Goal: Task Accomplishment & Management: Use online tool/utility

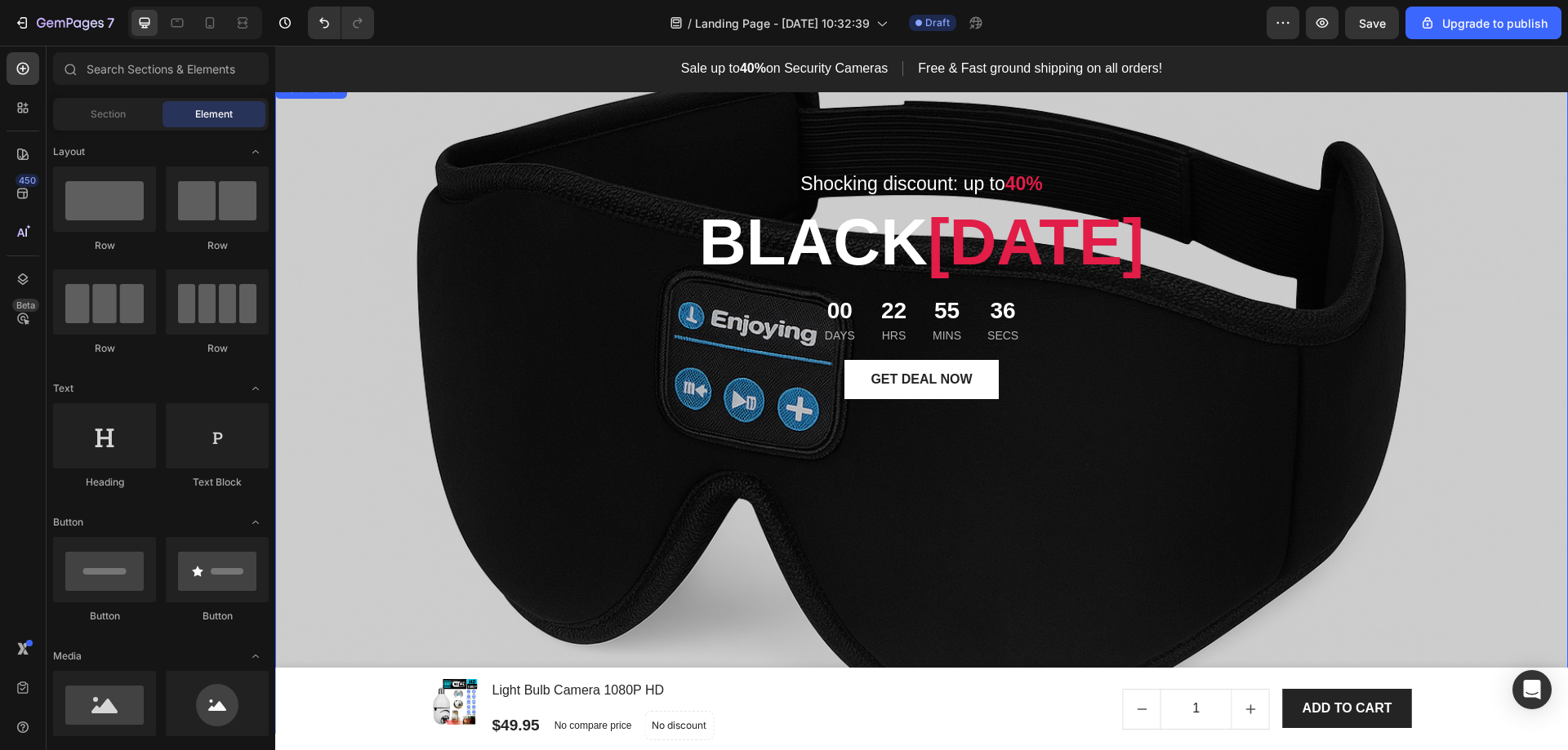
click at [444, 543] on div "Shocking discount: up to 40% Text block [DATE][DATE] Heading 00 Days 22 Hrs 55 …" at bounding box center [922, 406] width 955 height 602
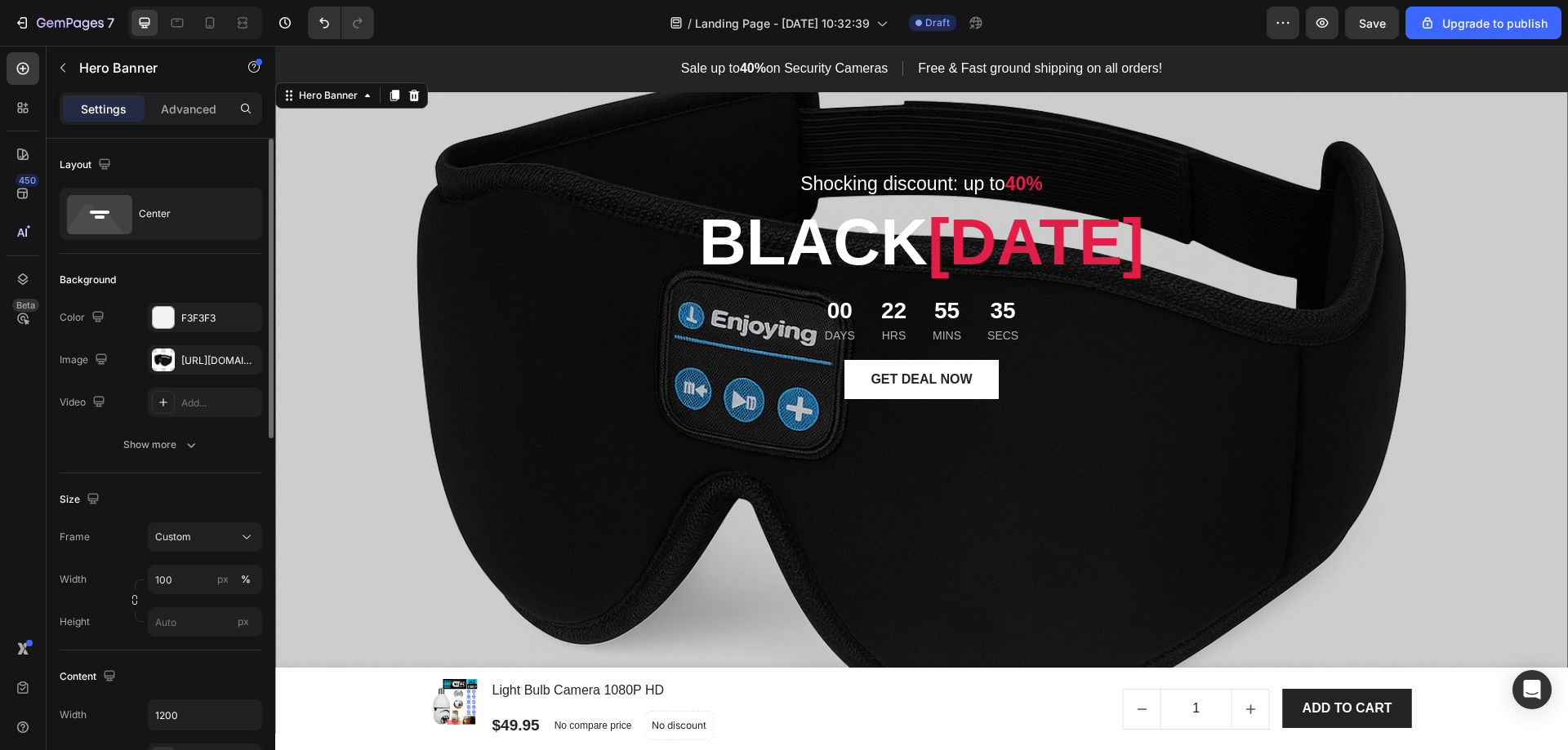
click at [192, 343] on div "The changes might be hidden by the image and the video. Color F3F3F3 Image [URL…" at bounding box center [161, 360] width 202 height 114
click at [192, 348] on div "[URL][DOMAIN_NAME]" at bounding box center [204, 361] width 114 height 30
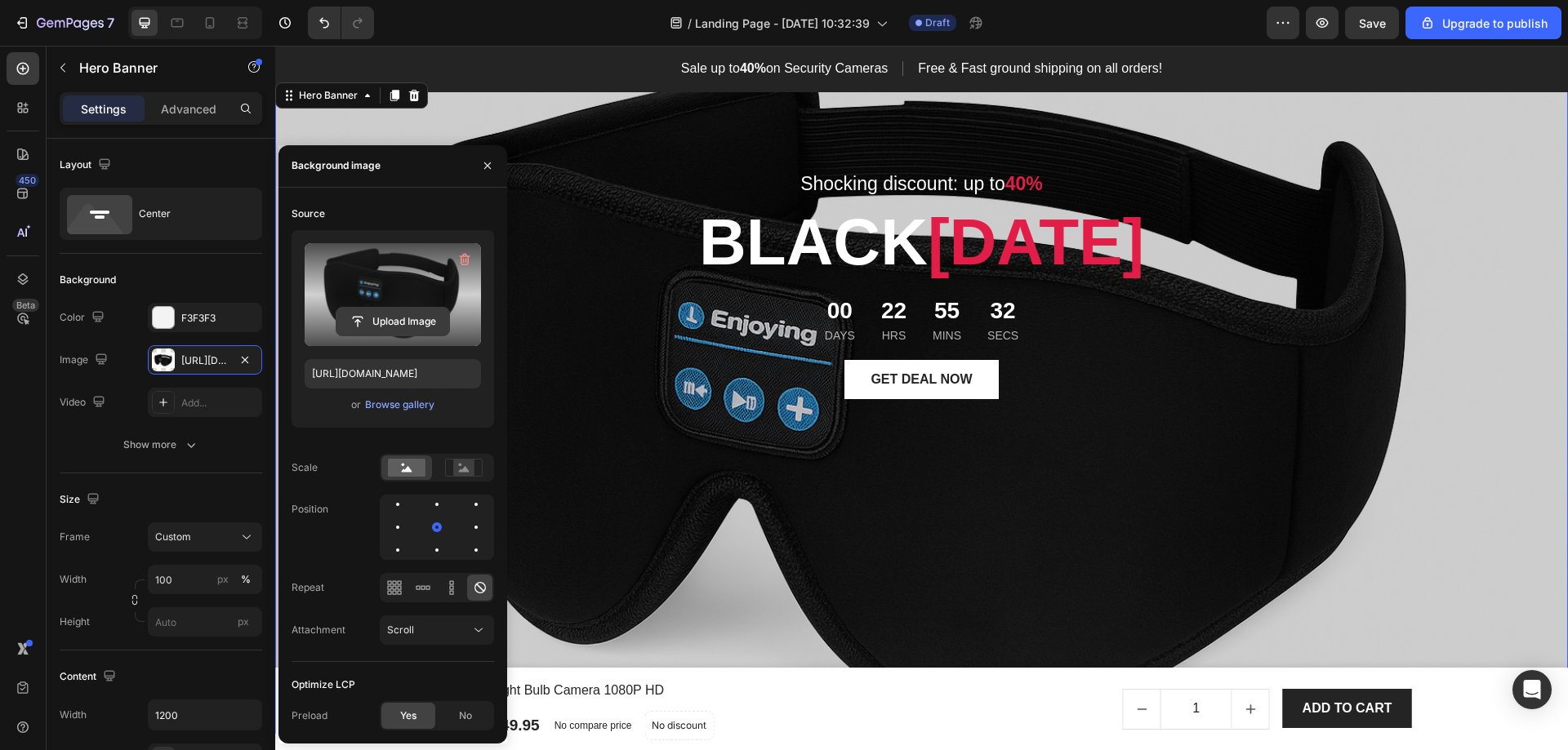
click at [392, 321] on input "file" at bounding box center [393, 322] width 113 height 28
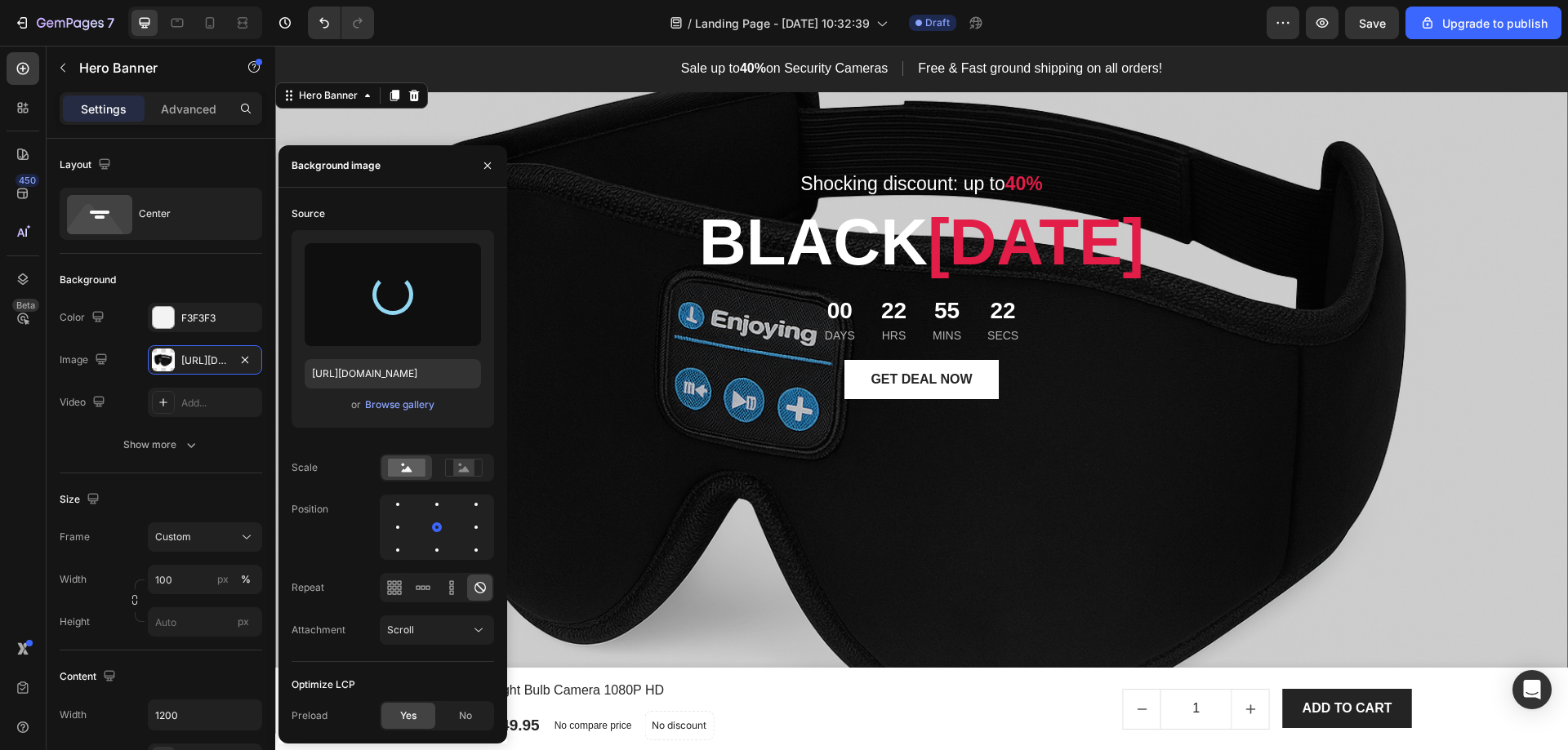
type input "[URL][DOMAIN_NAME]"
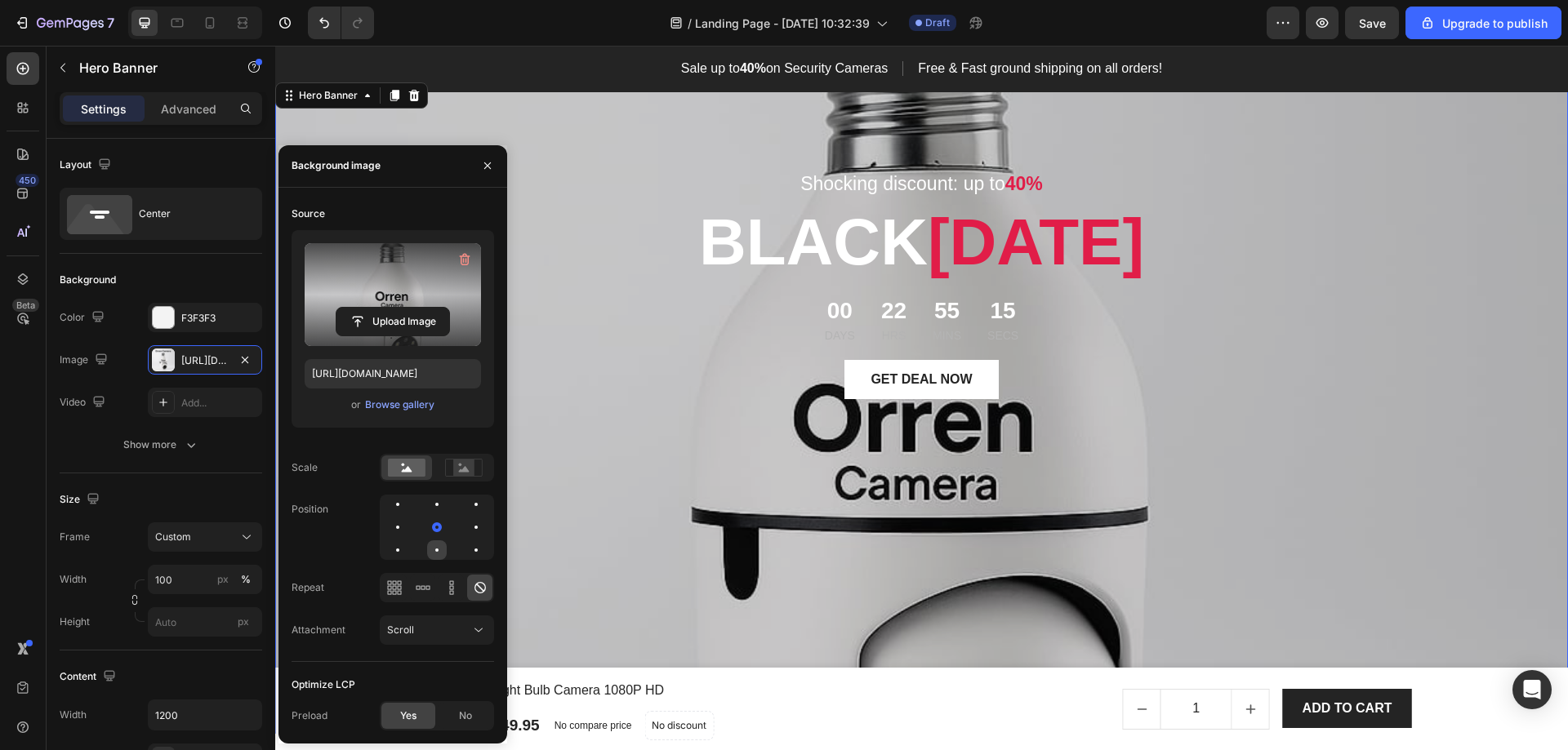
click at [467, 546] on div at bounding box center [477, 551] width 20 height 20
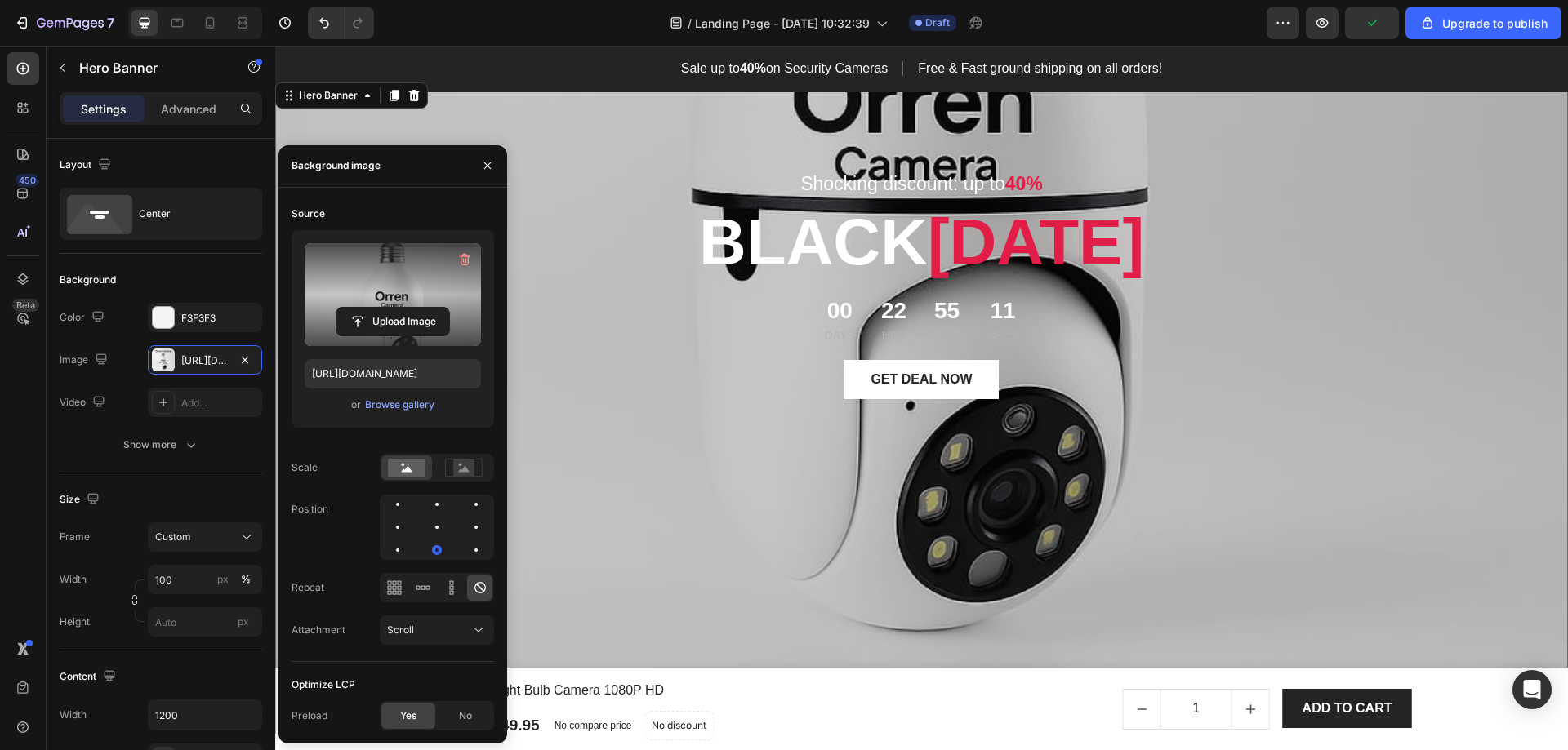
scroll to position [81, 0]
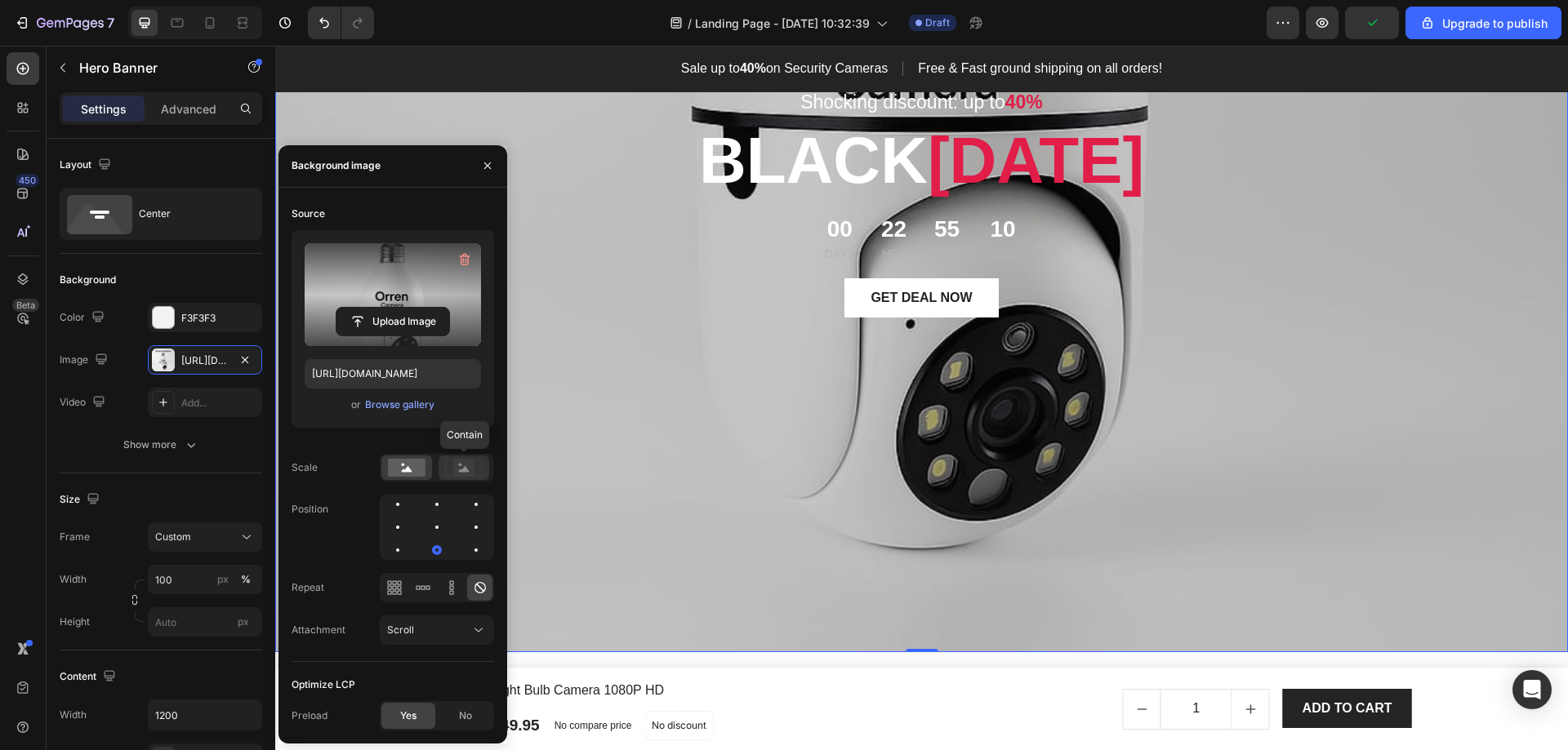
click at [467, 467] on rect at bounding box center [463, 468] width 21 height 16
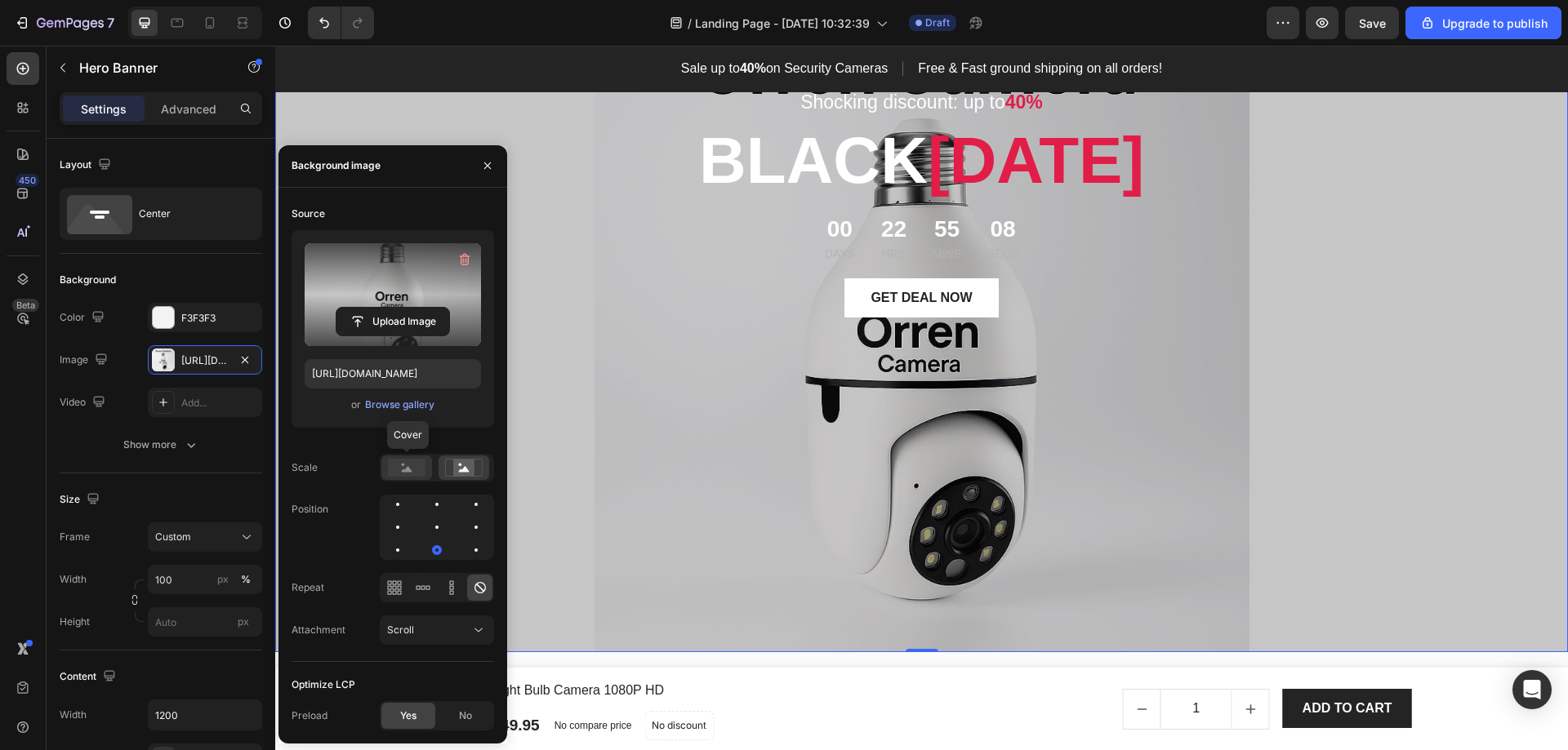
click at [411, 472] on icon at bounding box center [406, 470] width 11 height 6
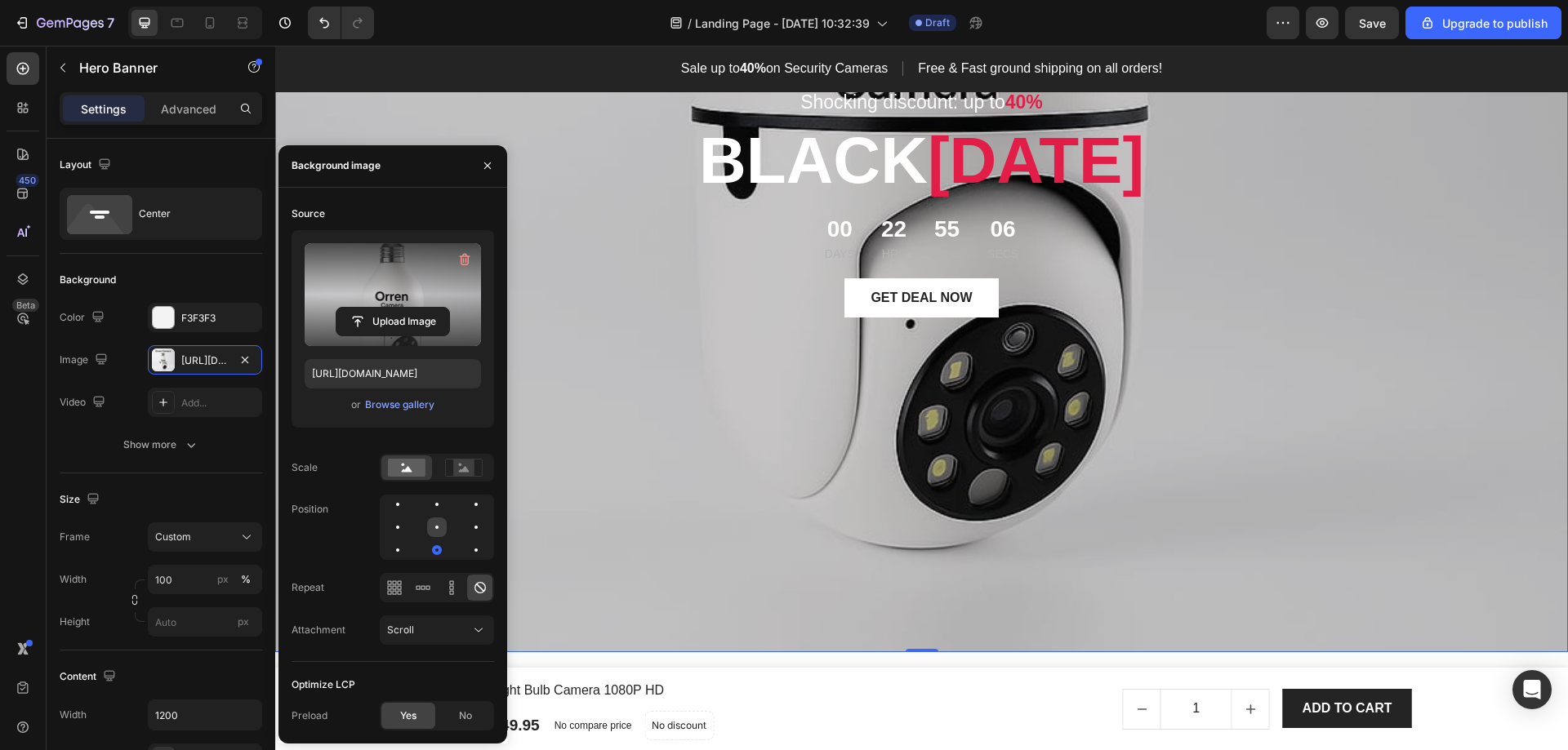
click at [467, 531] on div at bounding box center [477, 527] width 20 height 20
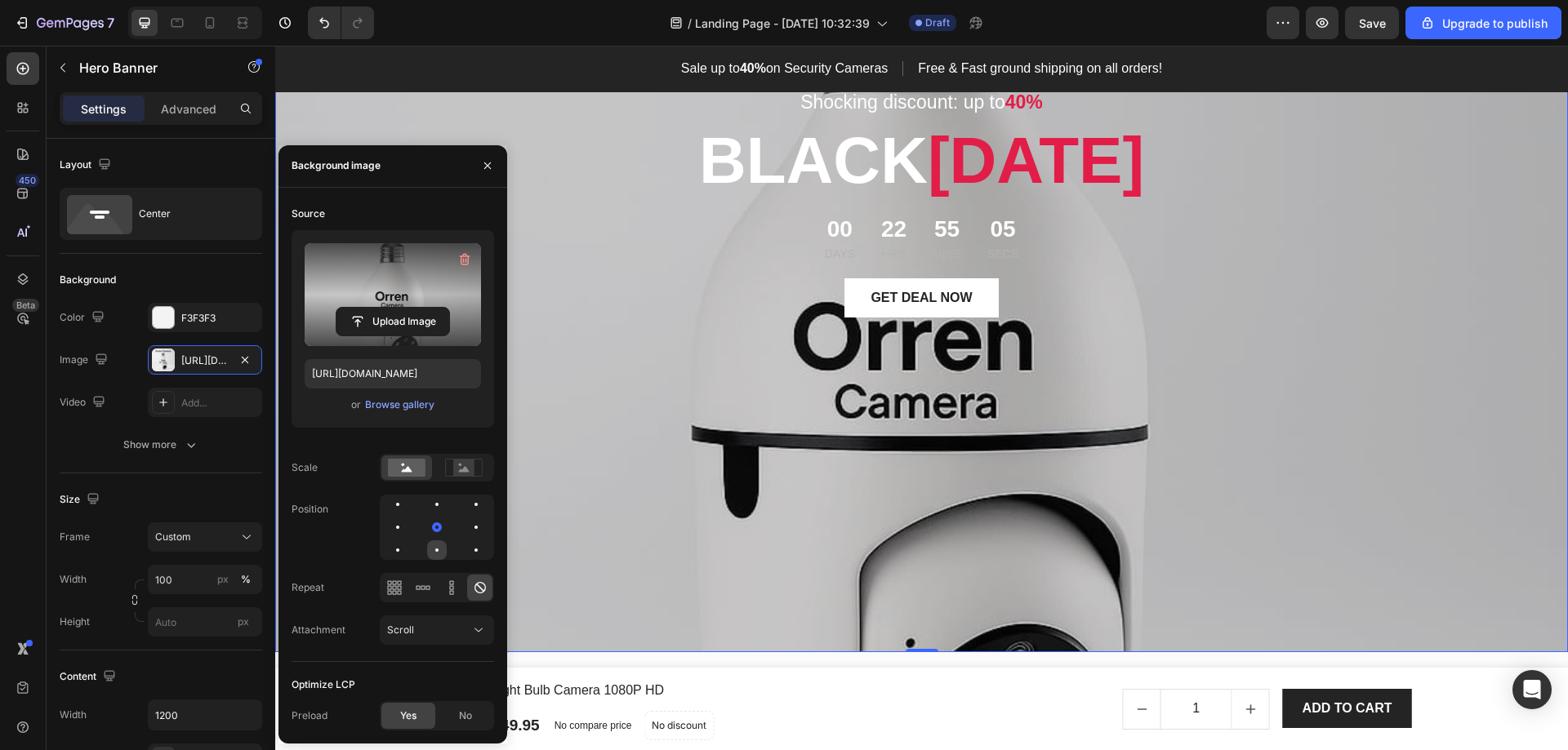
click at [467, 556] on div at bounding box center [477, 551] width 20 height 20
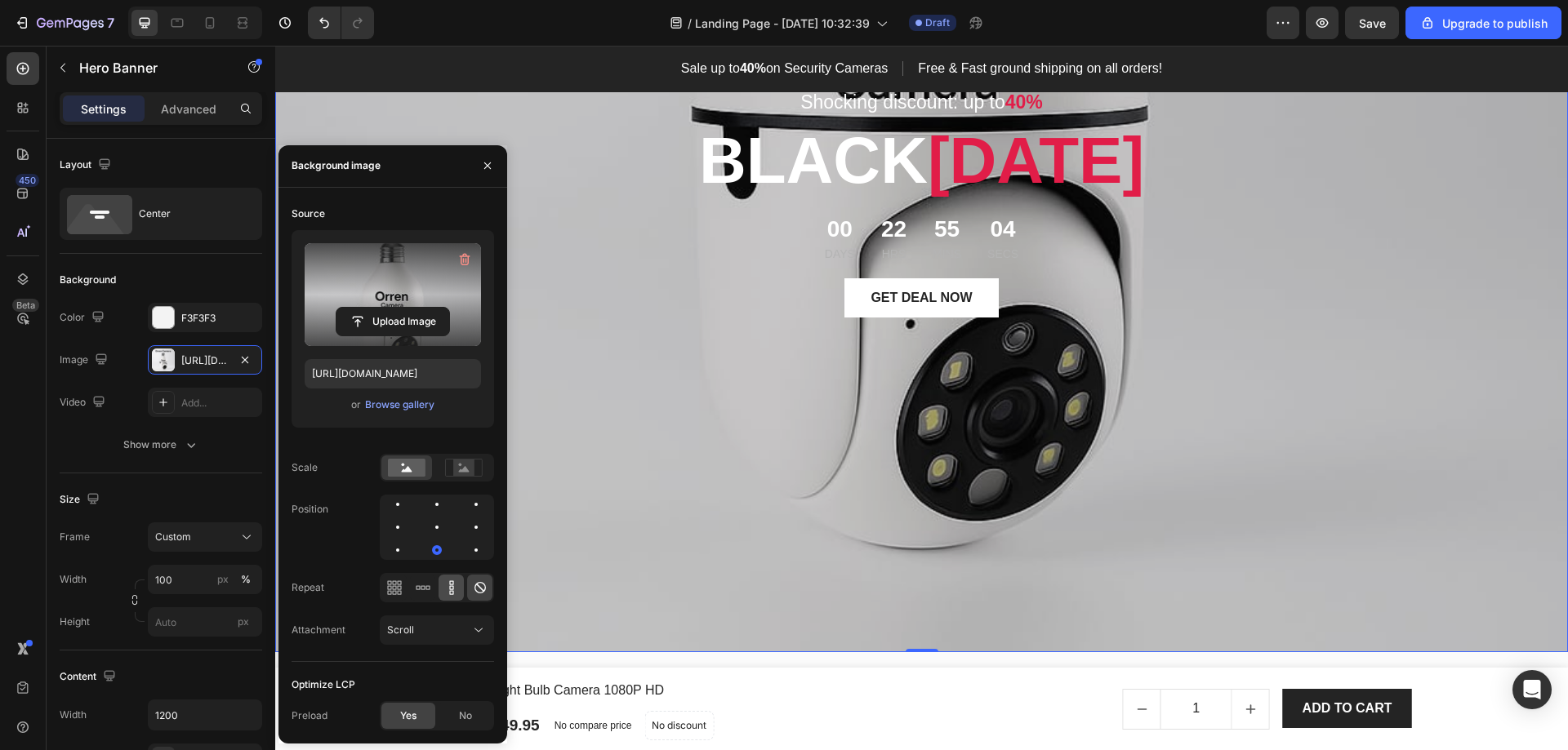
click at [449, 582] on icon at bounding box center [451, 583] width 4 height 4
click at [404, 582] on div at bounding box center [394, 588] width 26 height 26
click at [477, 584] on icon at bounding box center [481, 589] width 12 height 12
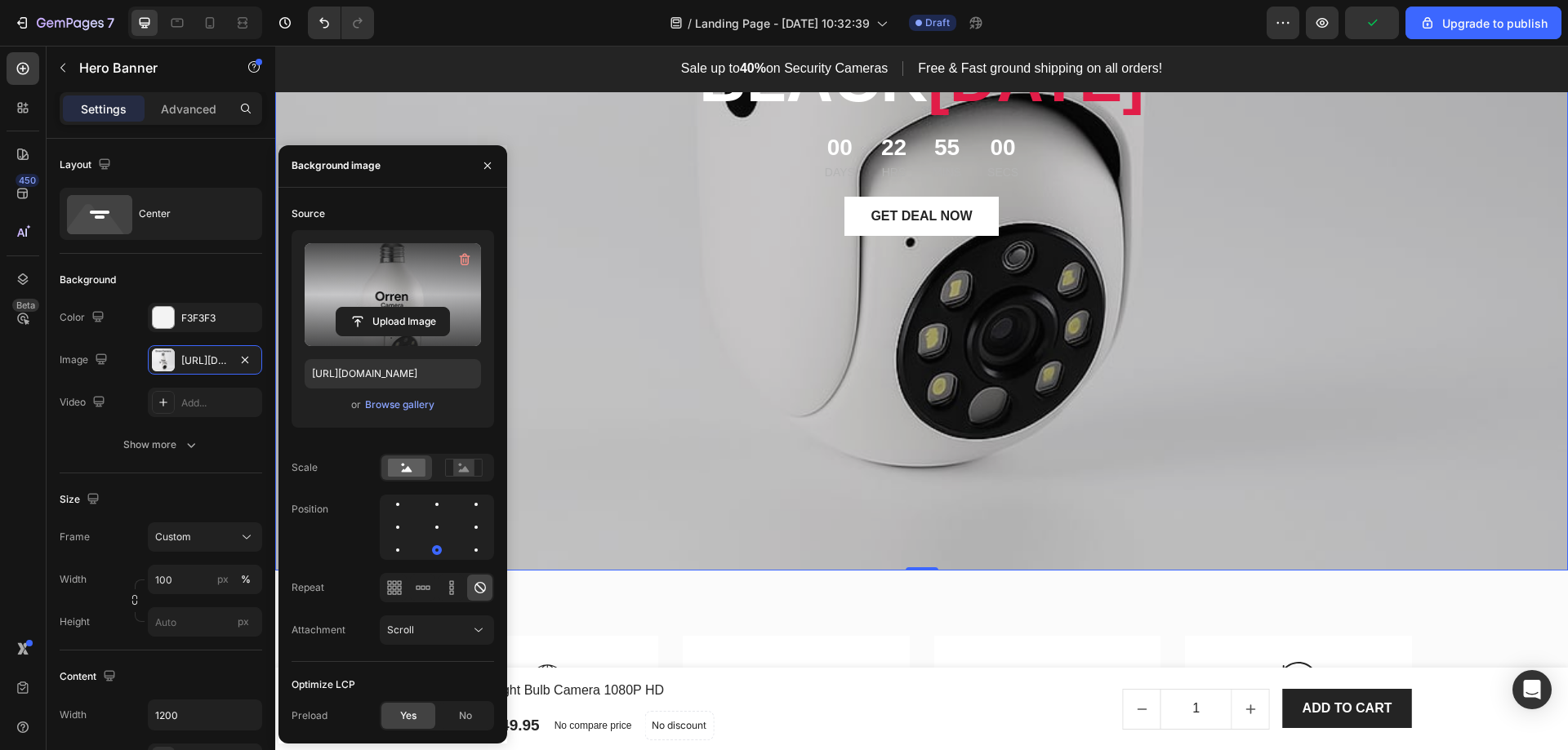
scroll to position [0, 0]
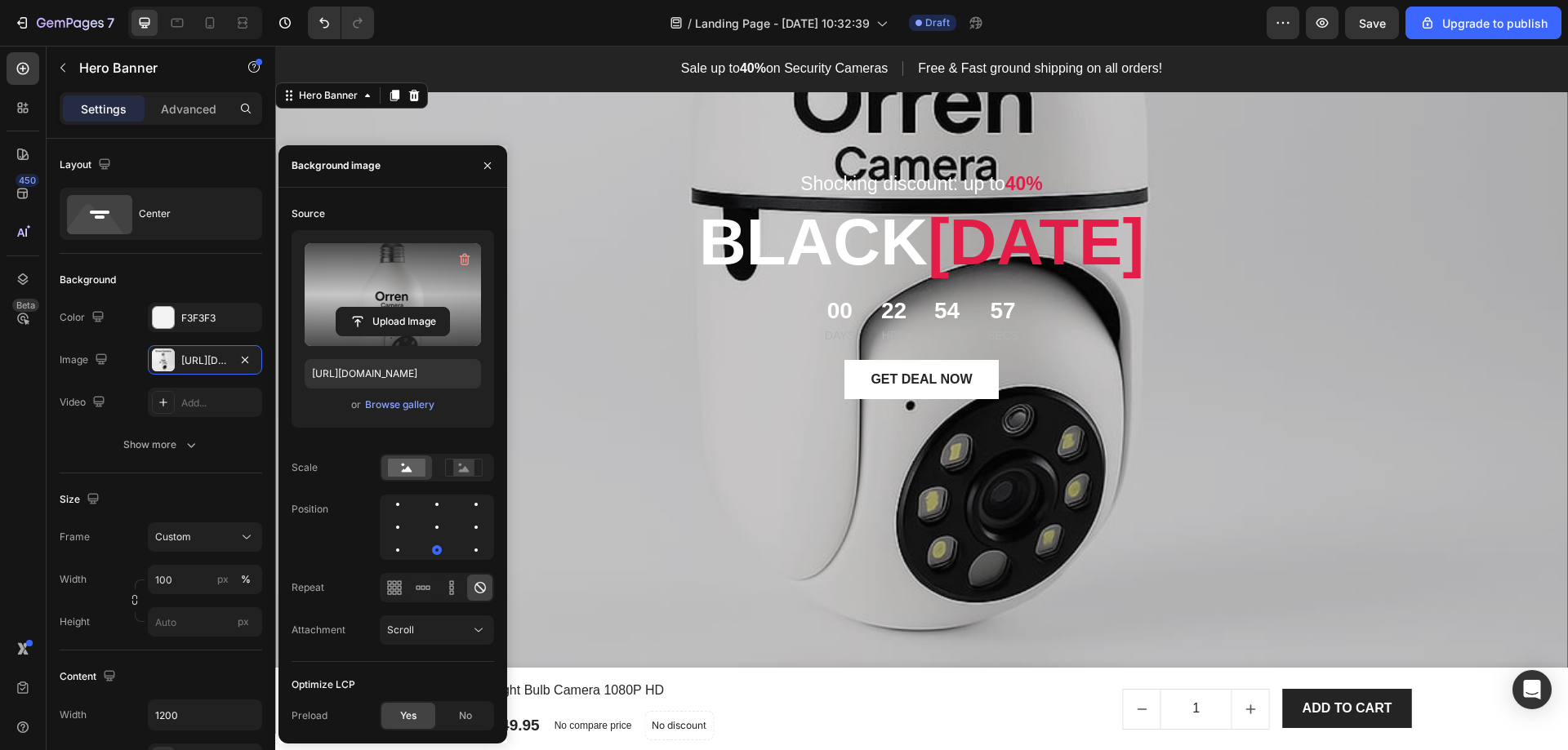
click at [1379, 436] on div "Shocking discount: up to 40% Text block [DATE][DATE] Heading 00 Days 22 Hrs 54 …" at bounding box center [922, 406] width 955 height 602
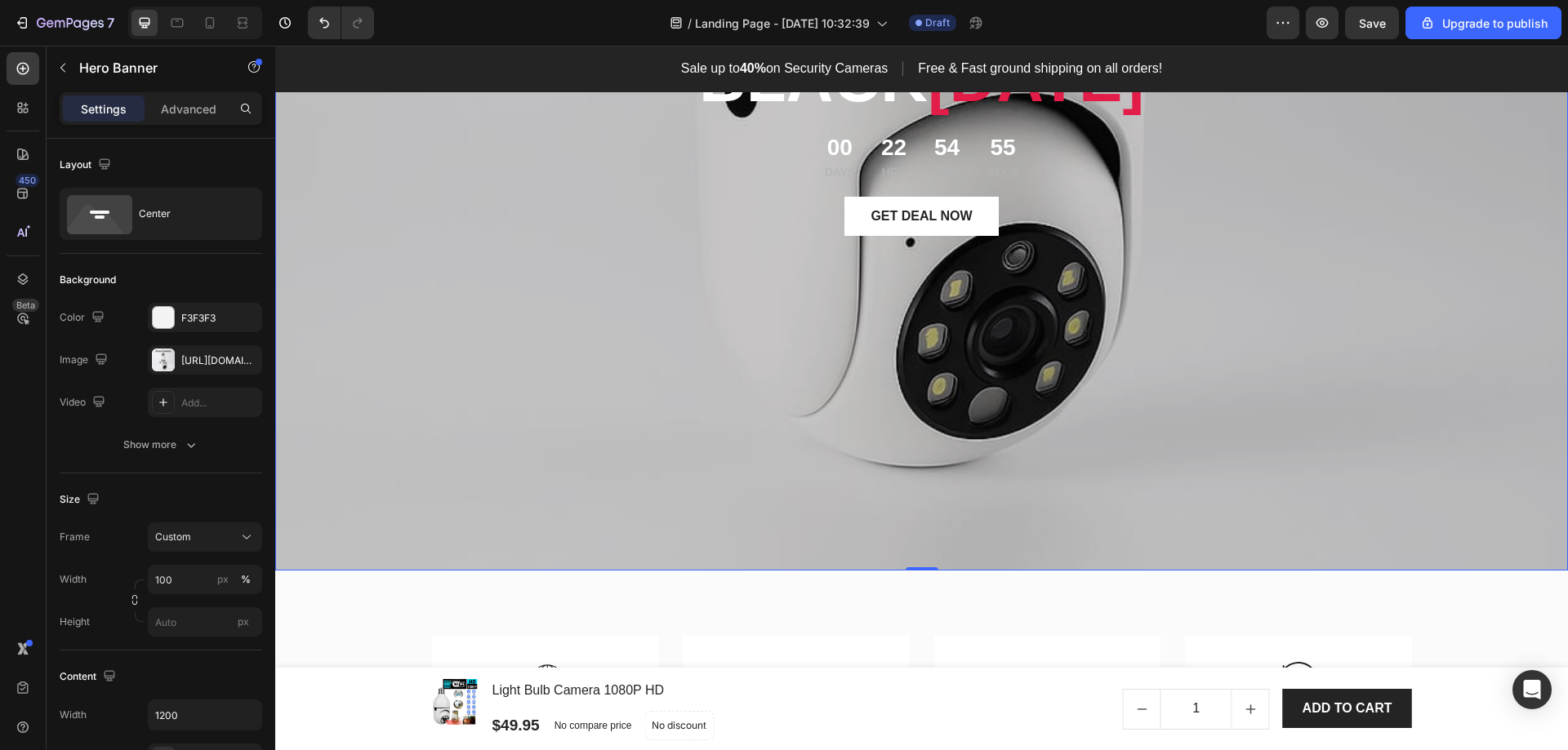
scroll to position [245, 0]
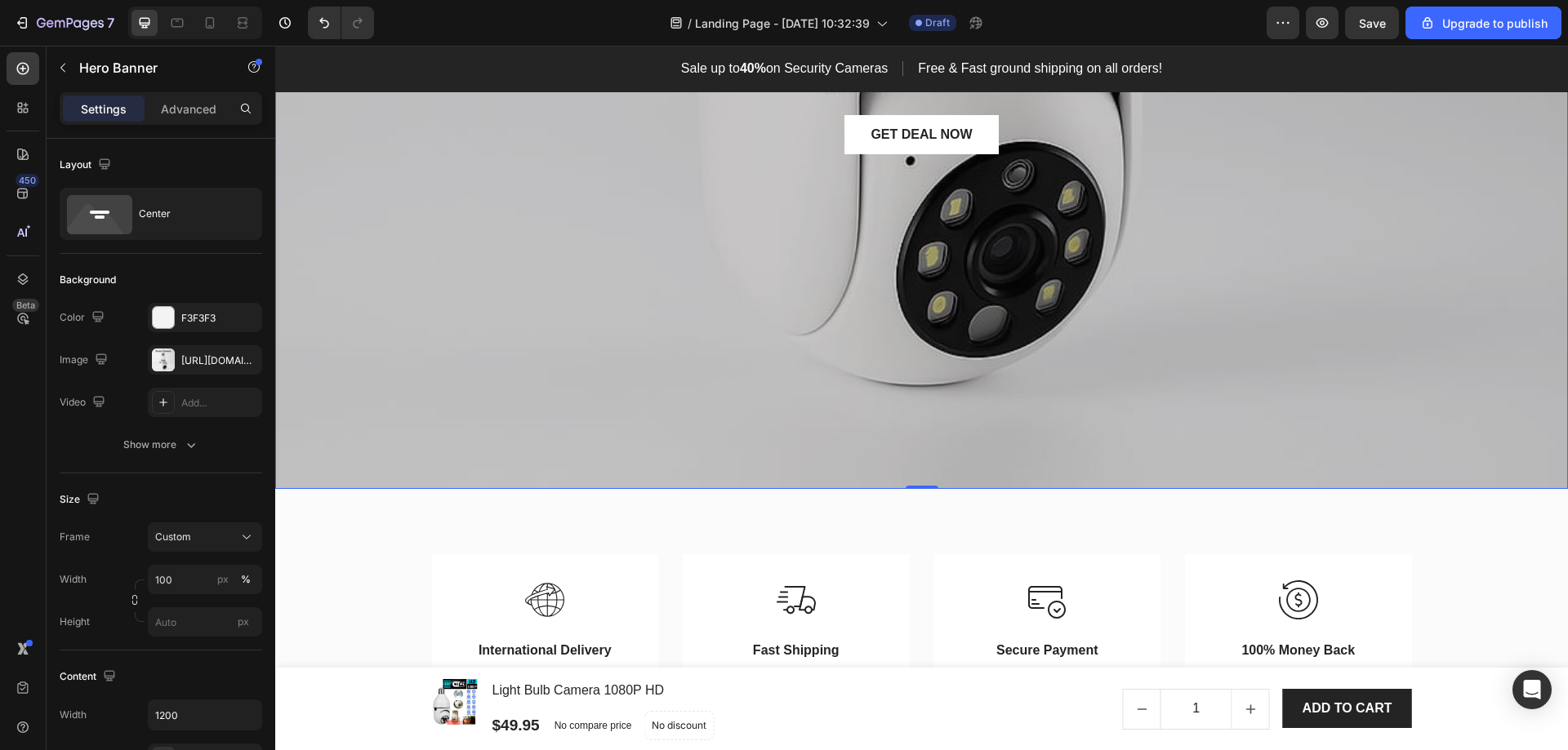
drag, startPoint x: 917, startPoint y: 489, endPoint x: 965, endPoint y: 452, distance: 60.6
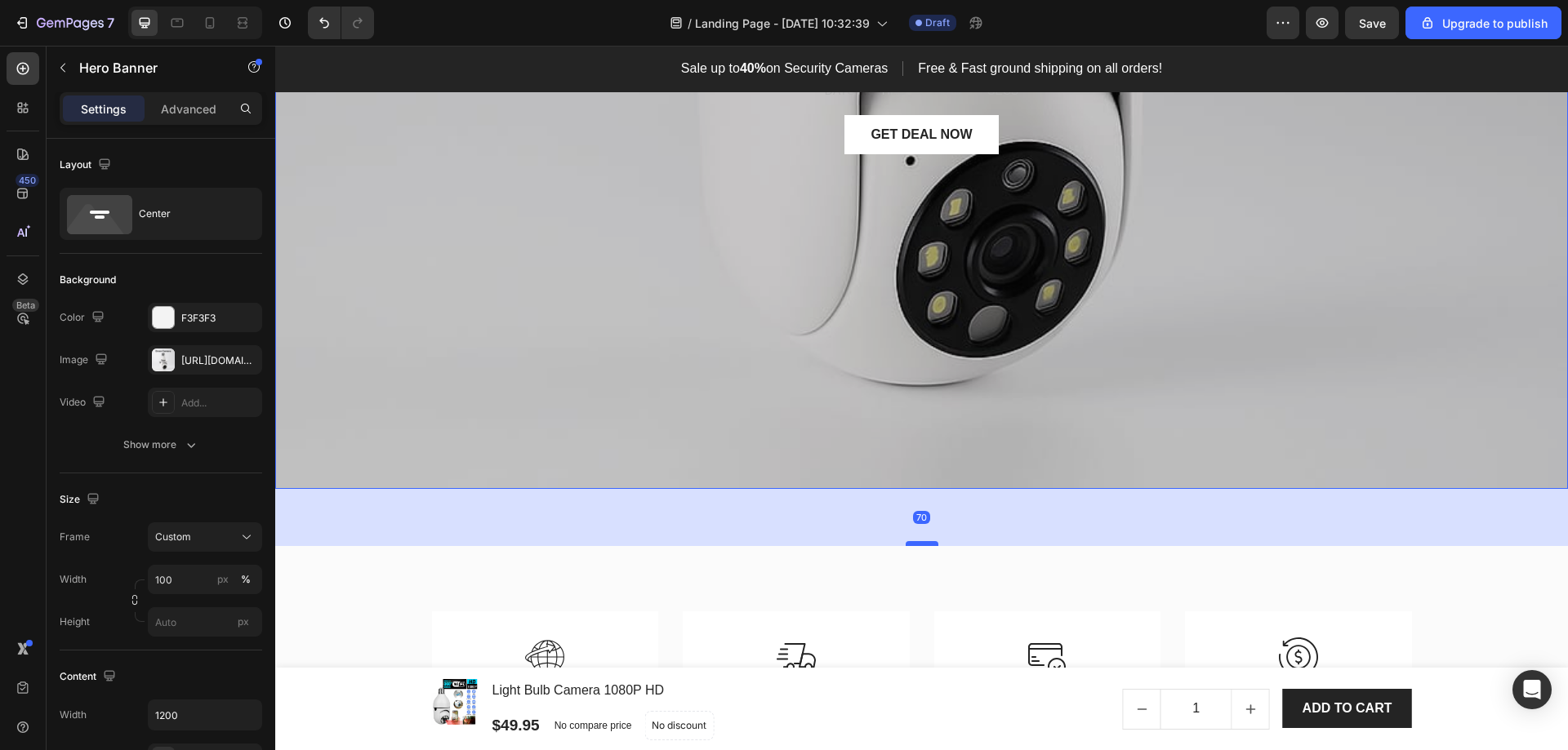
drag, startPoint x: 928, startPoint y: 486, endPoint x: 927, endPoint y: 544, distance: 58.0
click at [927, 544] on div at bounding box center [922, 543] width 33 height 5
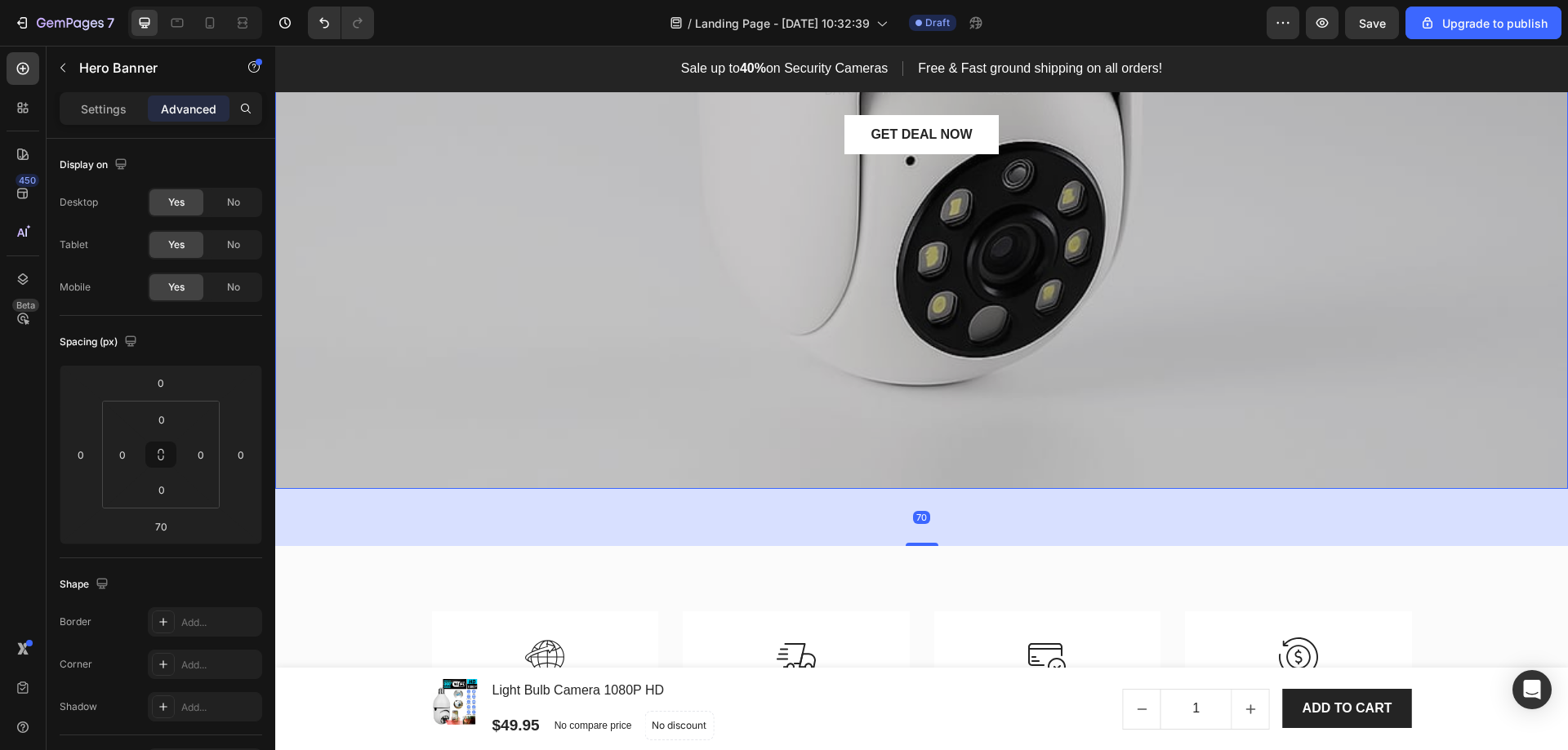
click at [961, 463] on div "Shocking discount: up to 40% Text block [DATE][DATE] Heading 00 Days 22 Hrs 54 …" at bounding box center [922, 161] width 980 height 655
click at [957, 485] on div "Shocking discount: up to 40% Text block [DATE][DATE] Heading 00 Days 22 Hrs 54 …" at bounding box center [922, 161] width 980 height 655
click at [1064, 394] on div "Shocking discount: up to 40% Text block [DATE][DATE] Heading 00 Days 22 Hrs 54 …" at bounding box center [922, 161] width 955 height 602
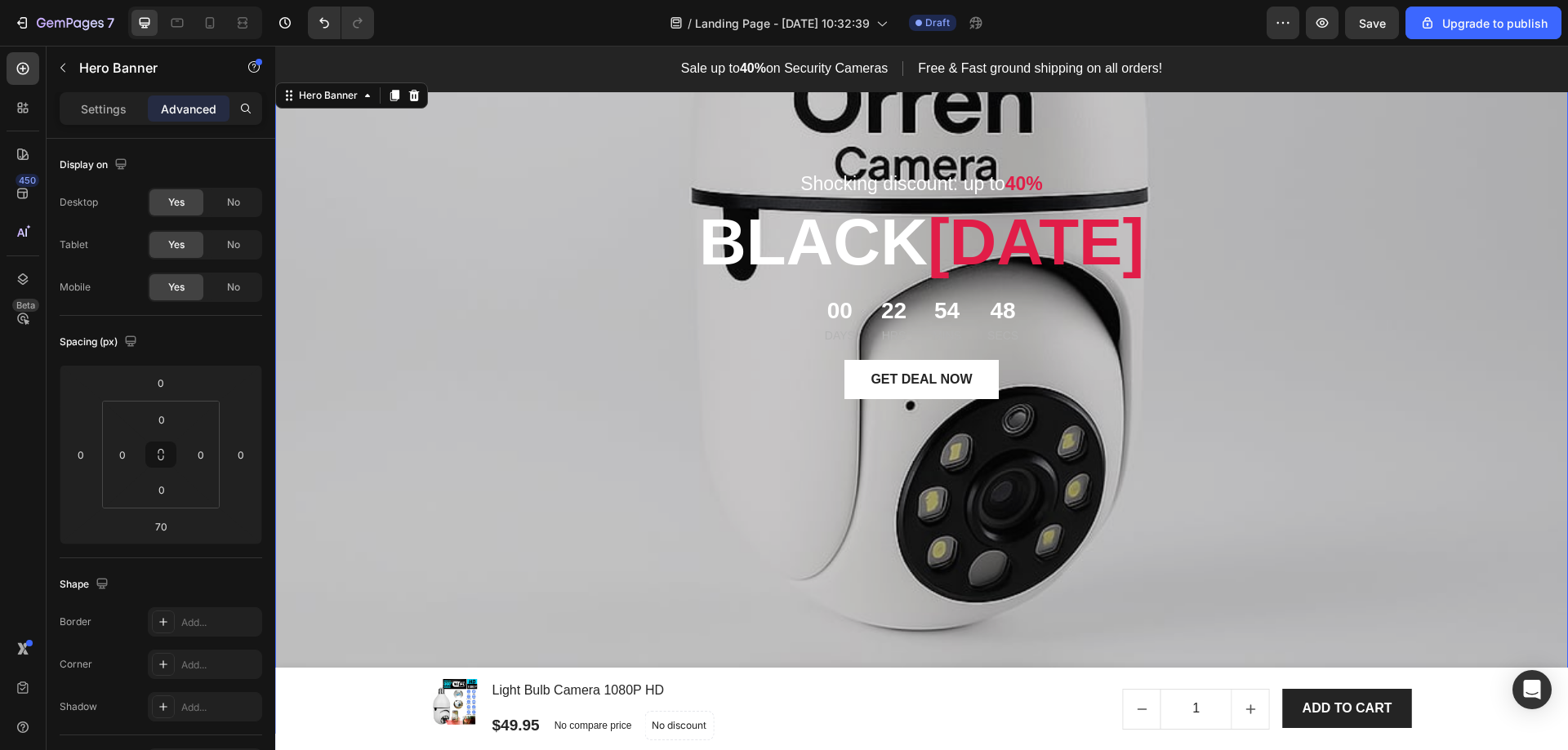
click at [1117, 118] on div "Shocking discount: up to 40% Text block [DATE][DATE] Heading 00 Days 22 Hrs 54 …" at bounding box center [922, 406] width 955 height 602
drag, startPoint x: 919, startPoint y: 86, endPoint x: 919, endPoint y: 55, distance: 31.0
click at [919, 55] on div "Sale up to 40% on Security Cameras Text block Title Line Free & Fast ground shi…" at bounding box center [922, 68] width 1293 height 47
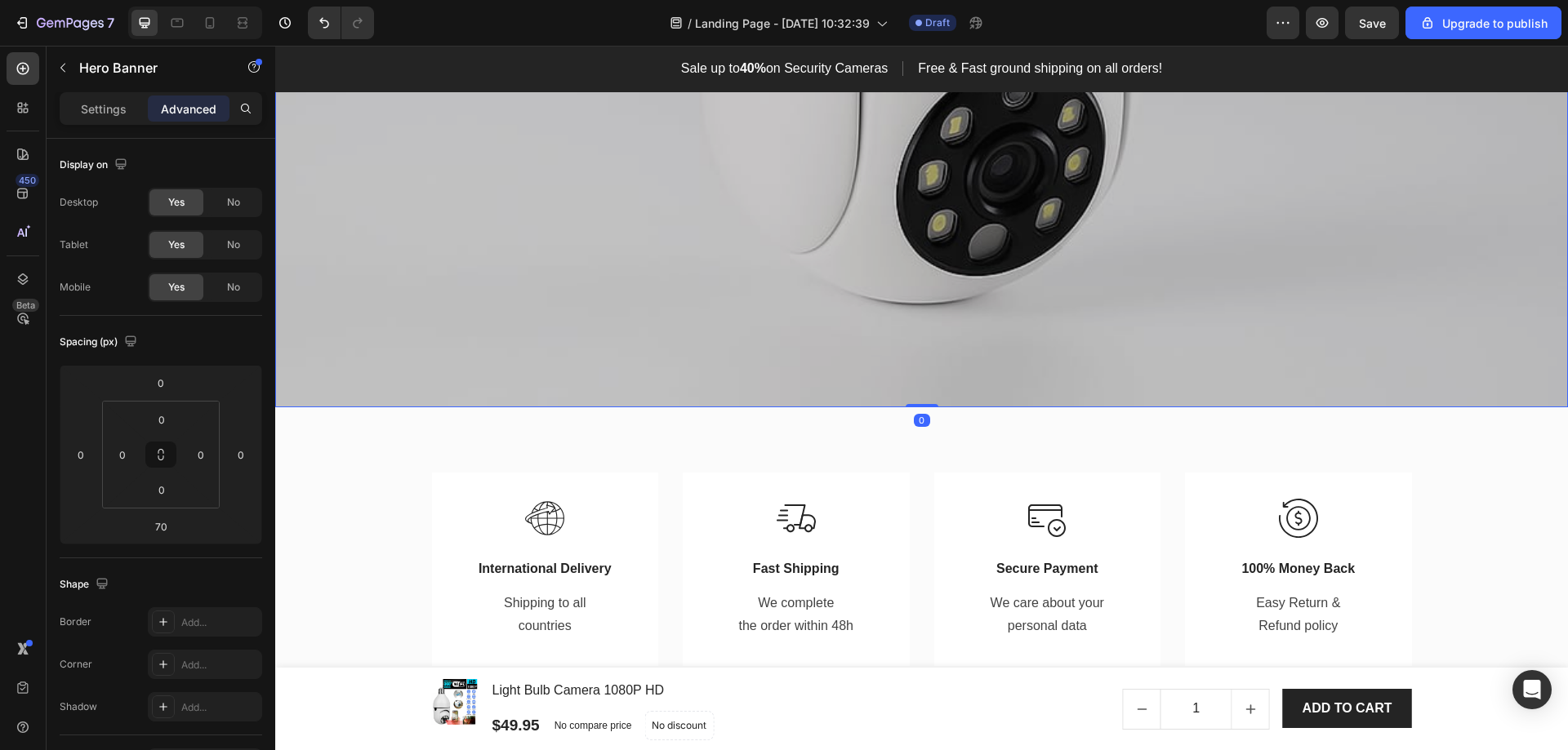
drag, startPoint x: 929, startPoint y: 462, endPoint x: 939, endPoint y: 392, distance: 70.7
click at [939, 392] on div "Shocking discount: up to 40% Text block [DATE][DATE] Heading 00 Days 22 Hrs 54 …" at bounding box center [922, 79] width 1293 height 655
type input "0"
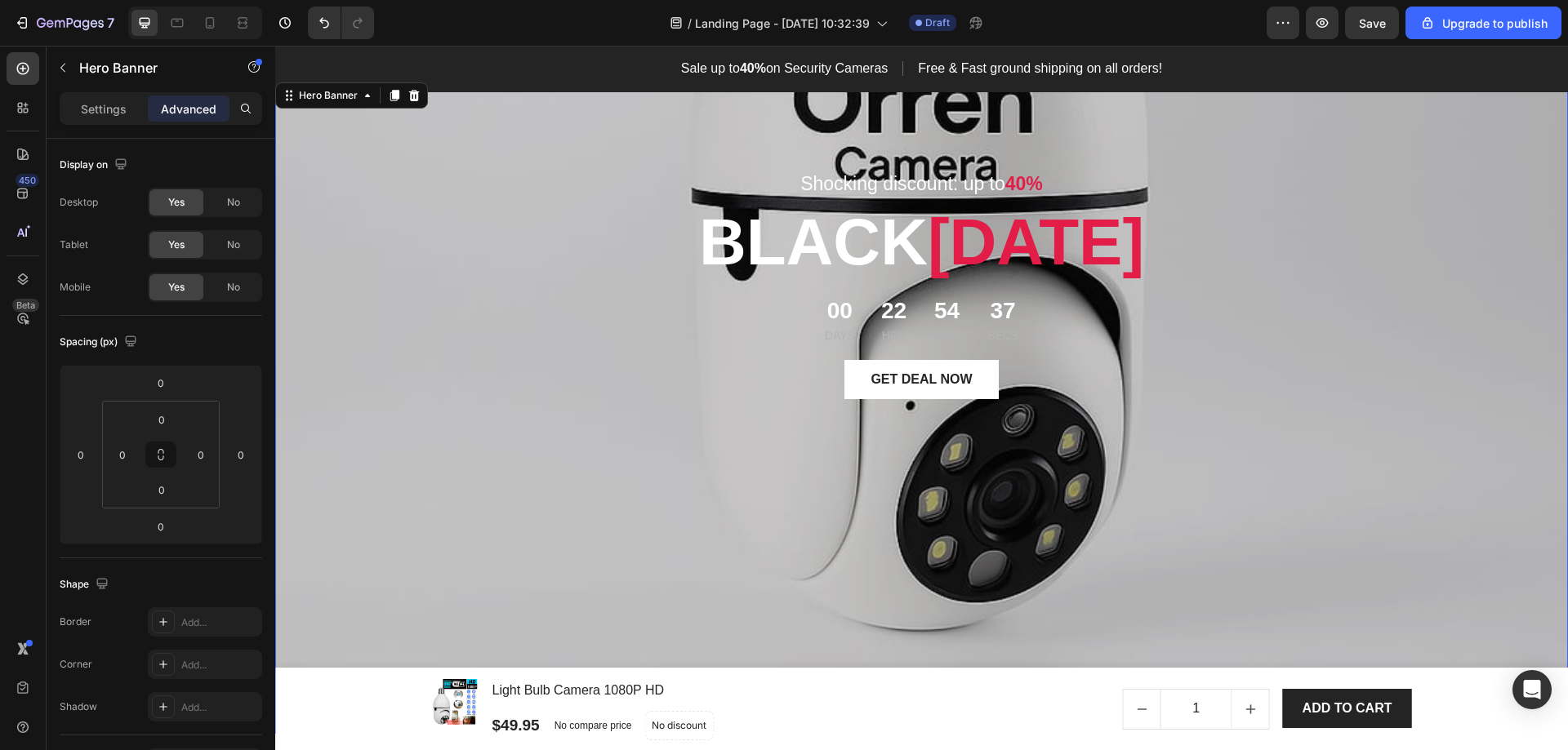
click at [1346, 502] on div "Shocking discount: up to 40% Text block [DATE][DATE] Heading 00 Days 22 Hrs 54 …" at bounding box center [922, 406] width 955 height 602
click at [418, 377] on div "Overlay" at bounding box center [922, 406] width 1293 height 655
click at [157, 390] on input "0" at bounding box center [161, 382] width 33 height 25
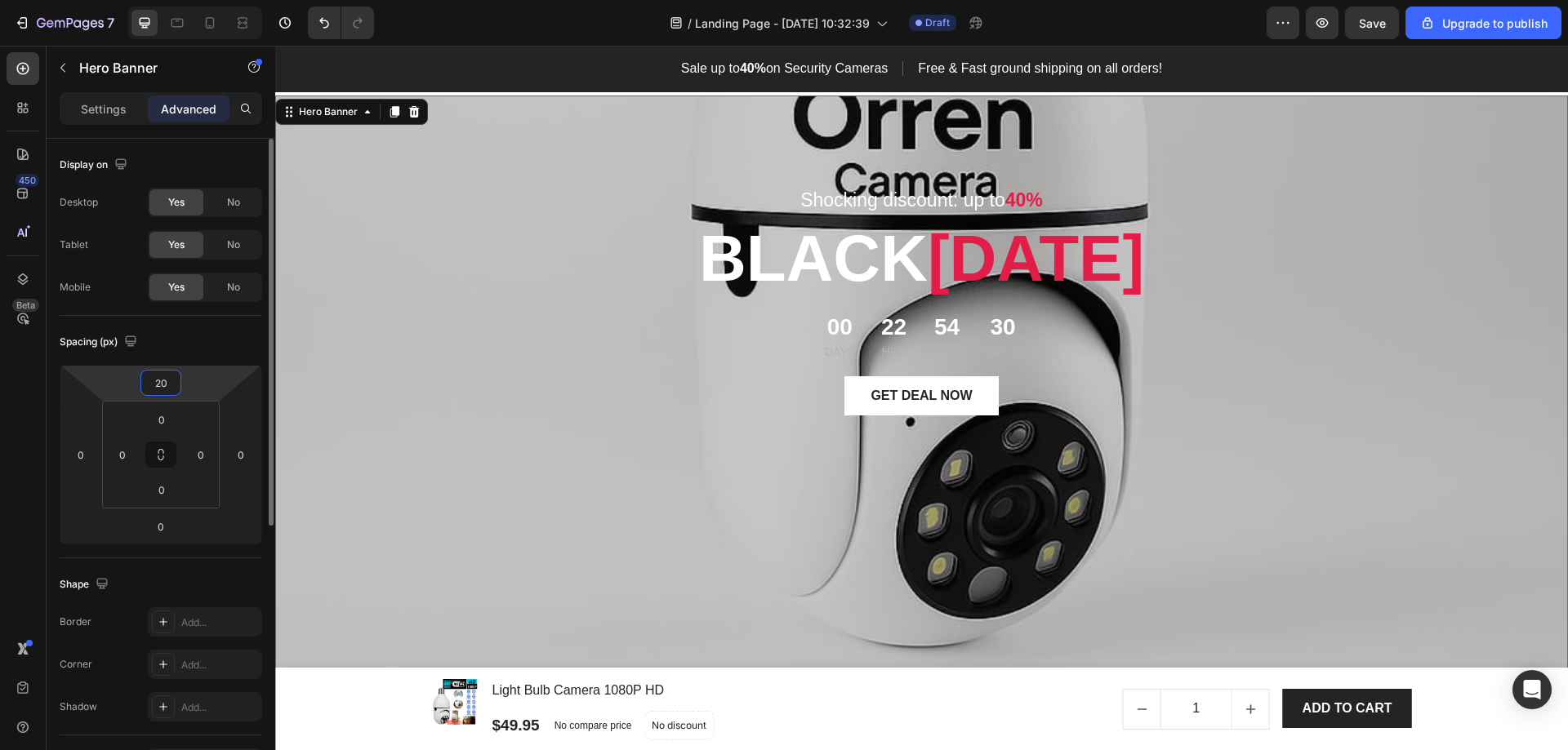
type input "2"
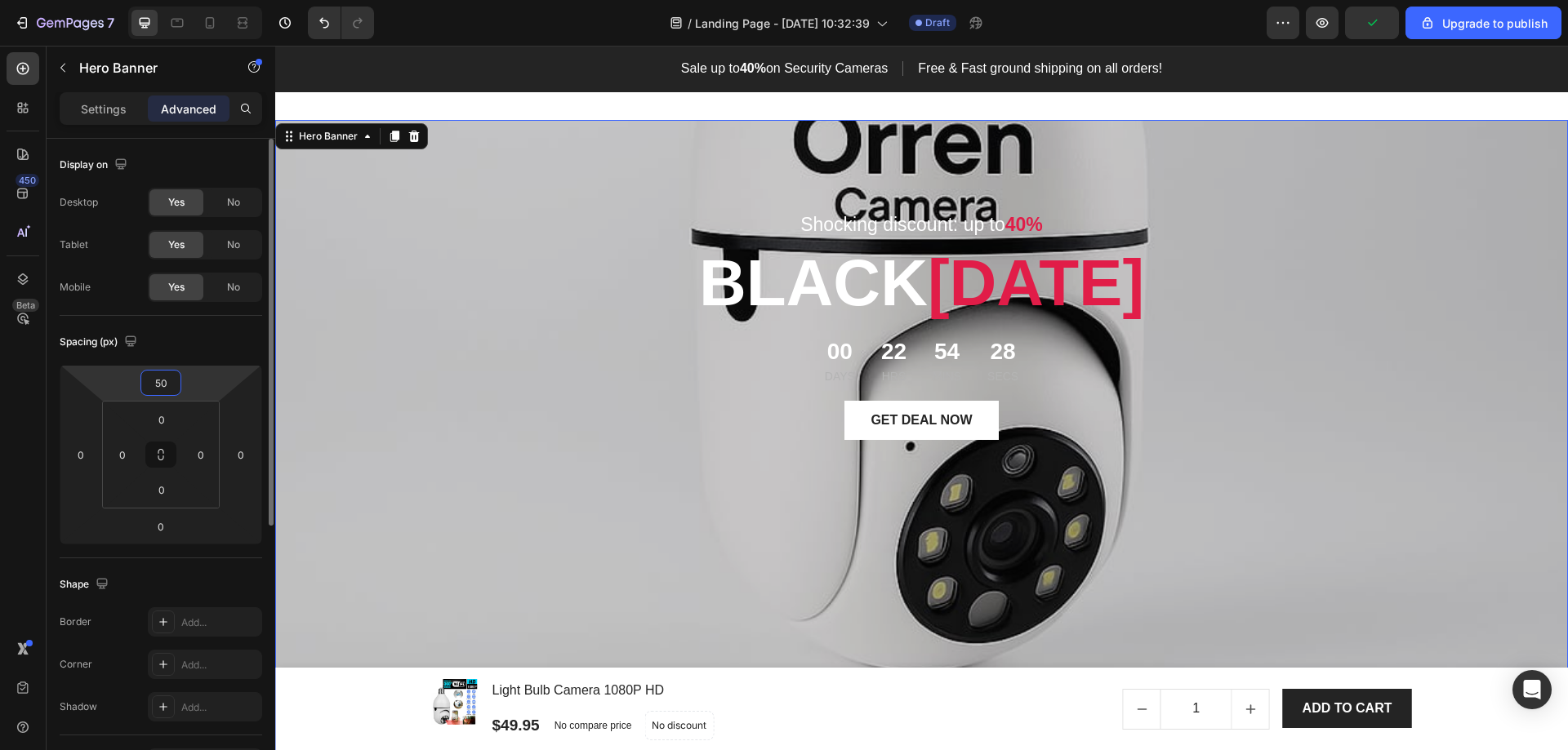
type input "5"
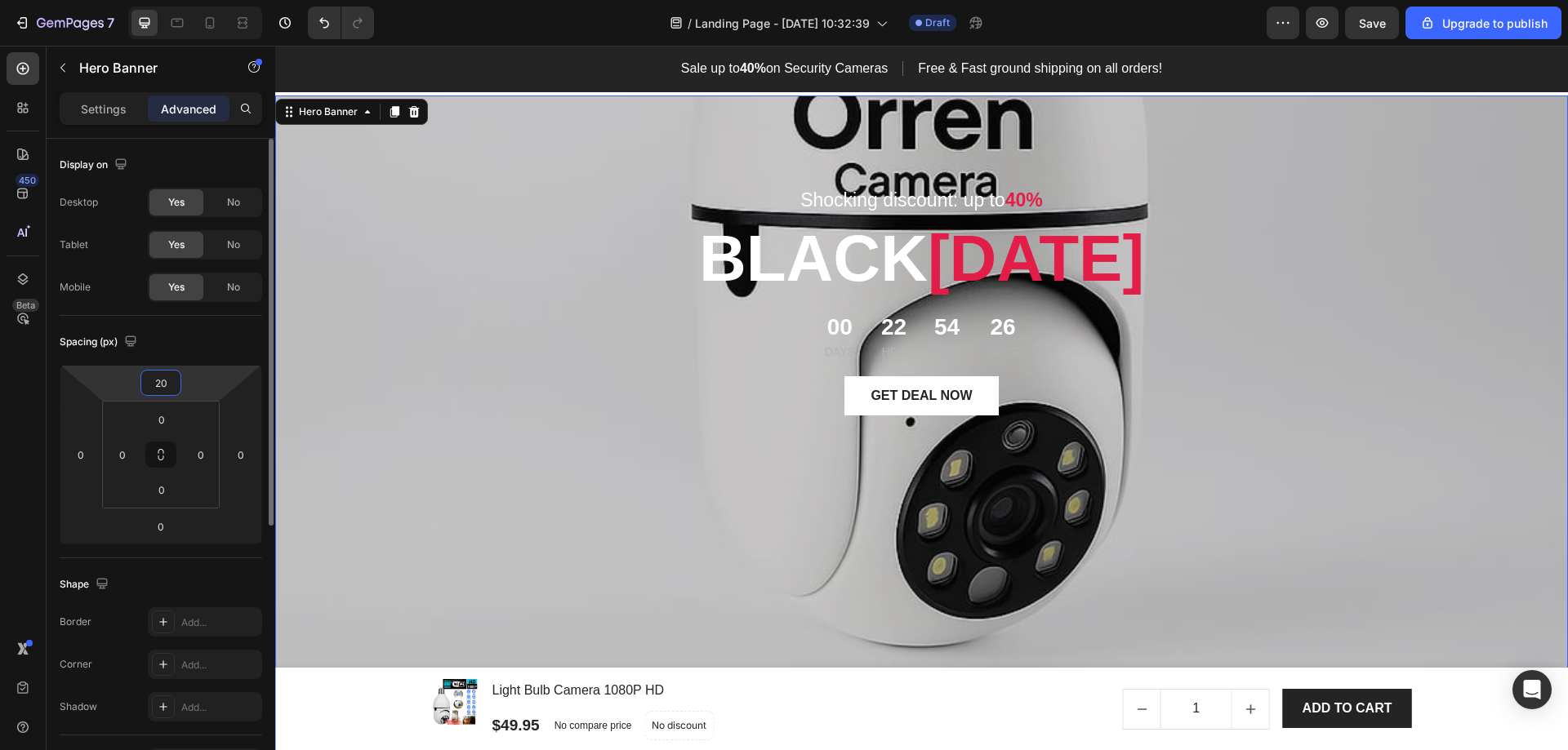
type input "2"
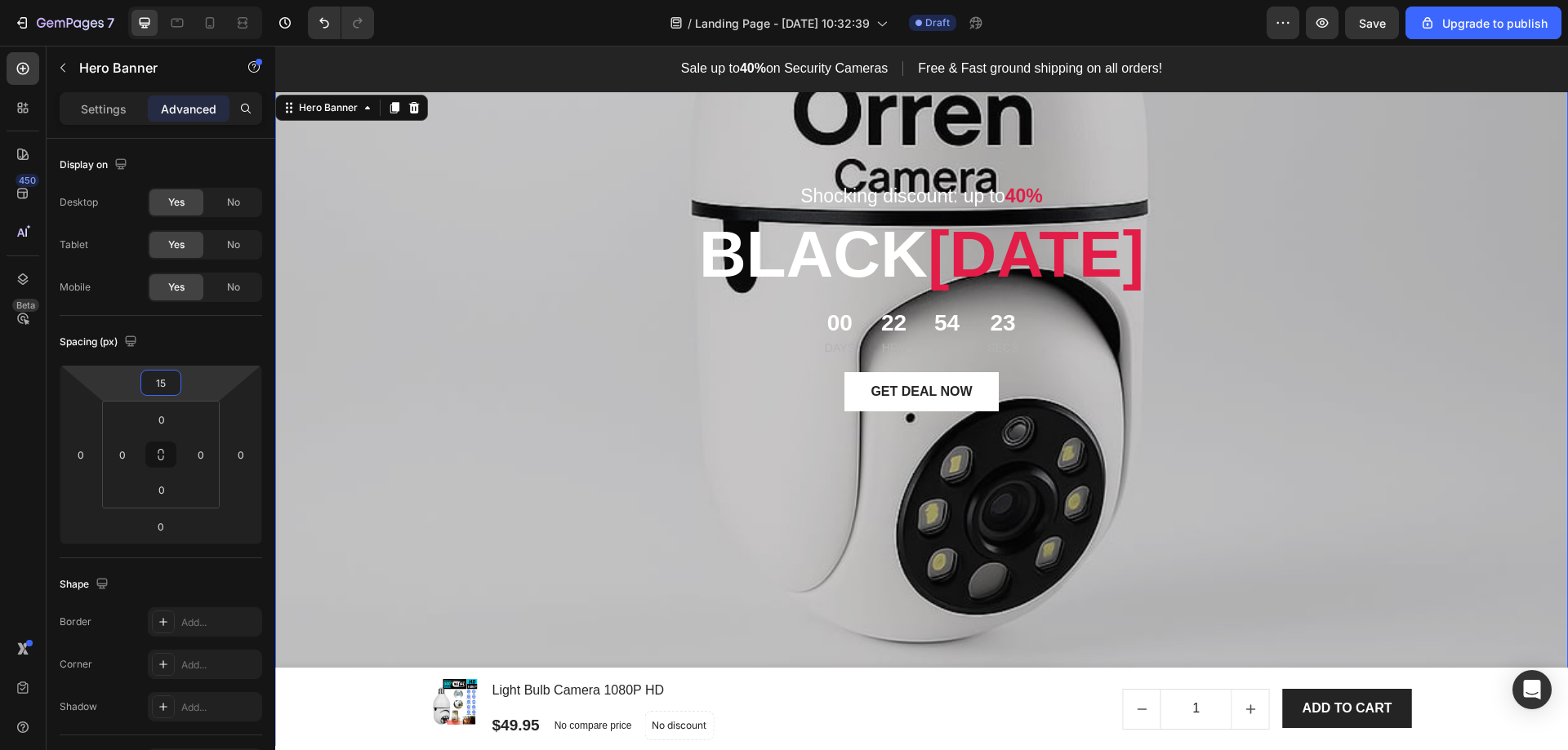
type input "15"
click at [457, 481] on div "Shocking discount: up to 40% Text block [DATE][DATE] Heading 00 Days 22 Hrs 54 …" at bounding box center [922, 419] width 955 height 602
click at [454, 511] on div "Shocking discount: up to 40% Text block [DATE][DATE] Heading 00 Days 22 Hrs 54 …" at bounding box center [922, 419] width 955 height 602
click at [107, 104] on p "Settings" at bounding box center [104, 108] width 46 height 17
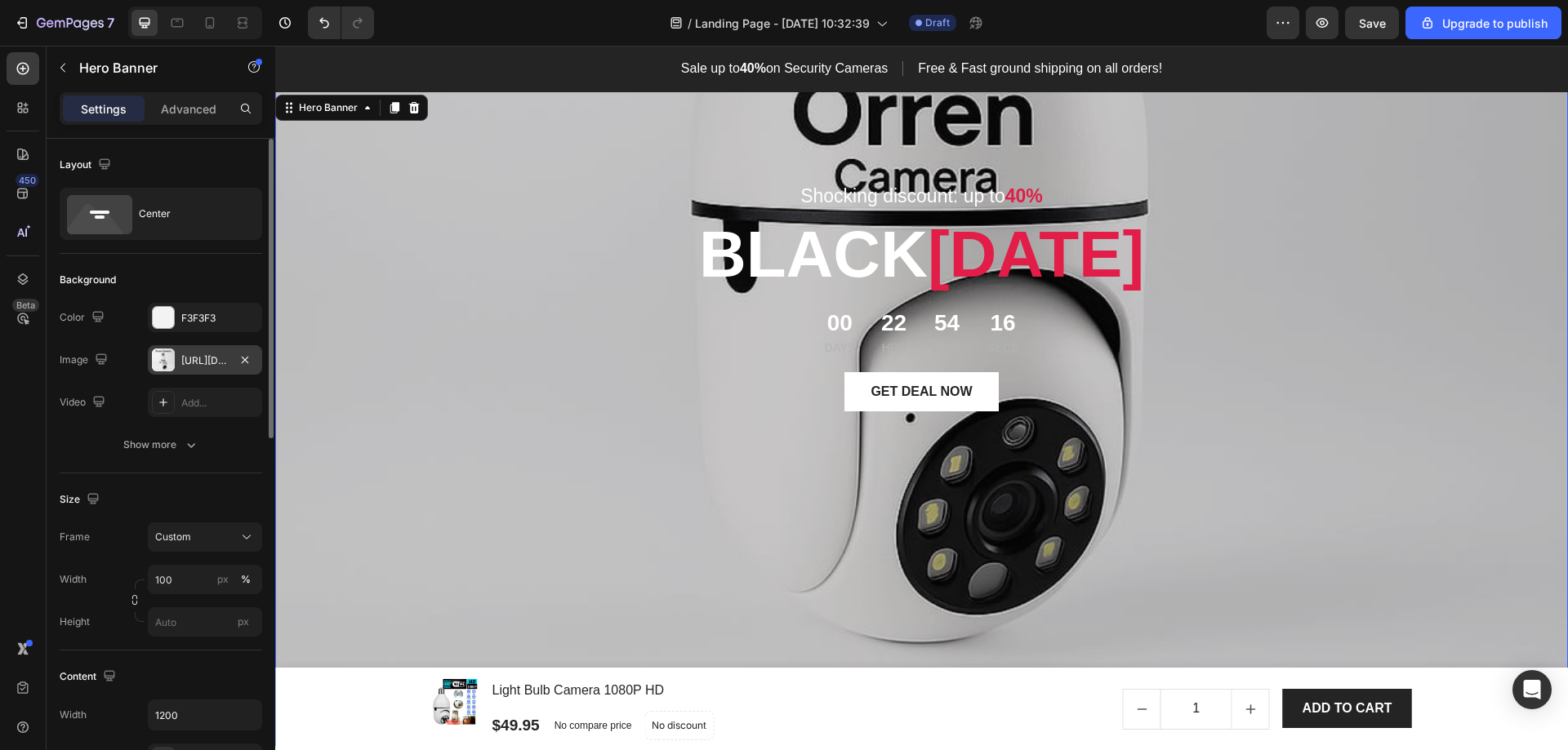
click at [230, 358] on div "[URL][DOMAIN_NAME]" at bounding box center [204, 361] width 114 height 30
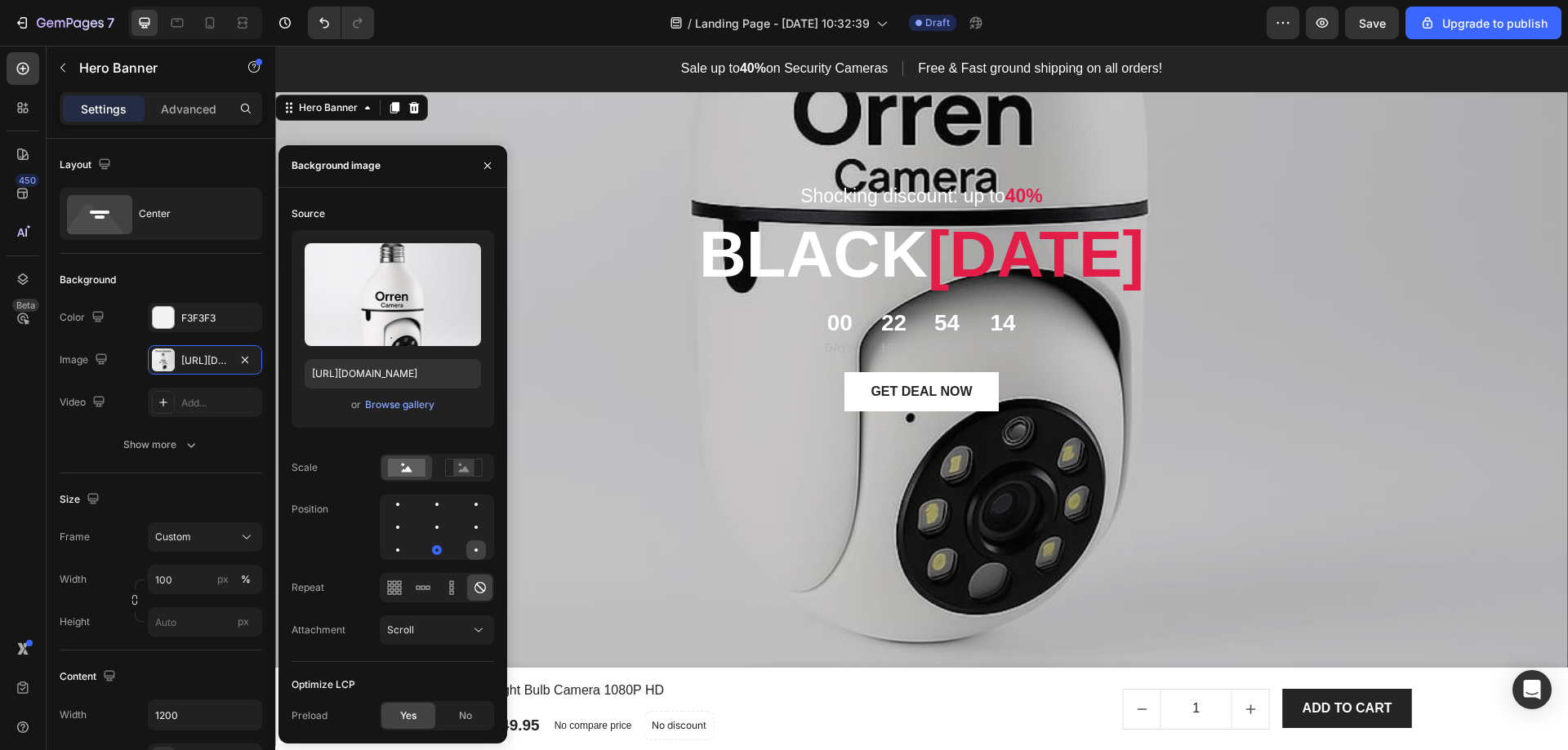
click at [478, 546] on div at bounding box center [477, 551] width 20 height 20
drag, startPoint x: 440, startPoint y: 546, endPoint x: 425, endPoint y: 547, distance: 15.0
click at [467, 546] on div at bounding box center [477, 551] width 20 height 20
click at [427, 528] on div at bounding box center [437, 527] width 20 height 20
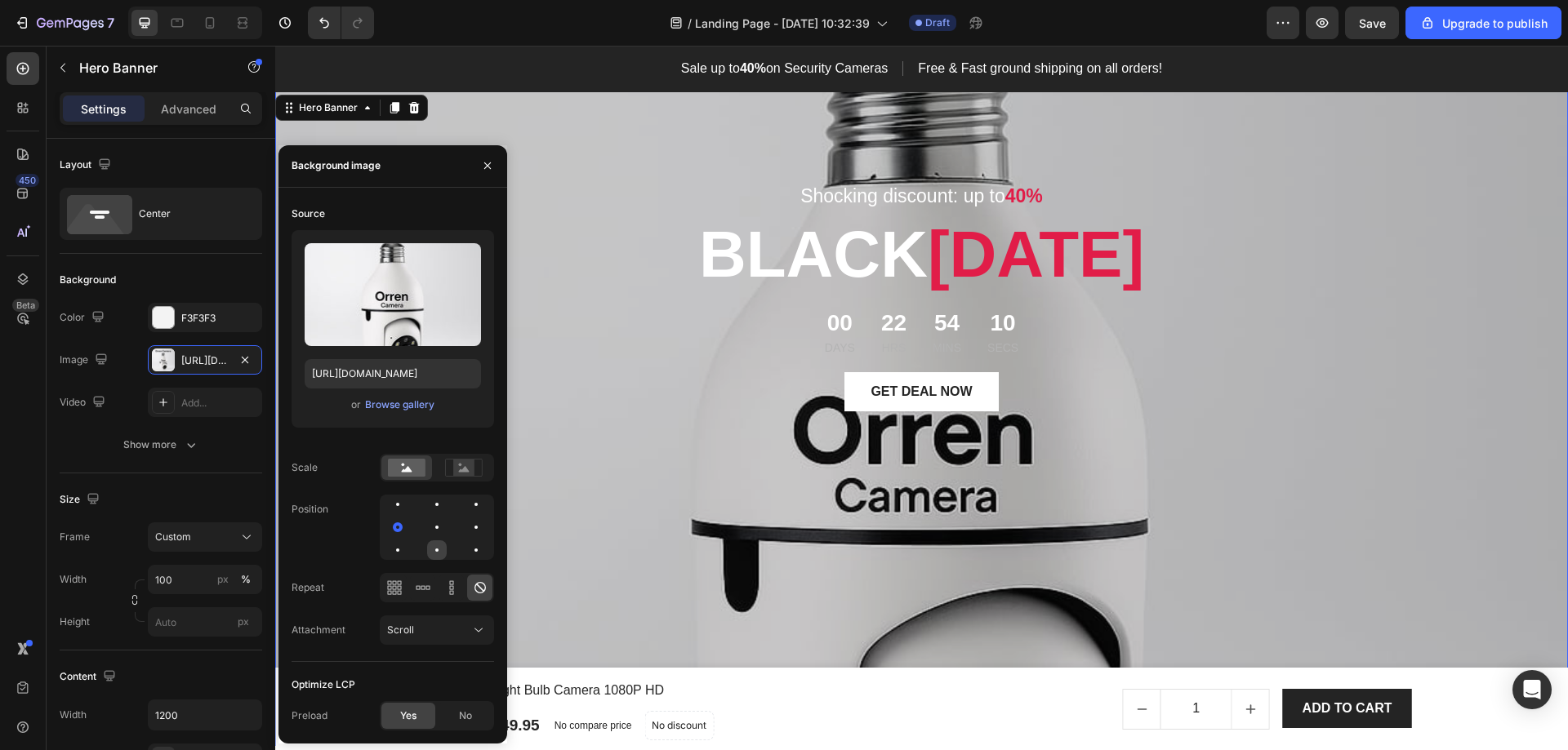
click at [436, 550] on div at bounding box center [436, 550] width 3 height 3
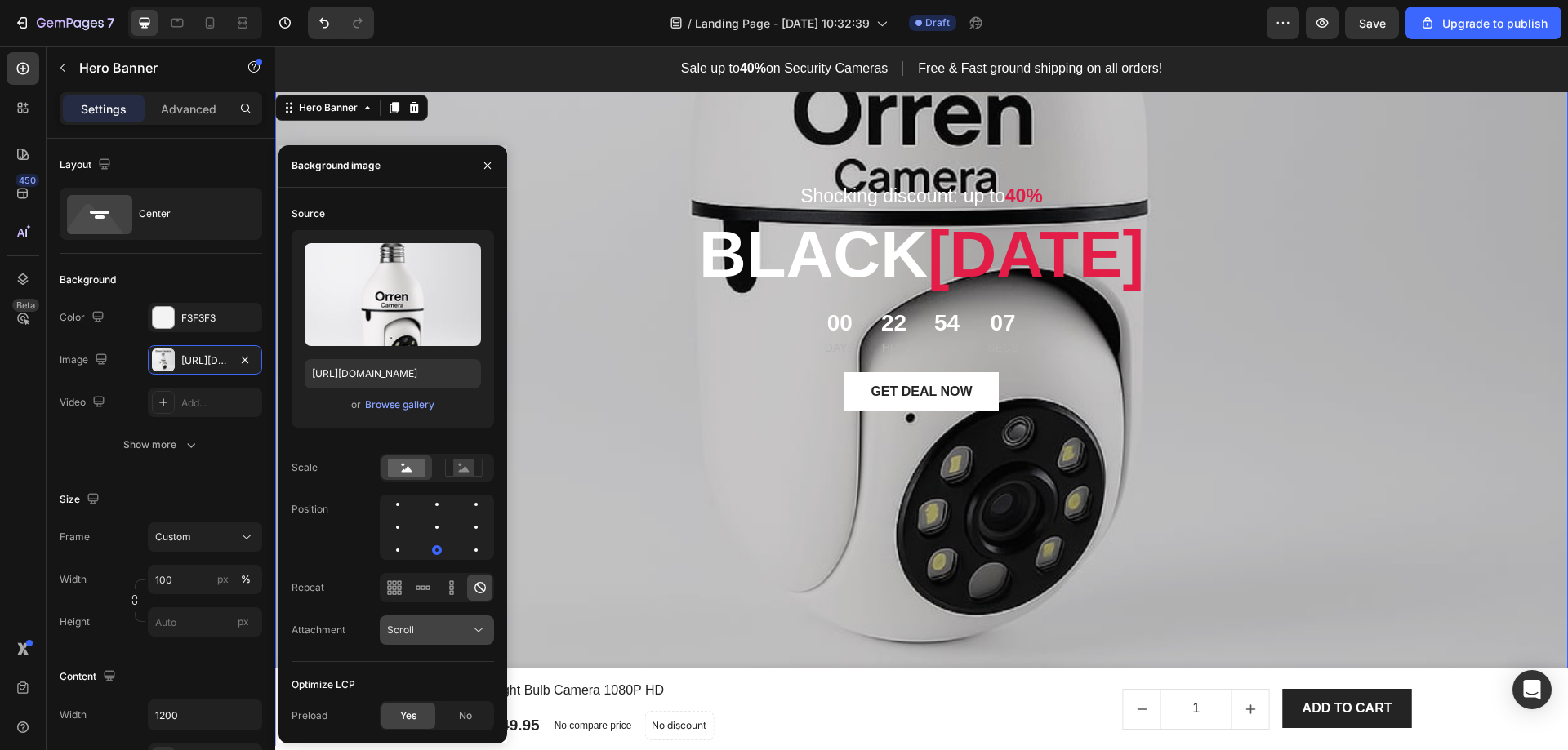
click at [462, 624] on div "Scroll" at bounding box center [429, 630] width 83 height 15
click at [413, 558] on p "Fixed" at bounding box center [434, 559] width 93 height 15
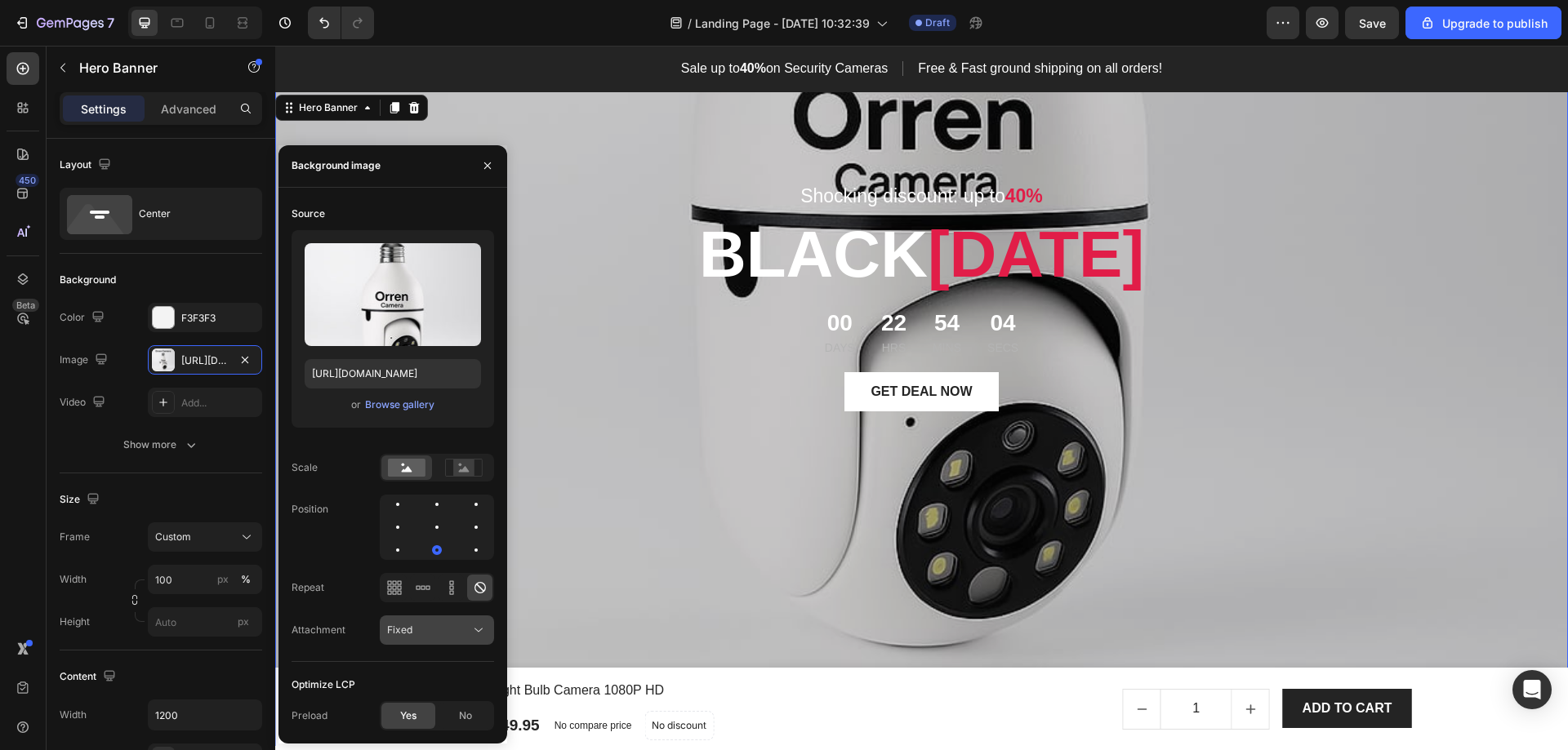
click at [459, 624] on div "Fixed" at bounding box center [429, 630] width 83 height 15
click at [404, 596] on span "Local" at bounding box center [400, 589] width 26 height 15
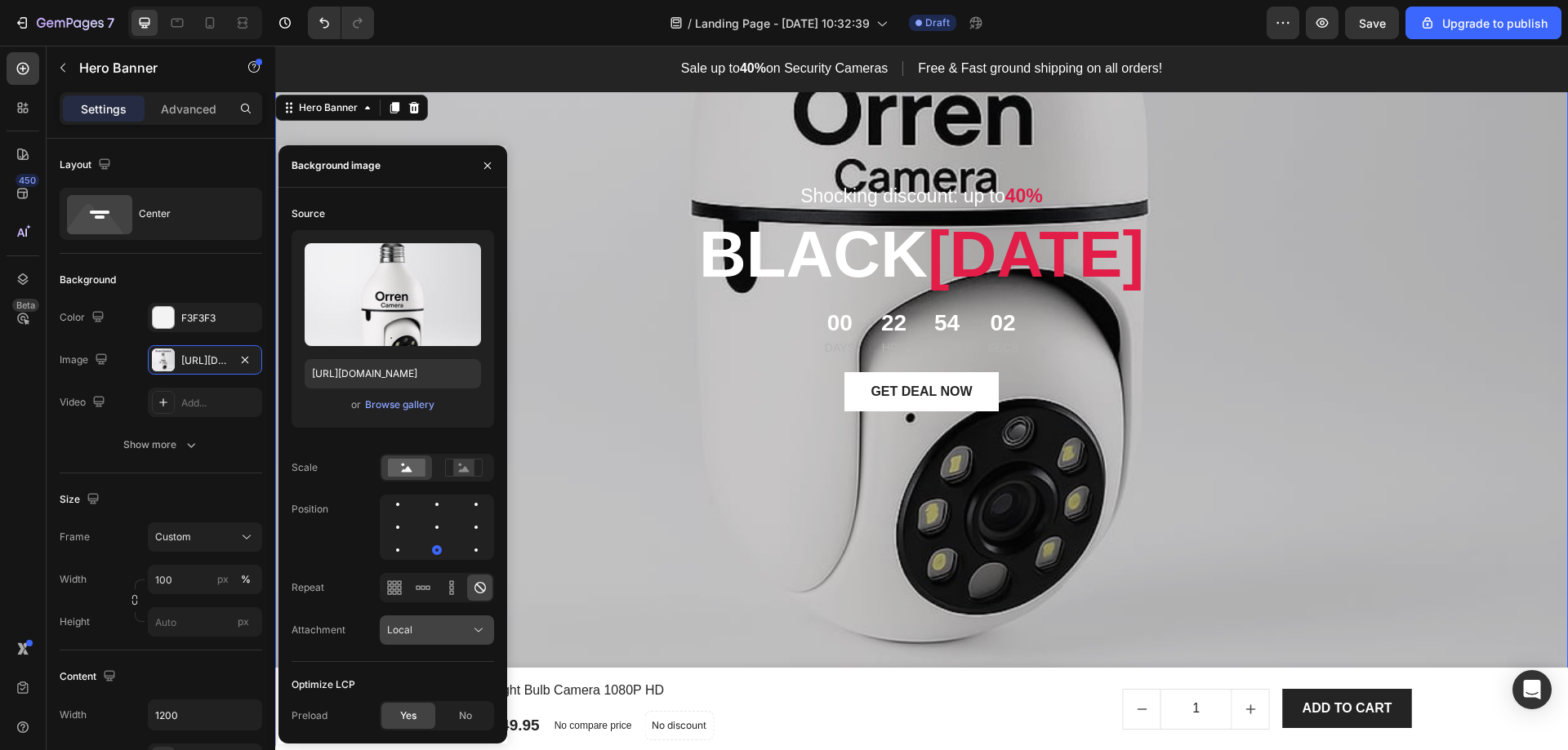
click at [439, 627] on div "Local" at bounding box center [429, 630] width 83 height 15
click at [397, 562] on span "Fixed" at bounding box center [400, 559] width 26 height 15
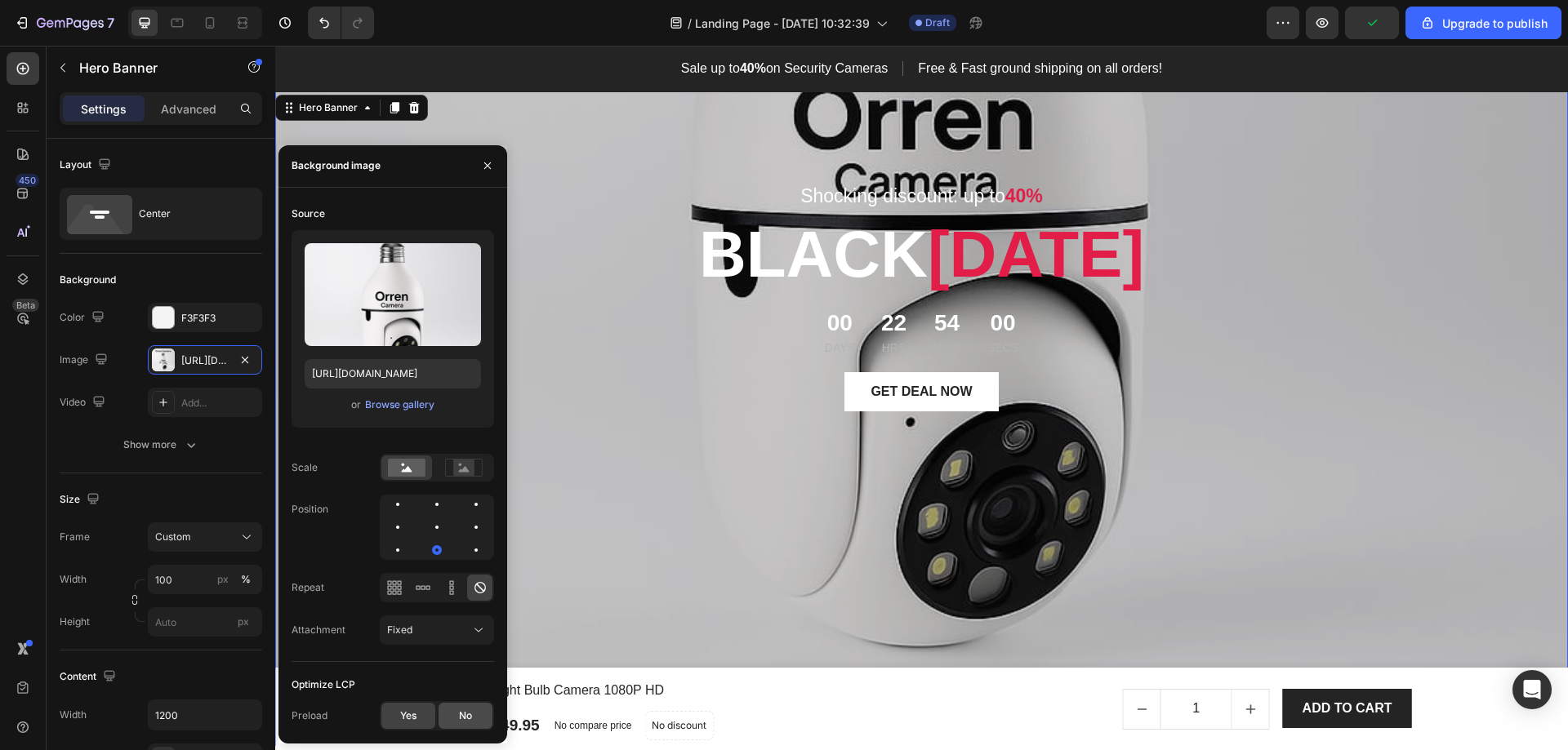
click at [452, 714] on div "No" at bounding box center [466, 716] width 54 height 26
click at [402, 708] on span "Yes" at bounding box center [408, 715] width 16 height 15
click at [619, 511] on div "Shocking discount: up to 40% Text block [DATE][DATE] Heading 00 Days 22 Hrs 53 …" at bounding box center [922, 419] width 955 height 602
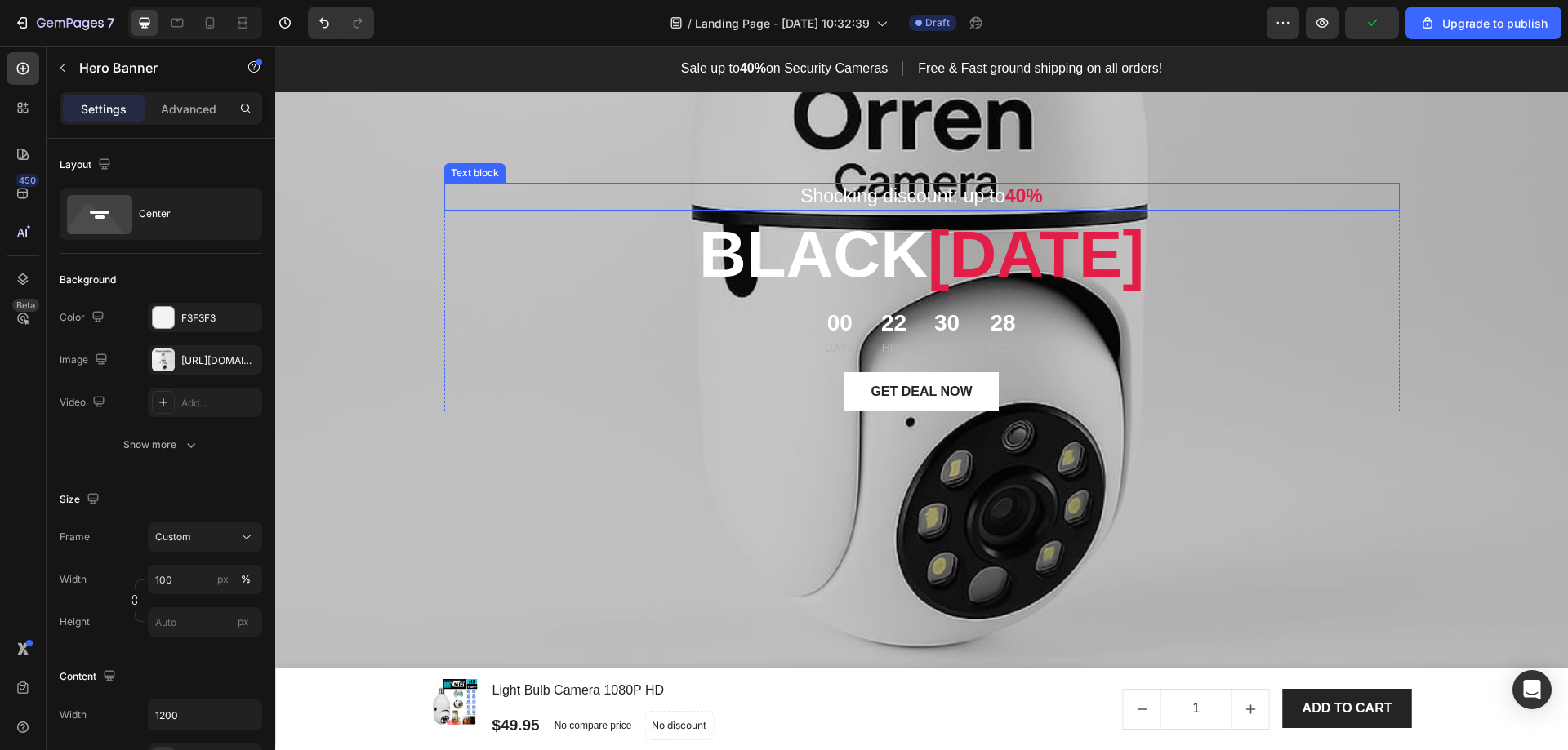
click at [830, 198] on p "Shocking discount: up to 40%" at bounding box center [922, 196] width 952 height 25
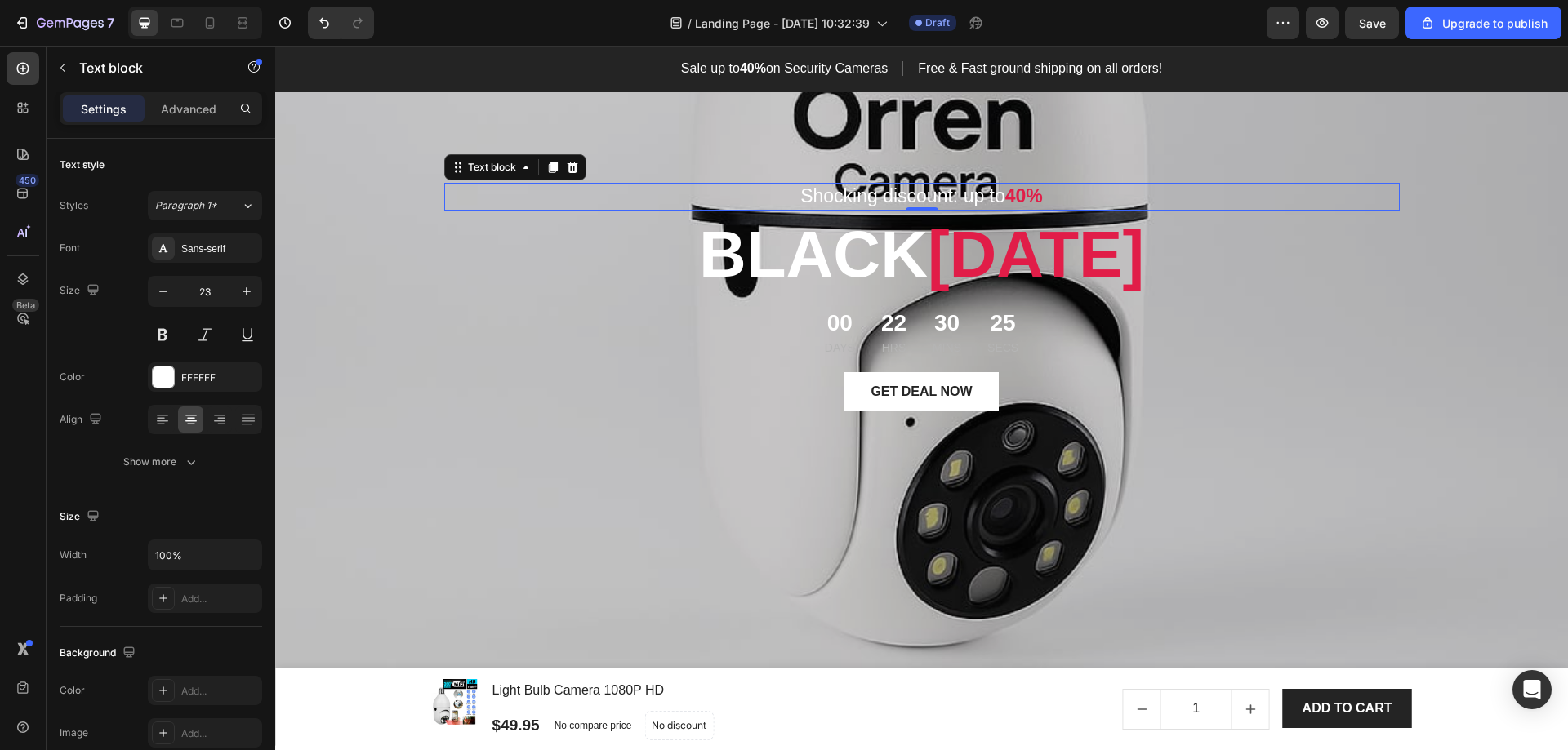
click at [837, 194] on p "Shocking discount: up to 40%" at bounding box center [922, 196] width 952 height 25
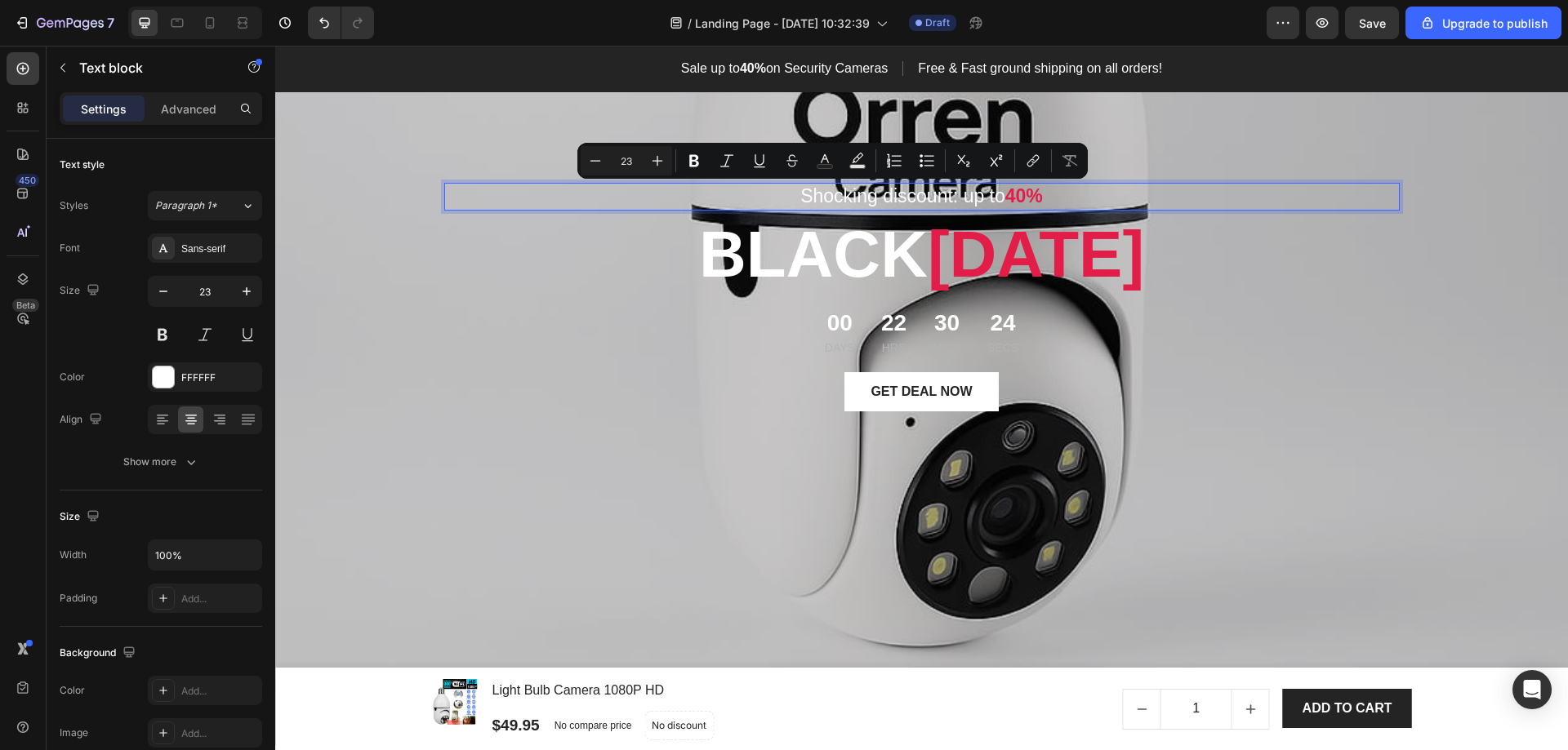
click at [910, 198] on p "Shocking discount: up to 40%" at bounding box center [922, 196] width 952 height 25
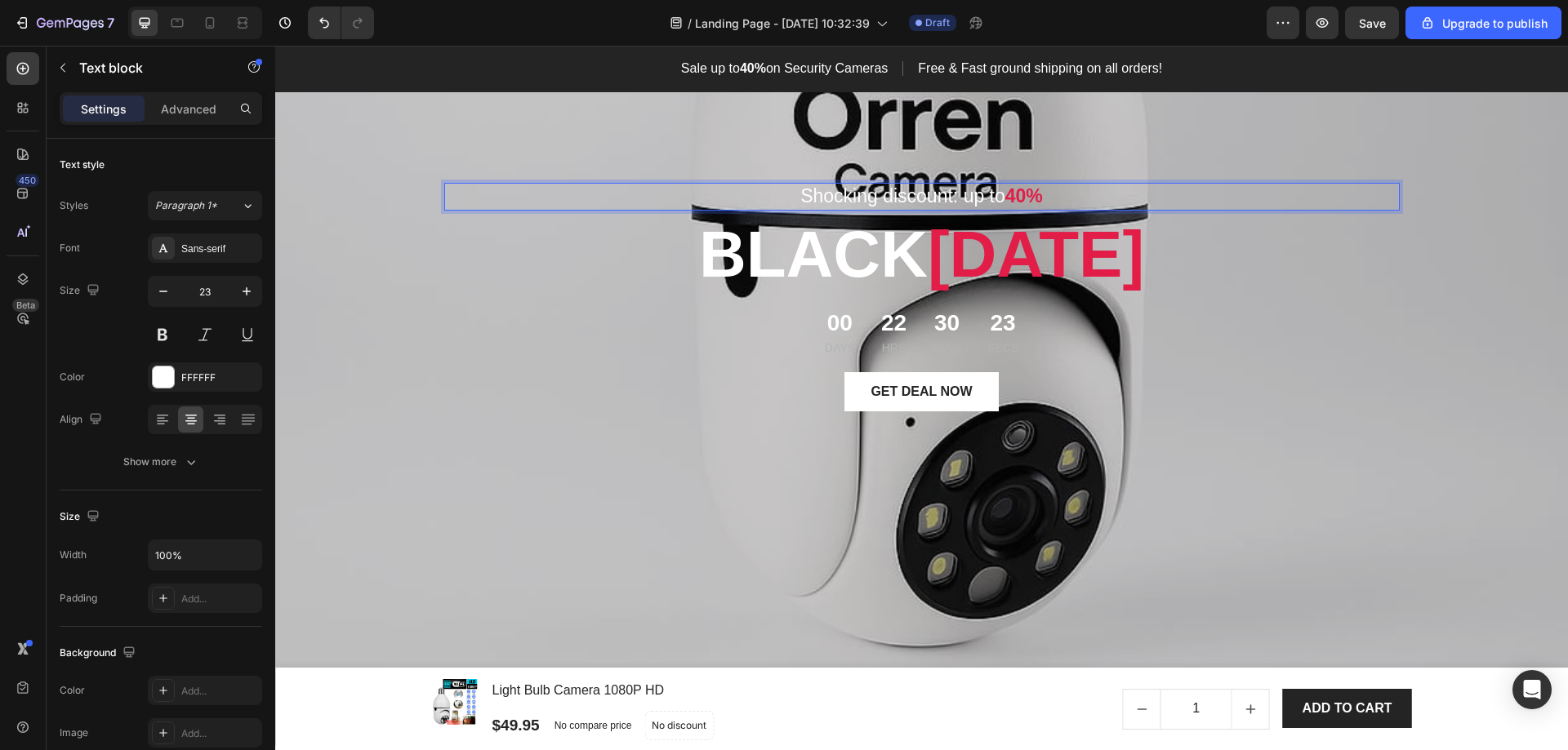
click at [731, 198] on p "Shocking discount: up to 40%" at bounding box center [922, 196] width 952 height 25
click at [737, 256] on p "[DATE][DATE]" at bounding box center [922, 255] width 952 height 85
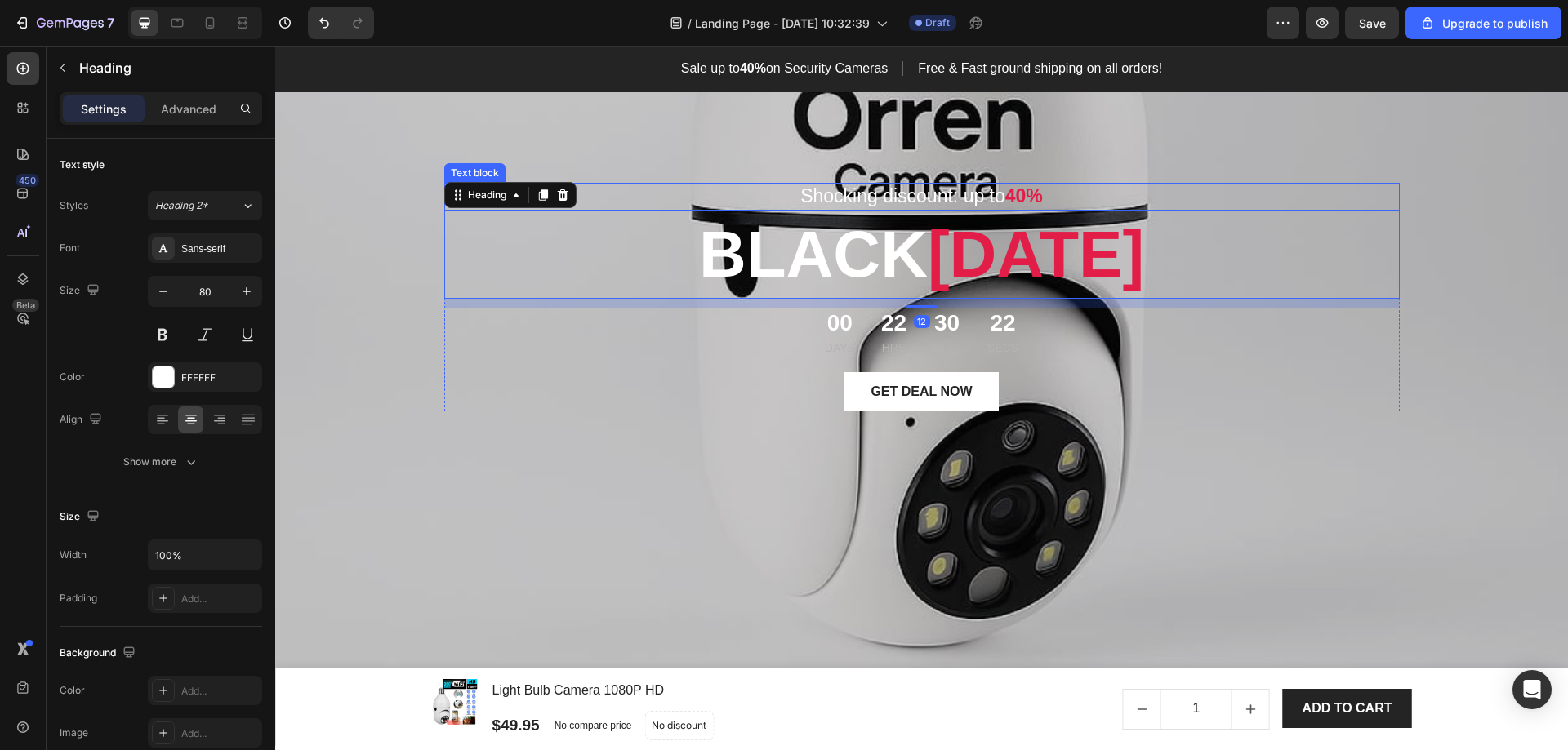
click at [792, 196] on p "Shocking discount: up to 40%" at bounding box center [922, 196] width 952 height 25
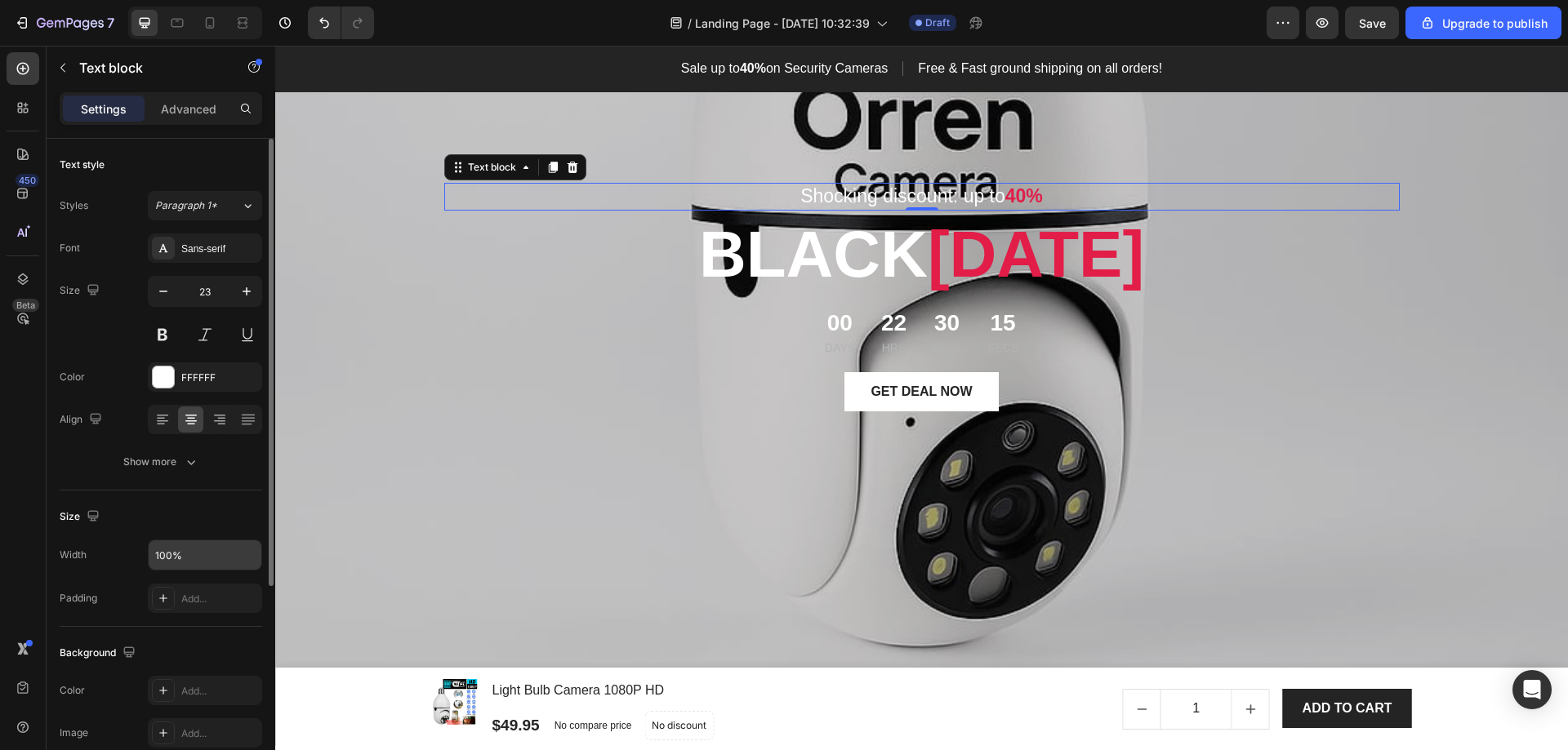
scroll to position [81, 0]
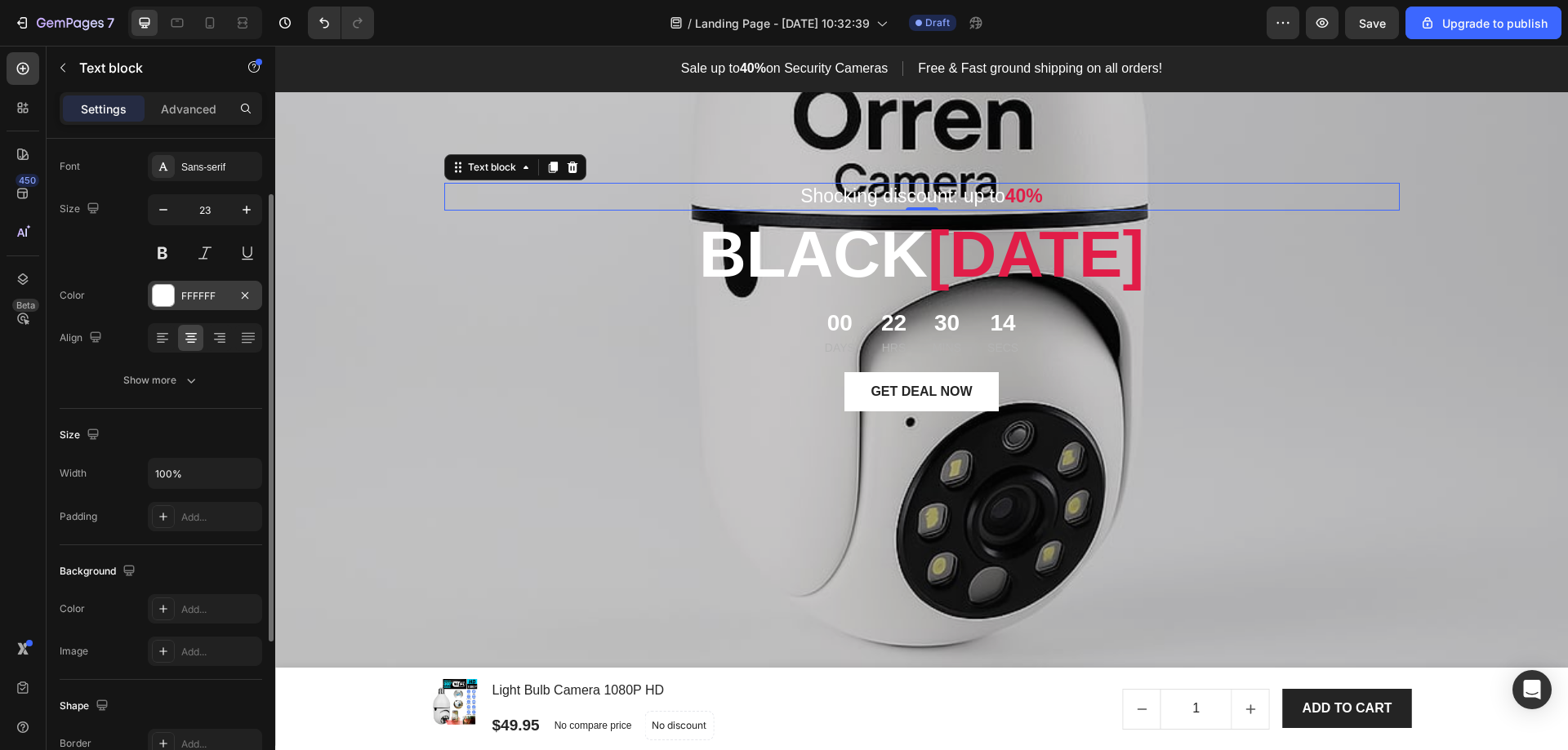
click at [174, 285] on div "FFFFFF" at bounding box center [204, 295] width 114 height 30
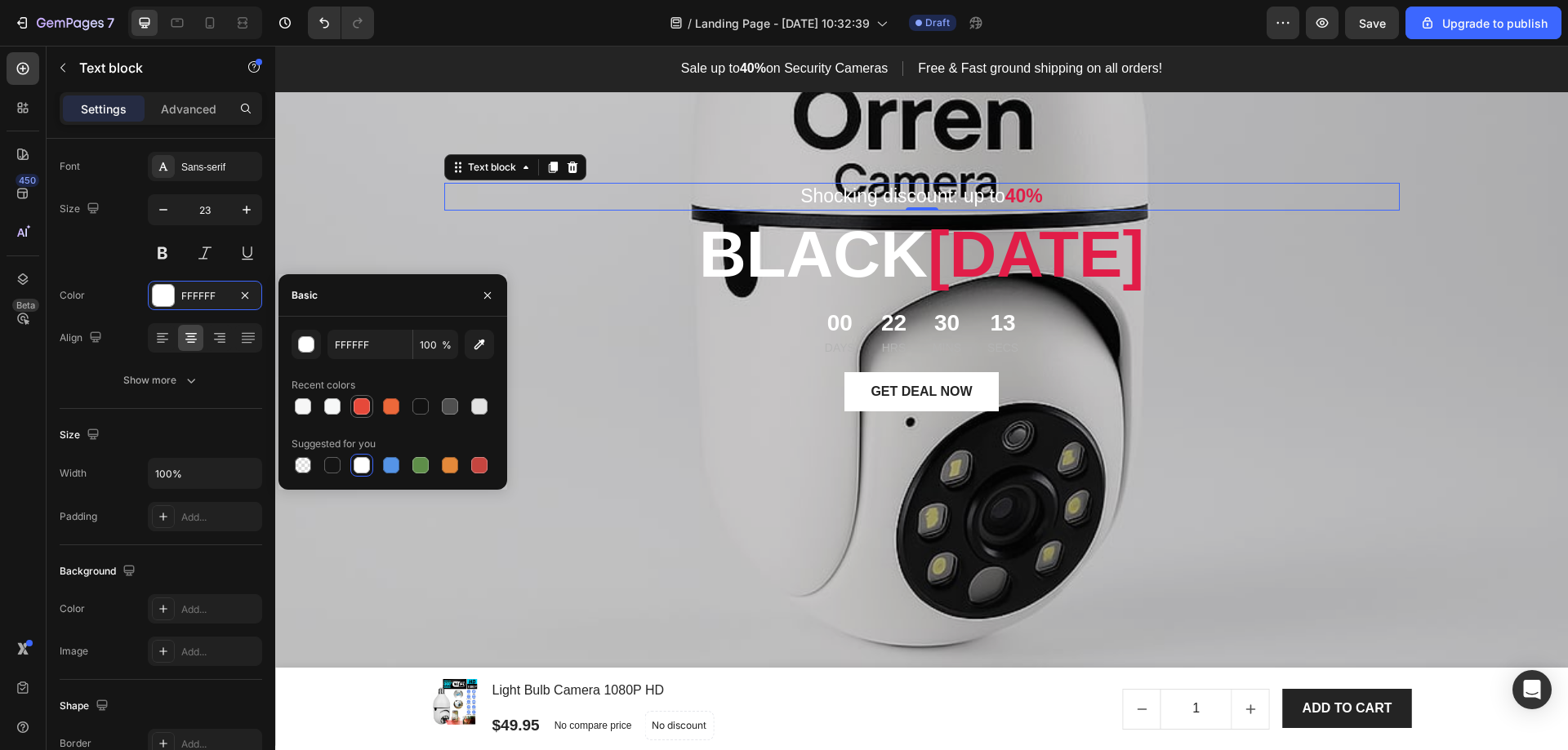
click at [364, 404] on div at bounding box center [362, 406] width 16 height 16
click at [307, 412] on div at bounding box center [303, 406] width 16 height 16
type input "F6F6F6"
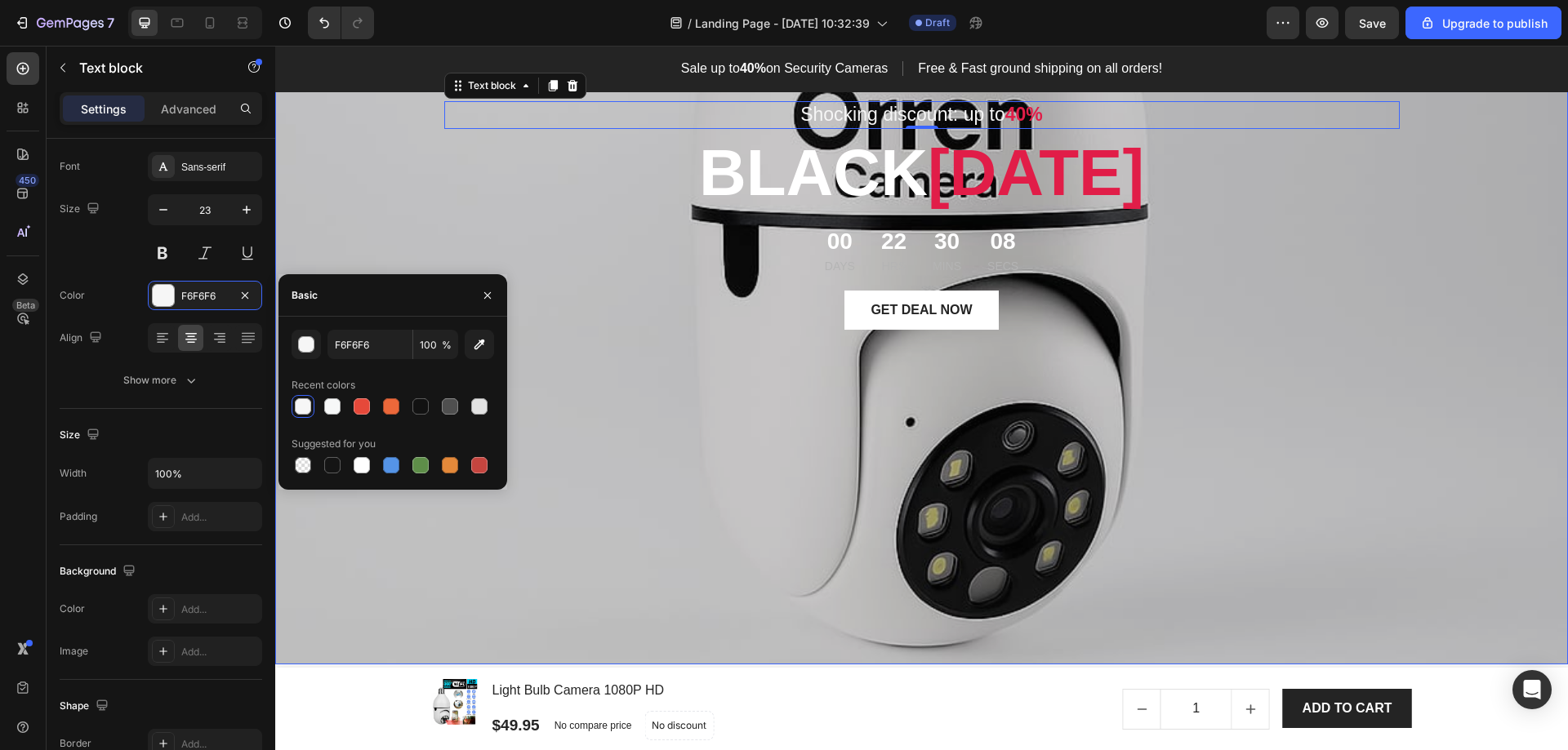
scroll to position [0, 0]
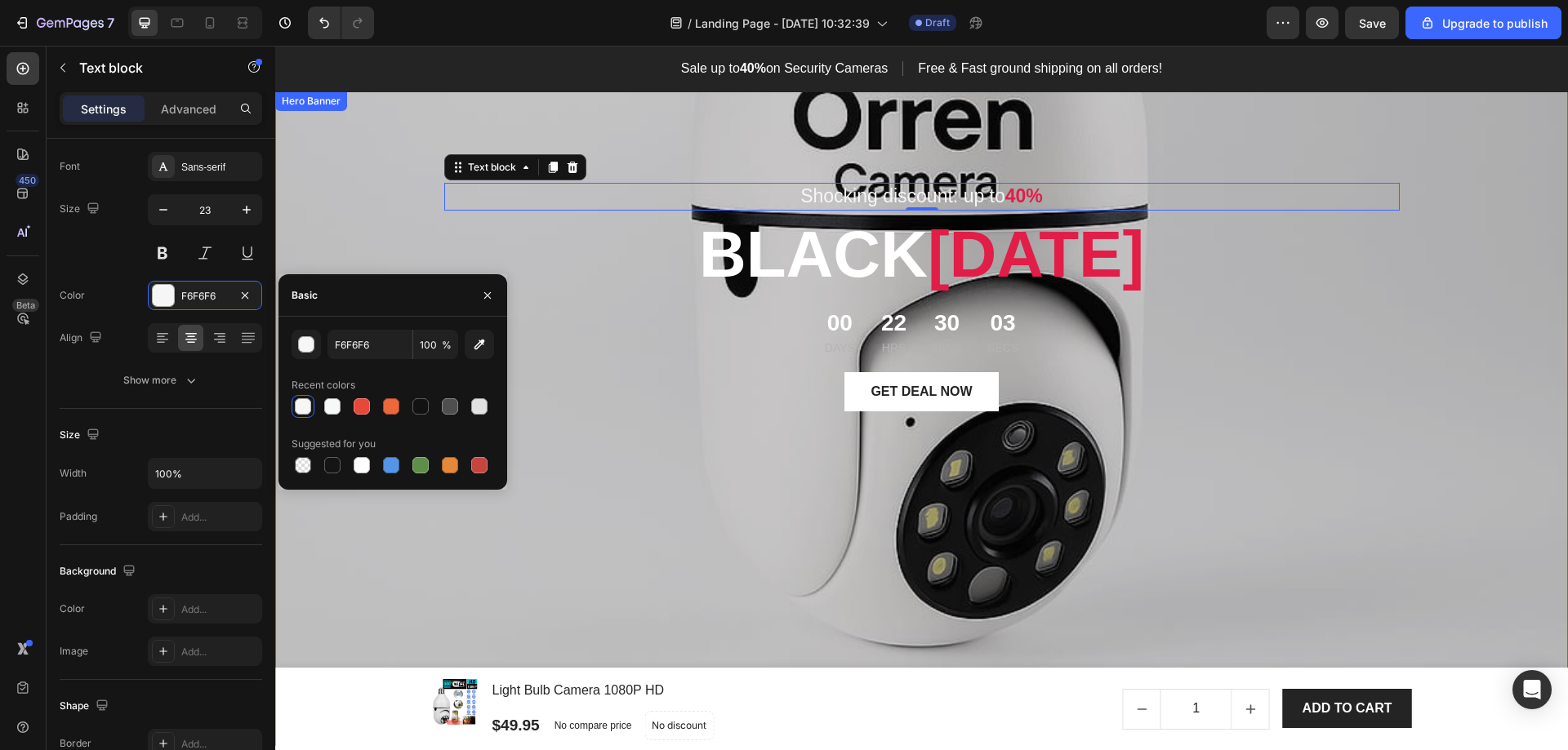
click at [1502, 486] on div "Overlay" at bounding box center [922, 418] width 1293 height 655
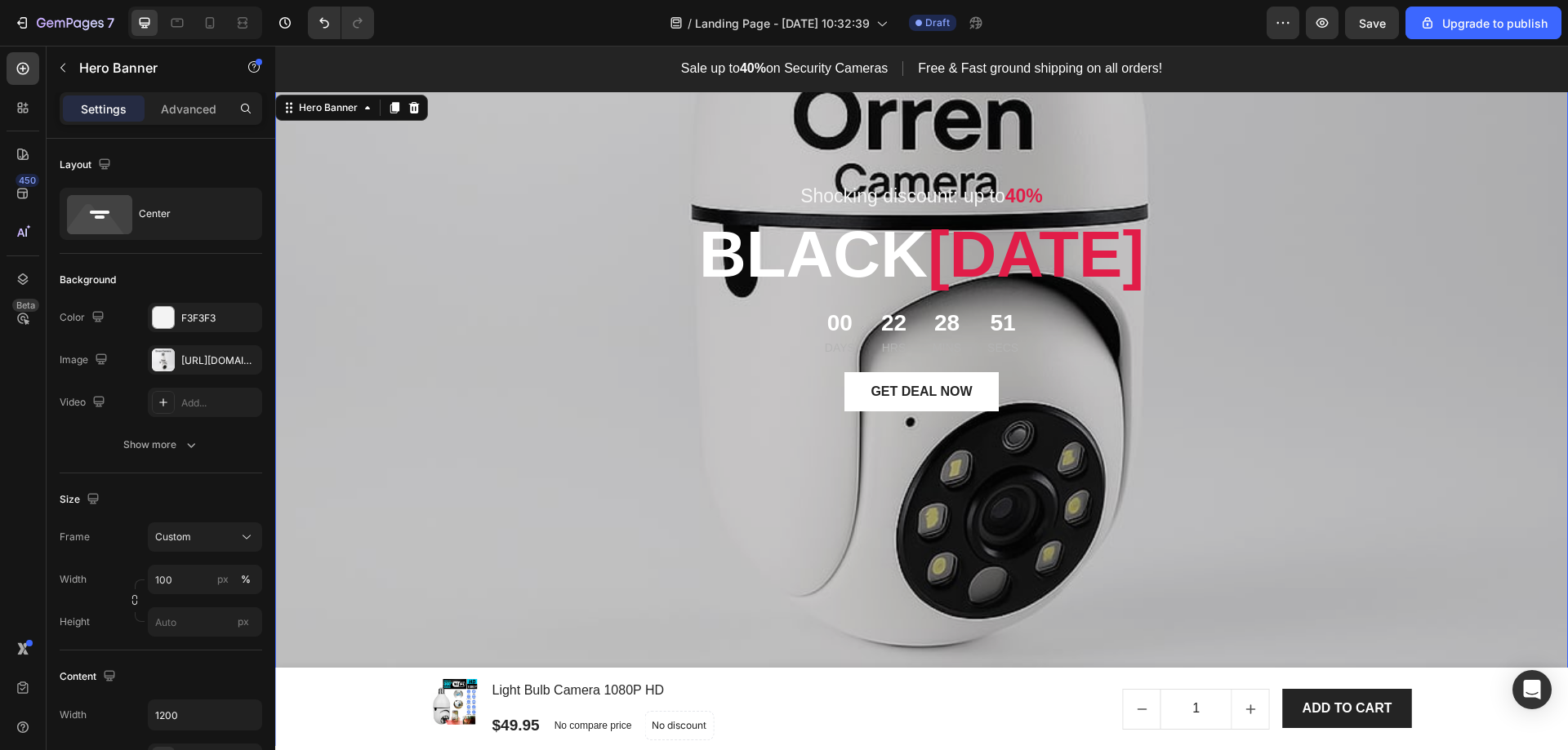
click at [401, 263] on div "Overlay" at bounding box center [922, 418] width 1293 height 655
click at [213, 206] on div "Center" at bounding box center [188, 214] width 100 height 38
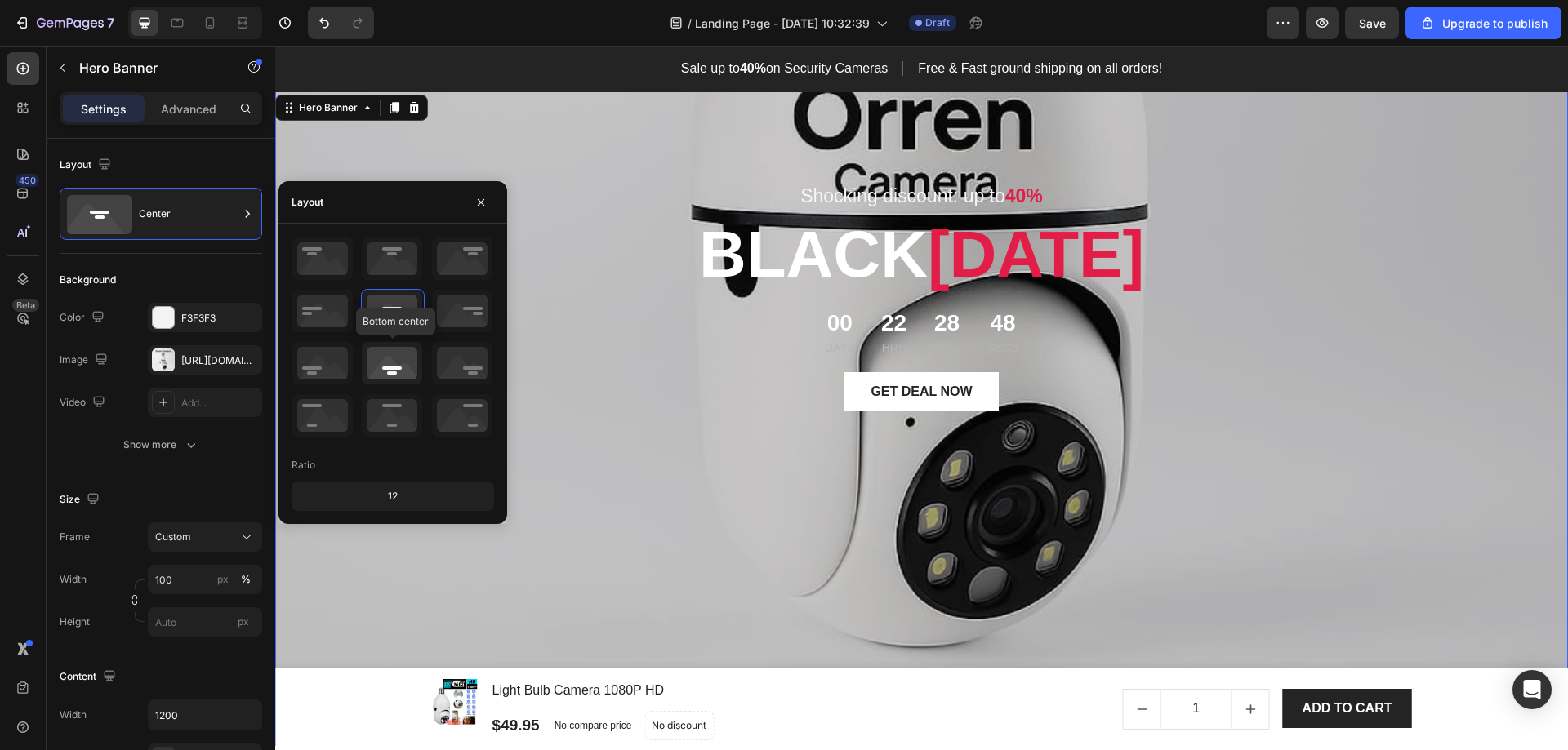
click at [395, 355] on icon at bounding box center [392, 363] width 60 height 43
click at [386, 304] on icon at bounding box center [392, 311] width 60 height 43
click at [606, 244] on p "[DATE][DATE]" at bounding box center [922, 255] width 952 height 85
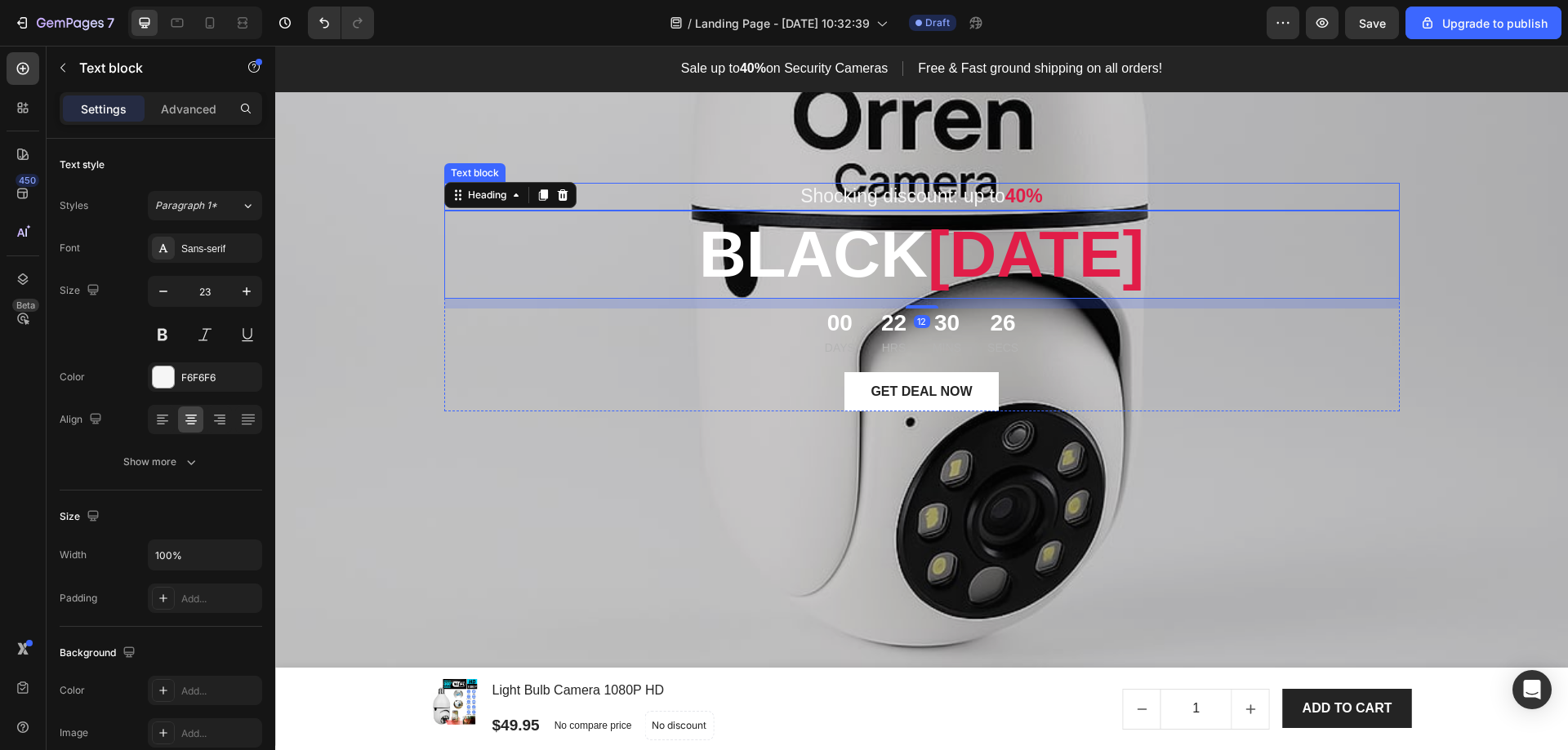
click at [618, 188] on p "Shocking discount: up to 40%" at bounding box center [922, 196] width 952 height 25
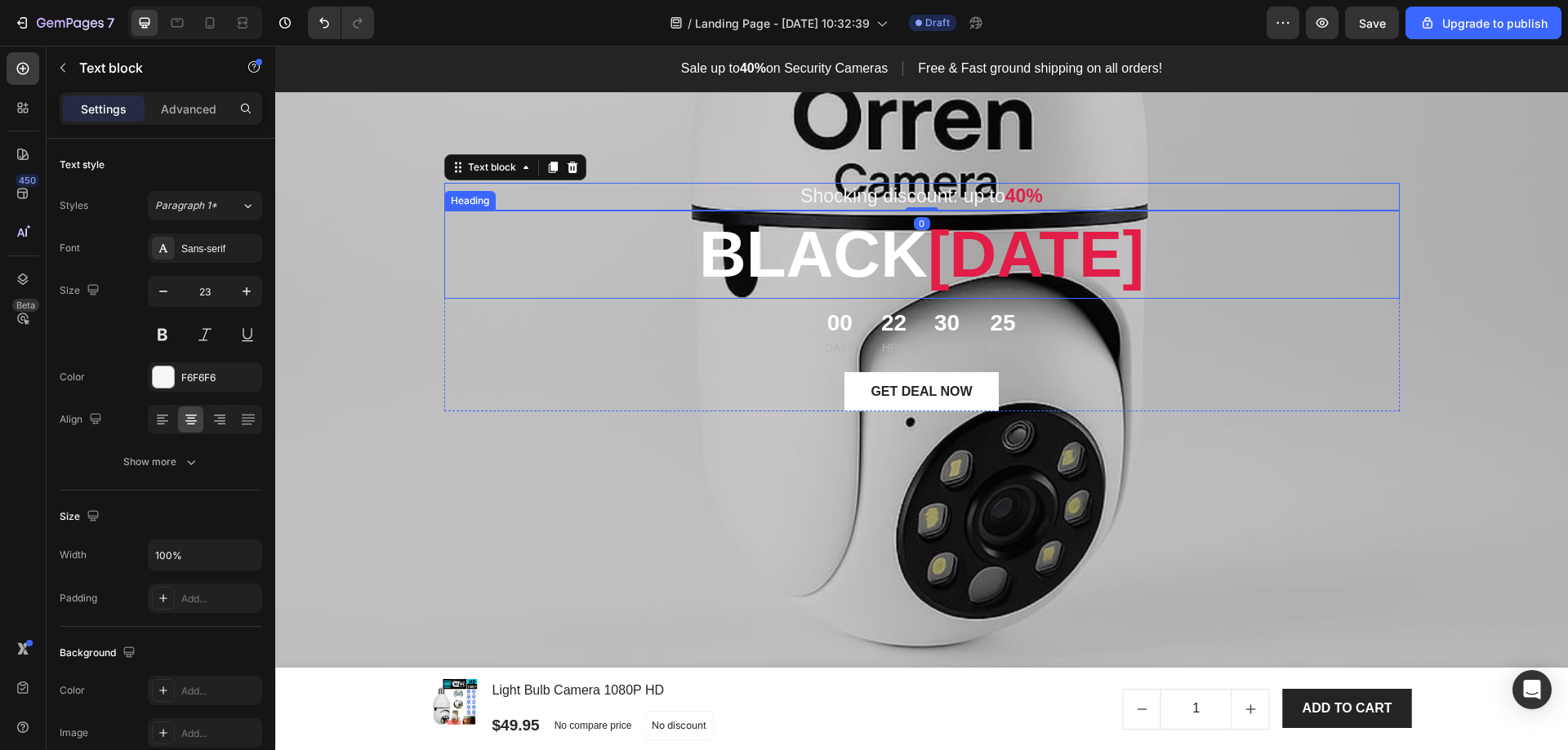
click at [449, 263] on p "[DATE][DATE]" at bounding box center [922, 255] width 952 height 85
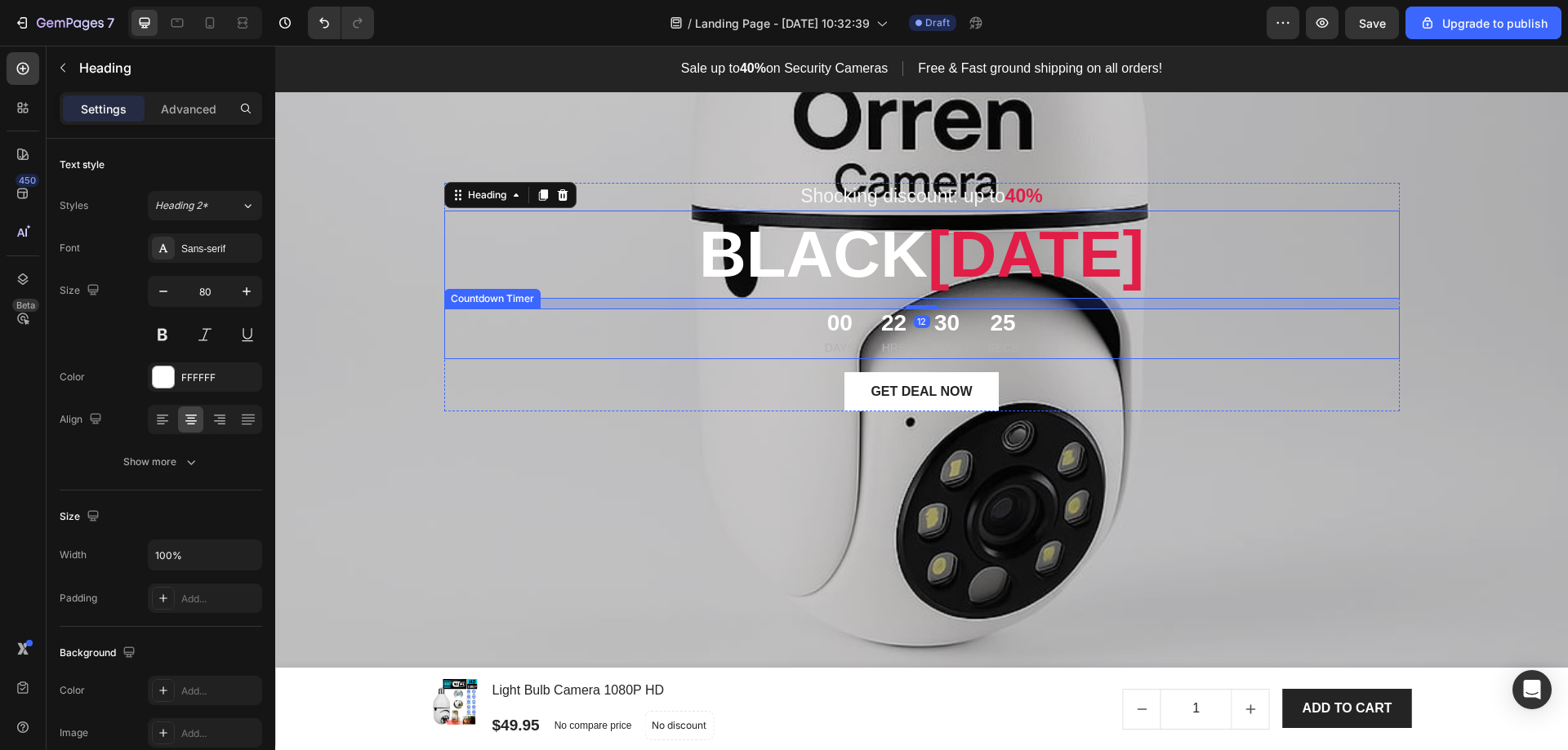
click at [472, 345] on div "00 Days 22 Hrs 30 Mins 25 Secs" at bounding box center [922, 334] width 955 height 51
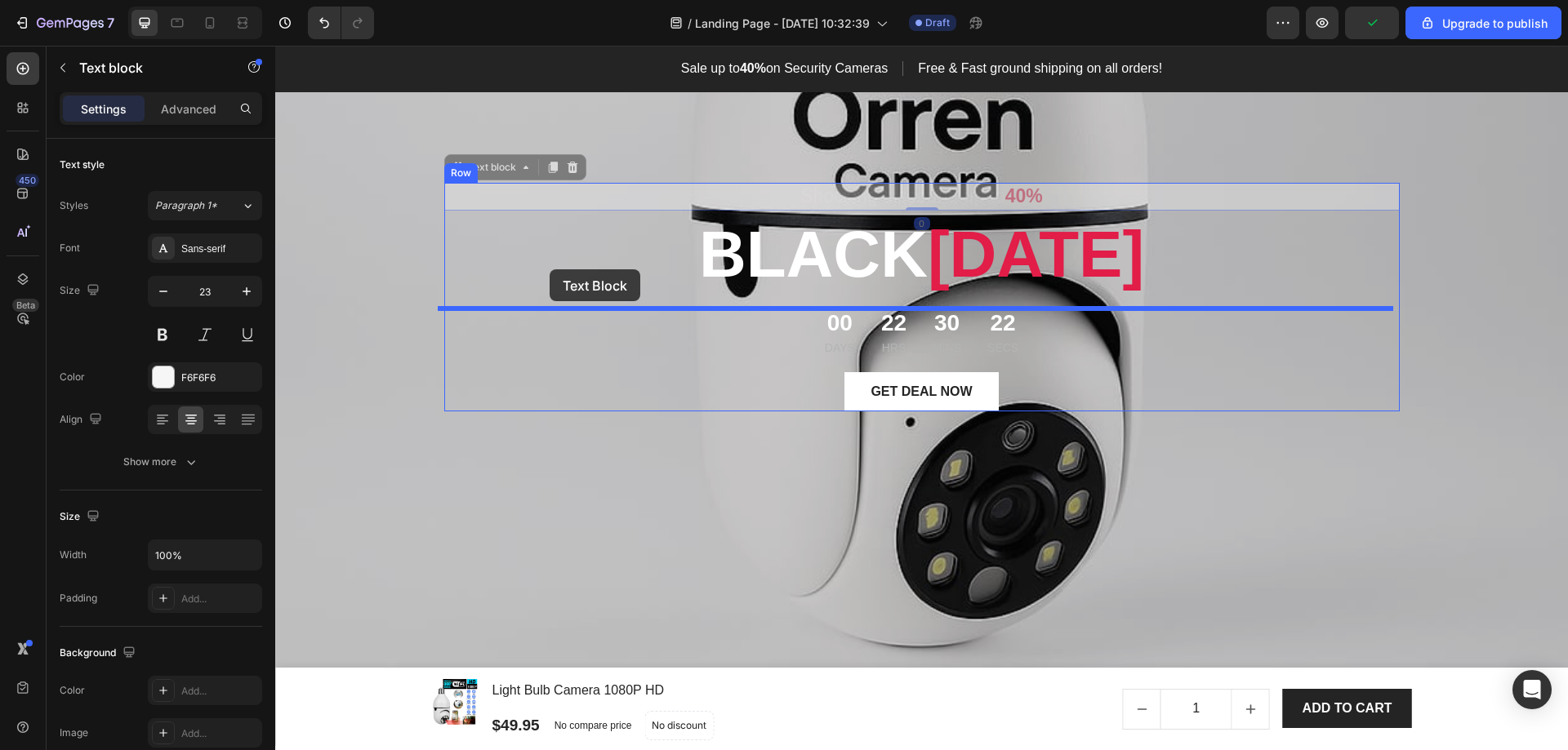
drag, startPoint x: 511, startPoint y: 197, endPoint x: 550, endPoint y: 269, distance: 81.9
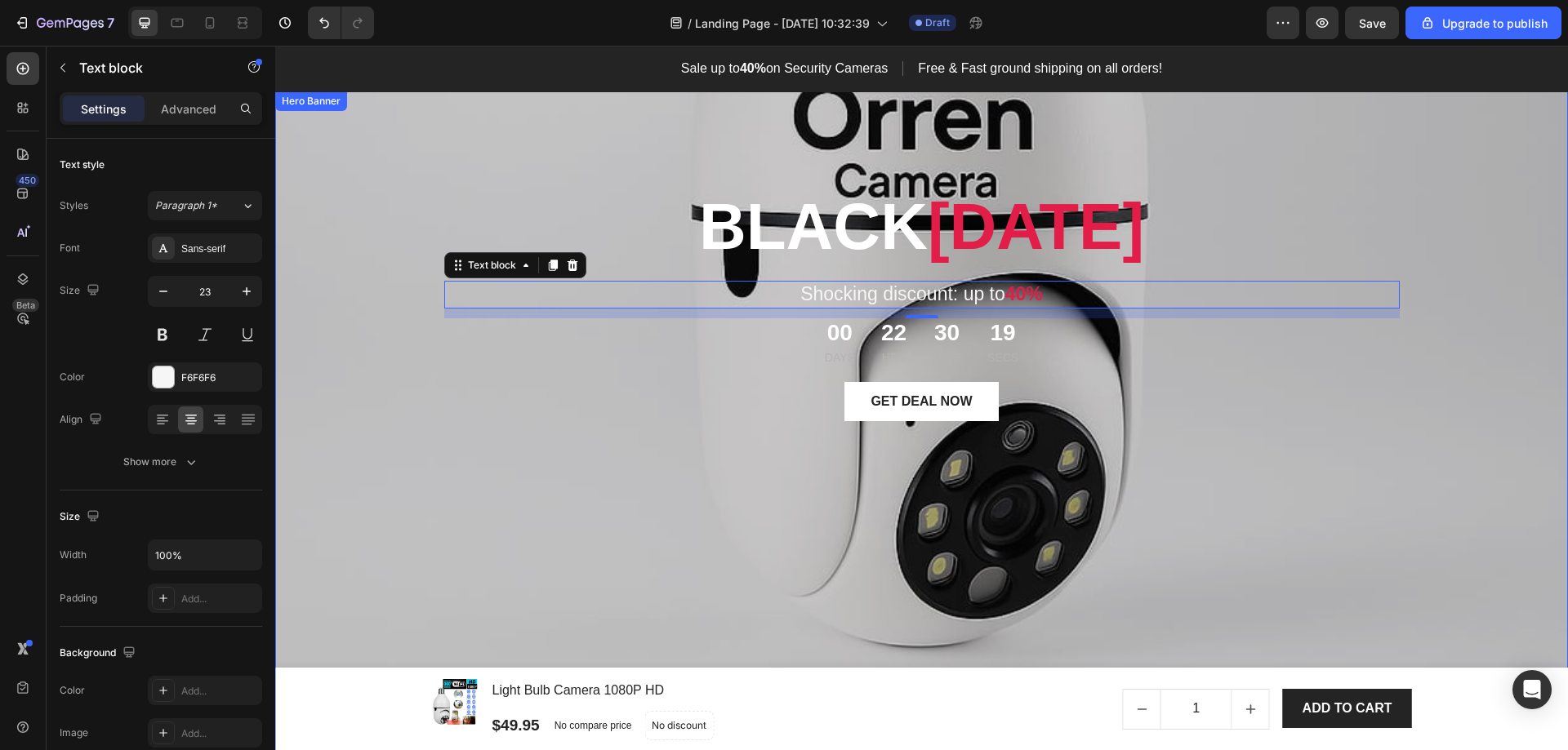
click at [618, 521] on div "[DATE][DATE] Heading Shocking discount: up to 40% Text block 0 00 Days 22 Hrs 3…" at bounding box center [922, 424] width 955 height 612
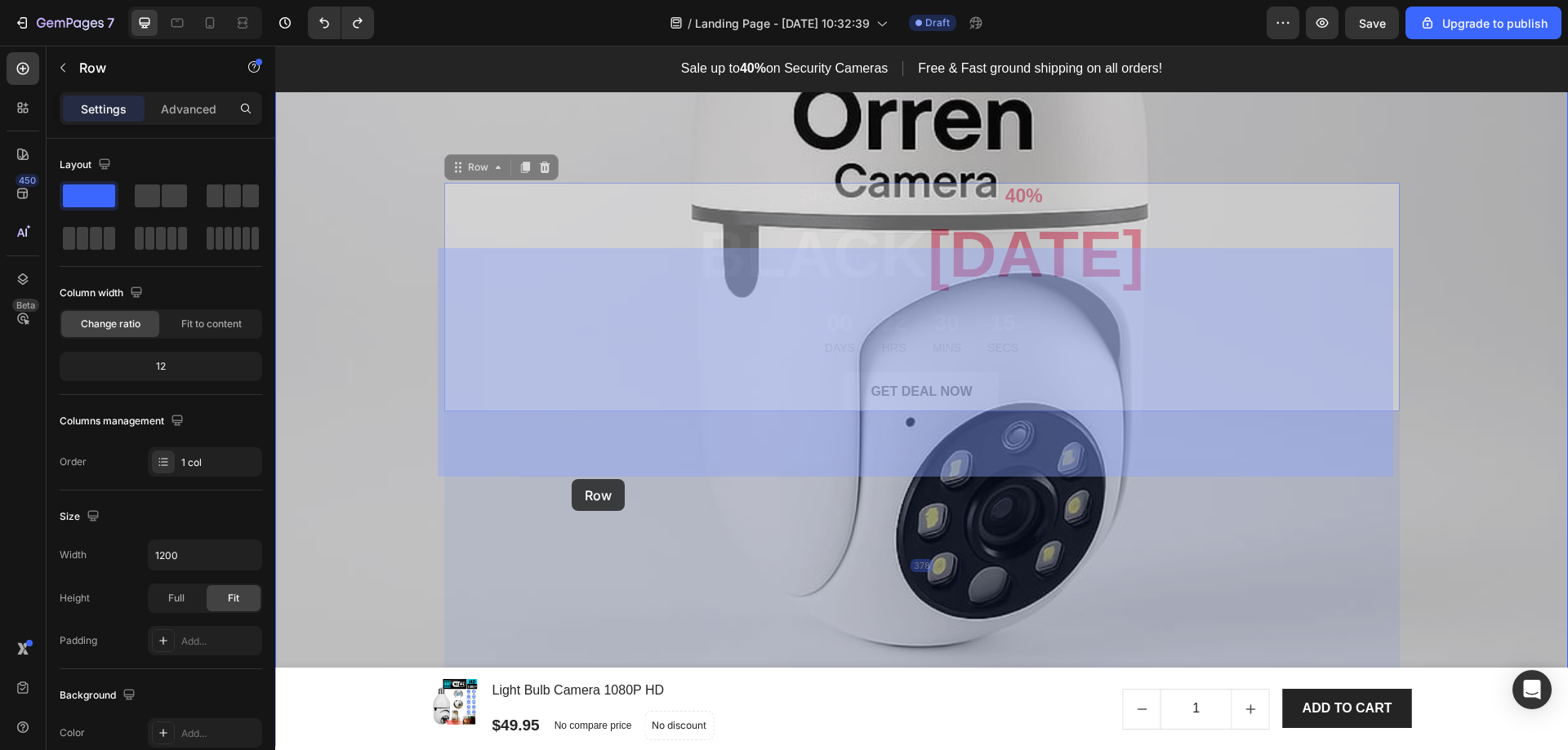
drag, startPoint x: 573, startPoint y: 361, endPoint x: 572, endPoint y: 480, distance: 119.0
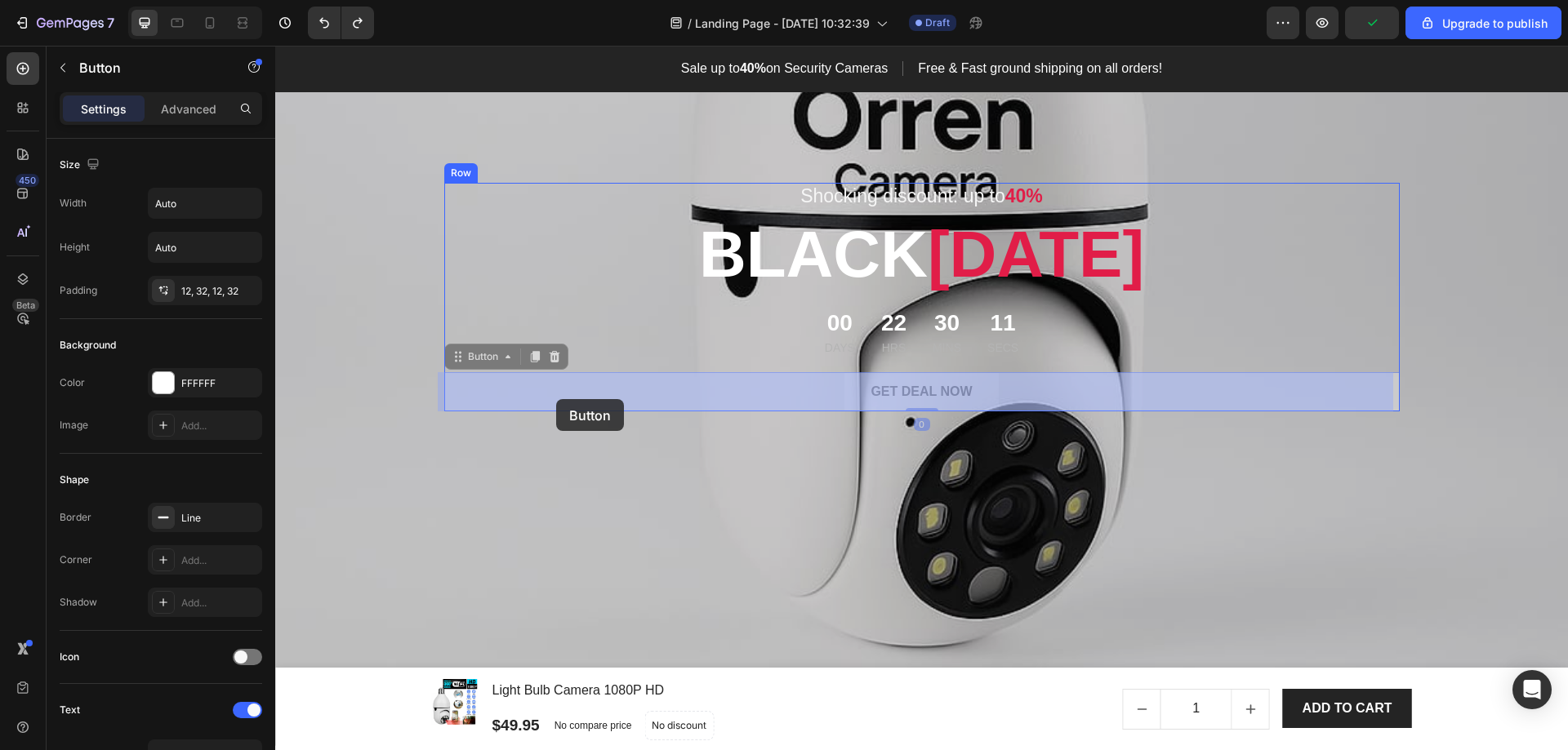
drag, startPoint x: 556, startPoint y: 383, endPoint x: 556, endPoint y: 399, distance: 16.0
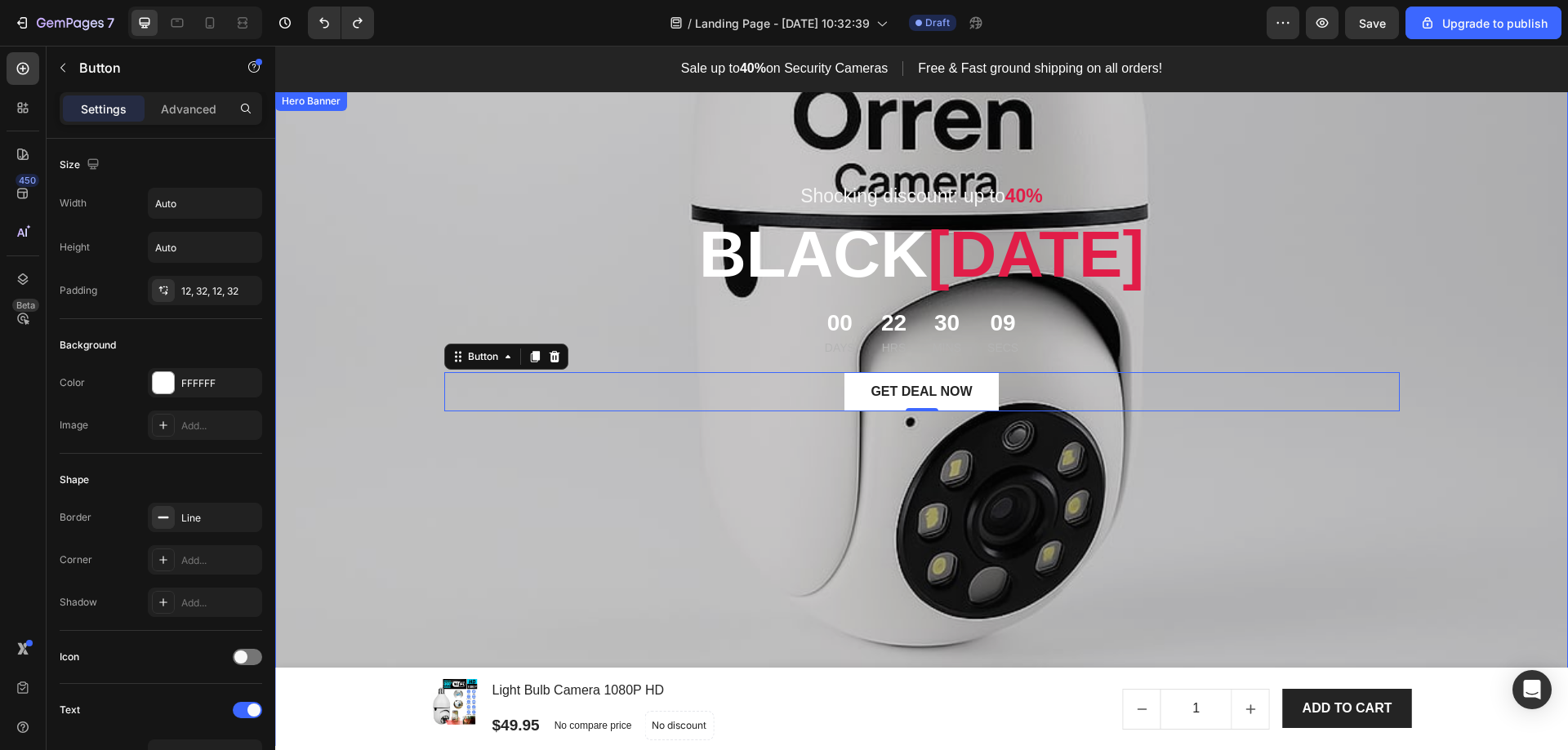
click at [425, 478] on div "Overlay" at bounding box center [922, 418] width 1293 height 655
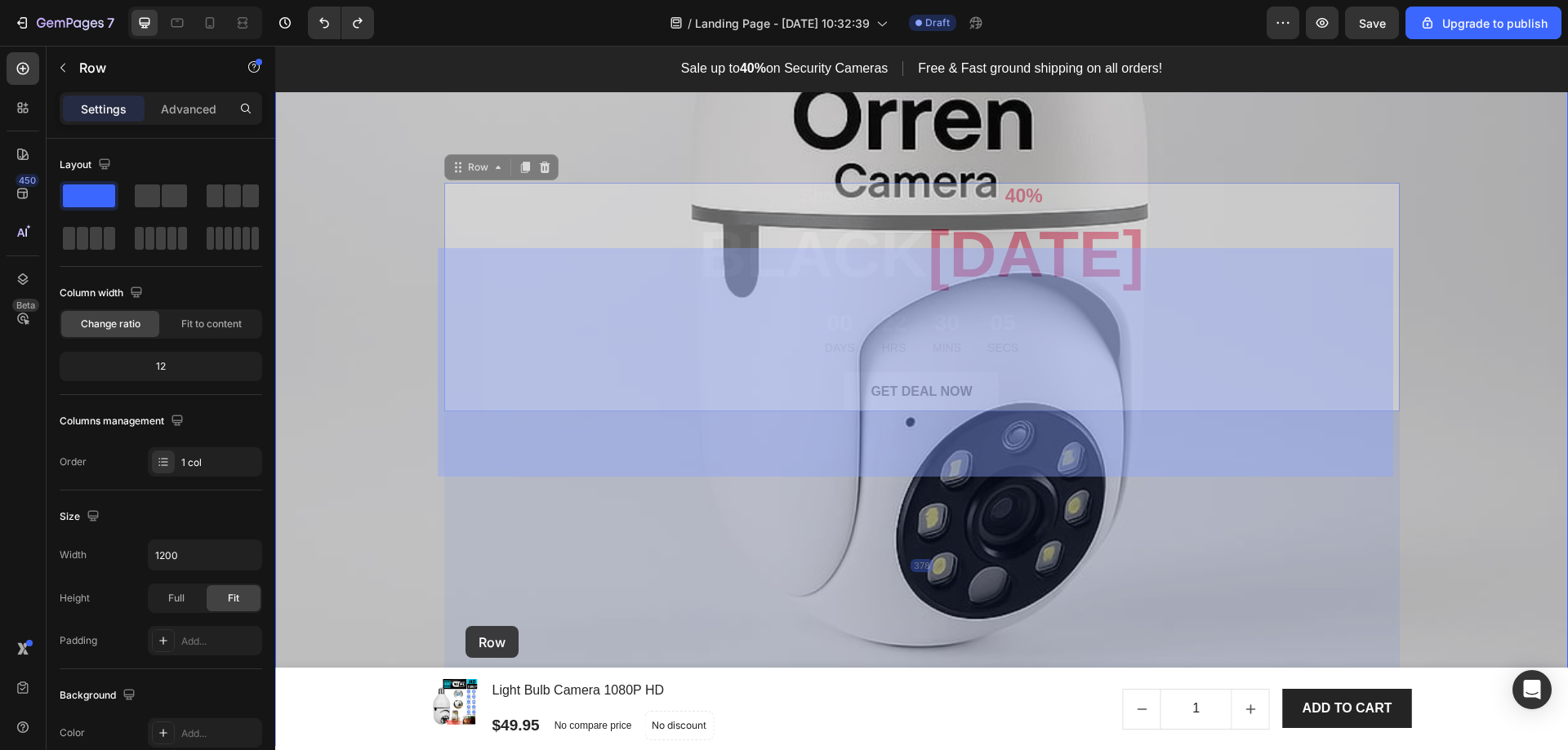
scroll to position [163, 0]
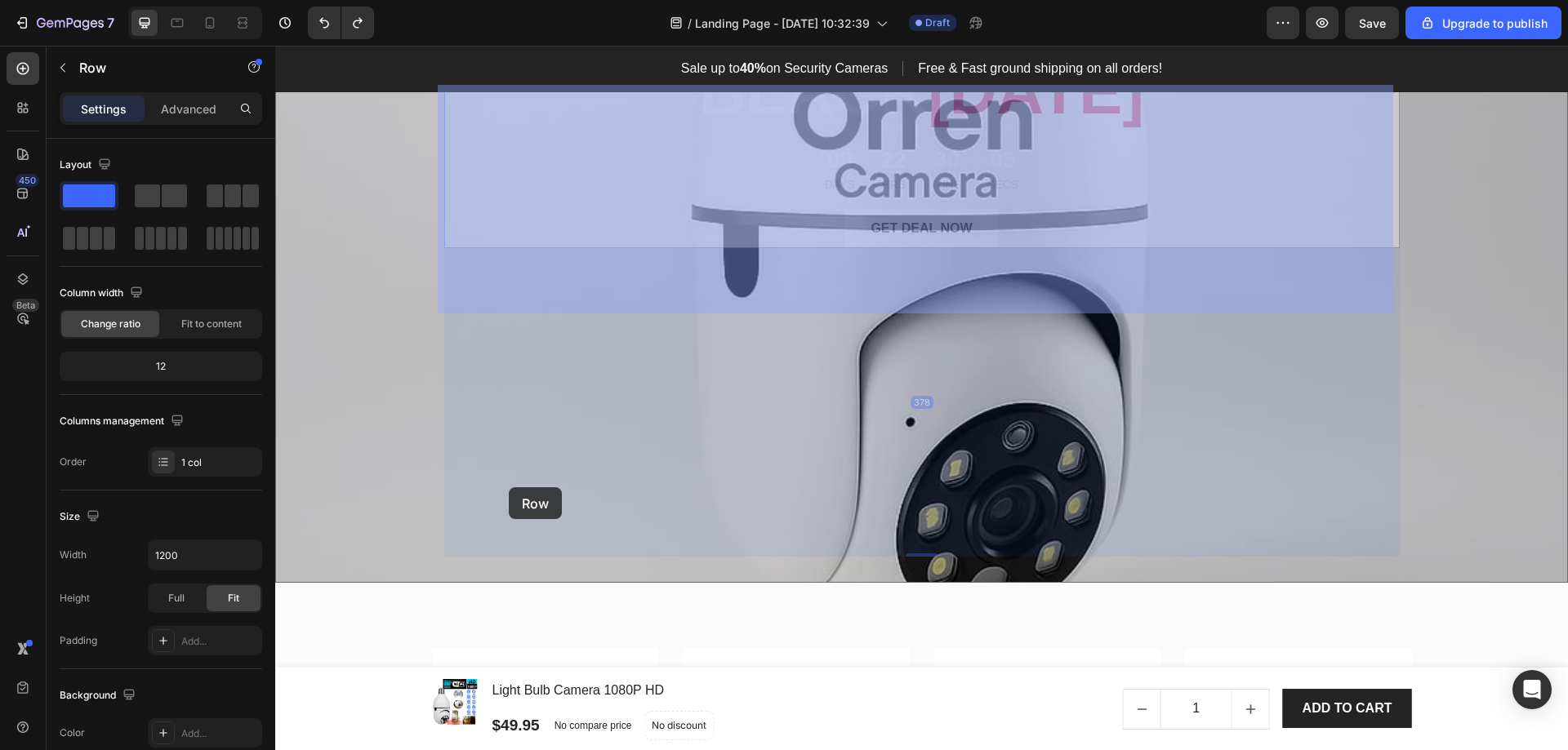
drag, startPoint x: 442, startPoint y: 368, endPoint x: 508, endPoint y: 487, distance: 136.1
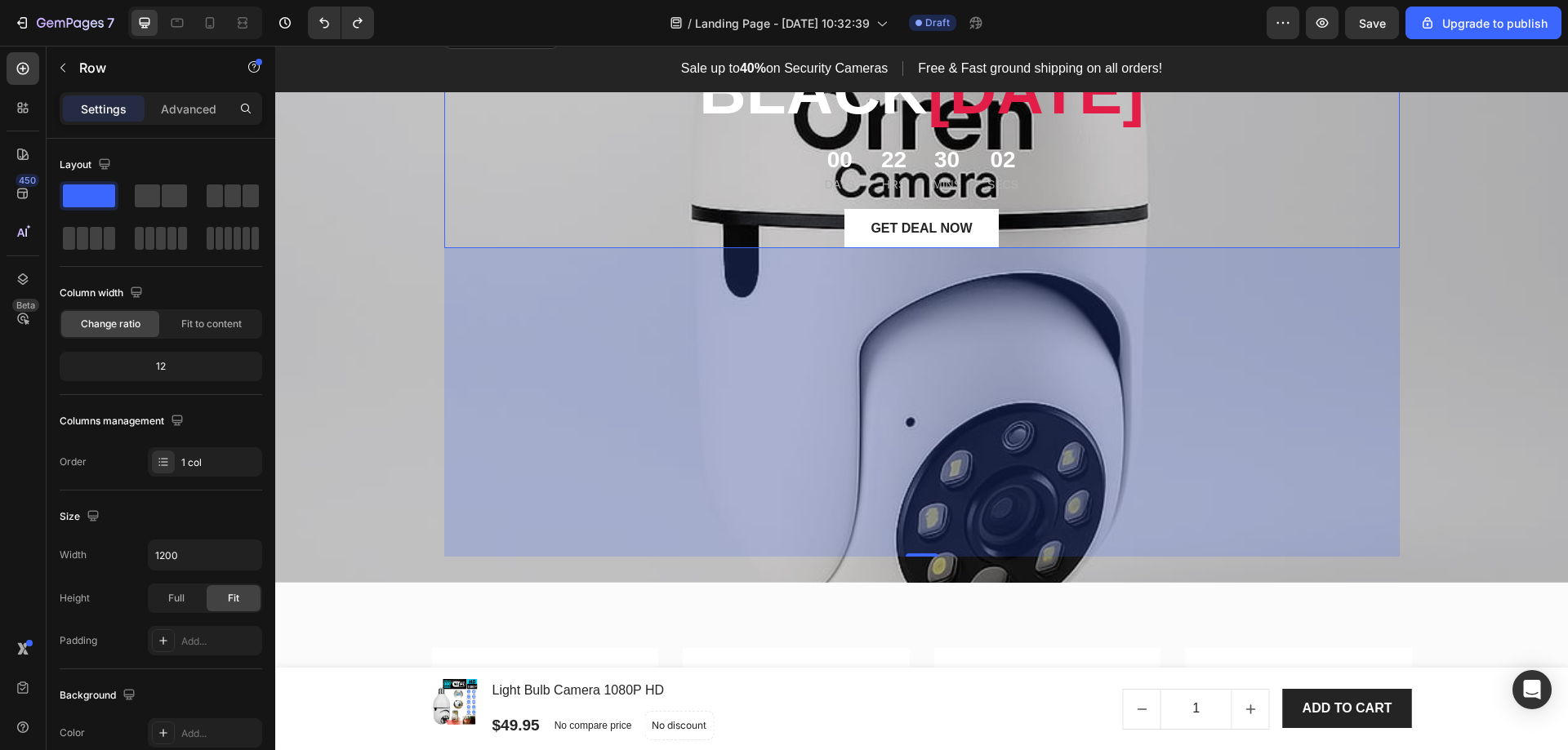
scroll to position [0, 0]
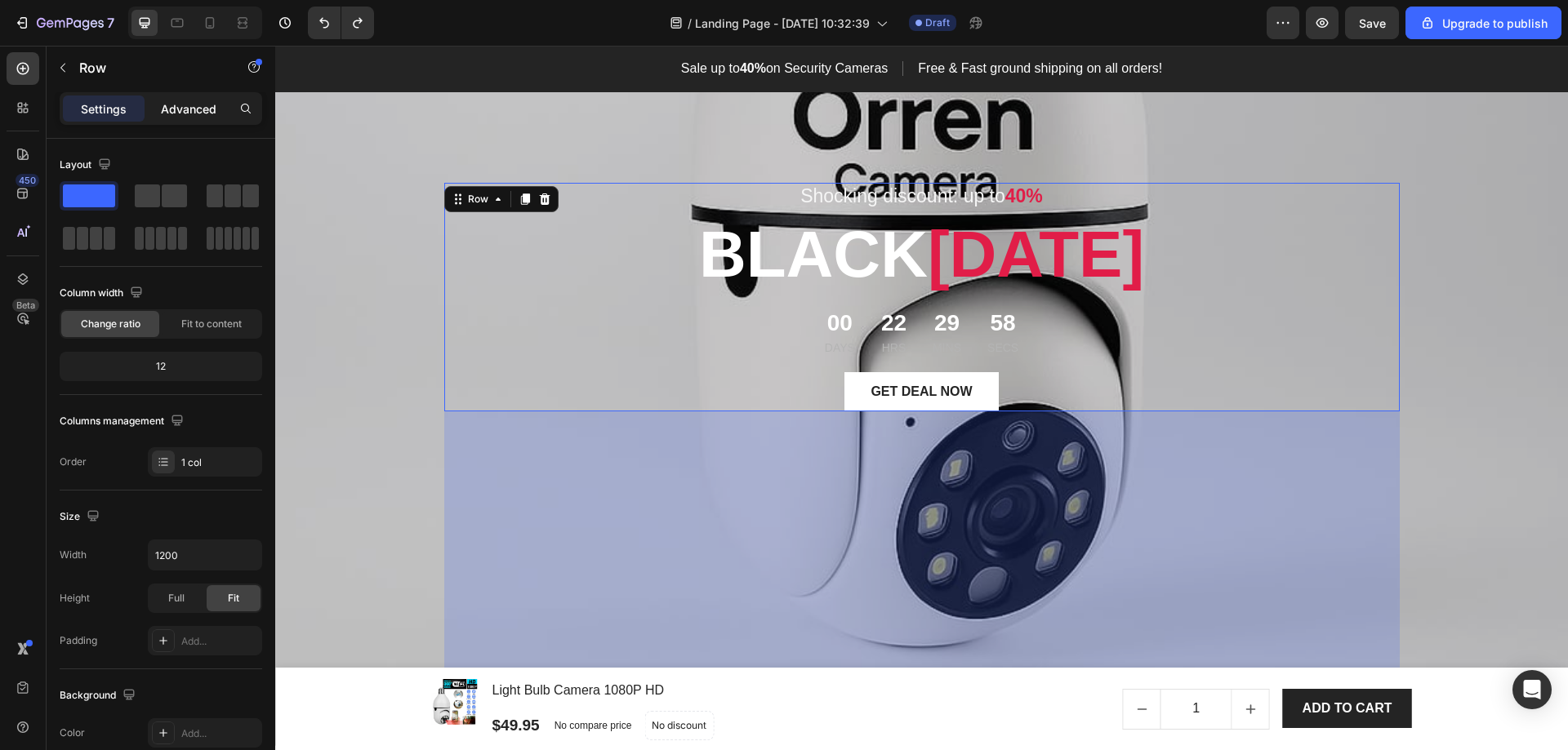
click at [192, 114] on p "Advanced" at bounding box center [188, 108] width 56 height 17
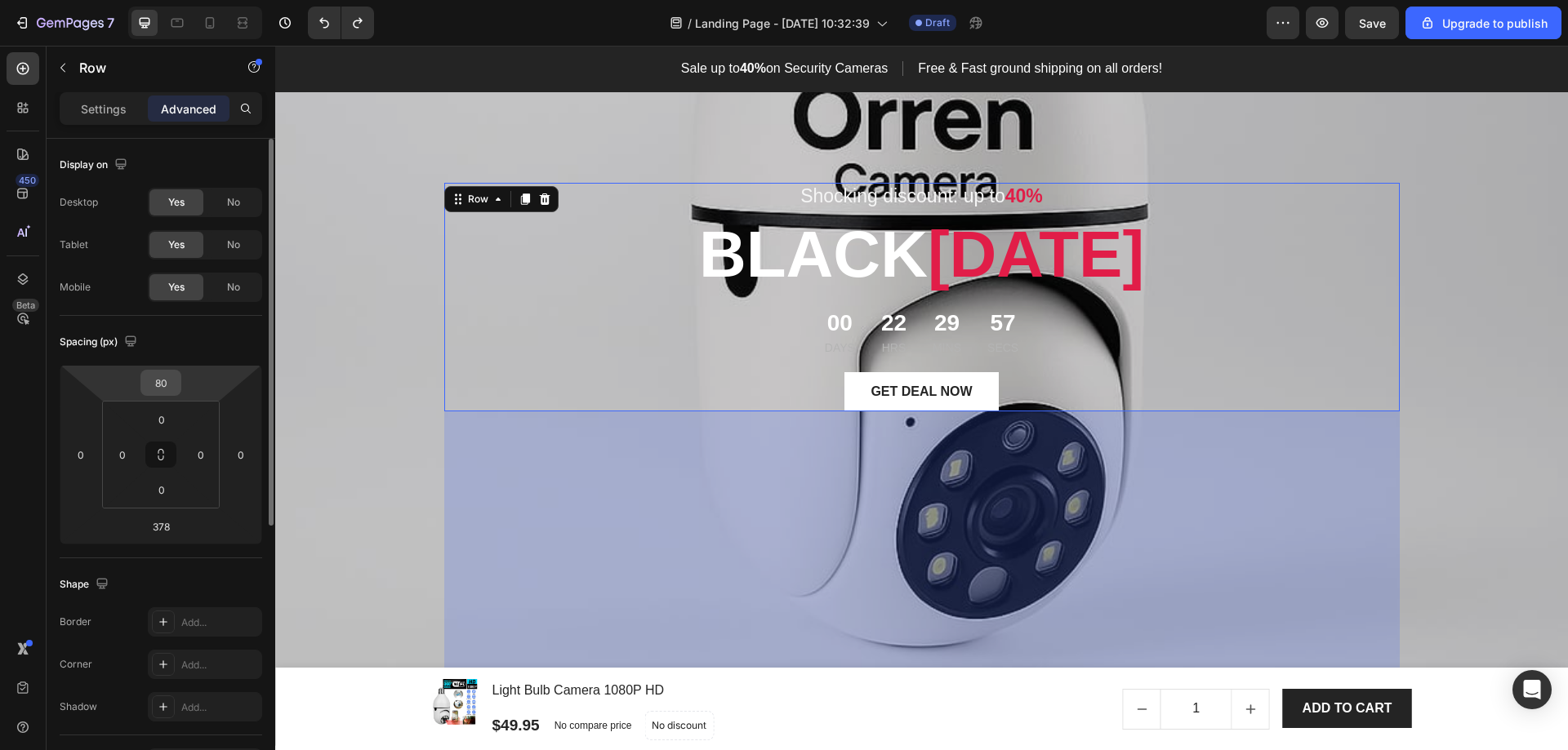
click at [151, 383] on input "80" at bounding box center [161, 382] width 33 height 25
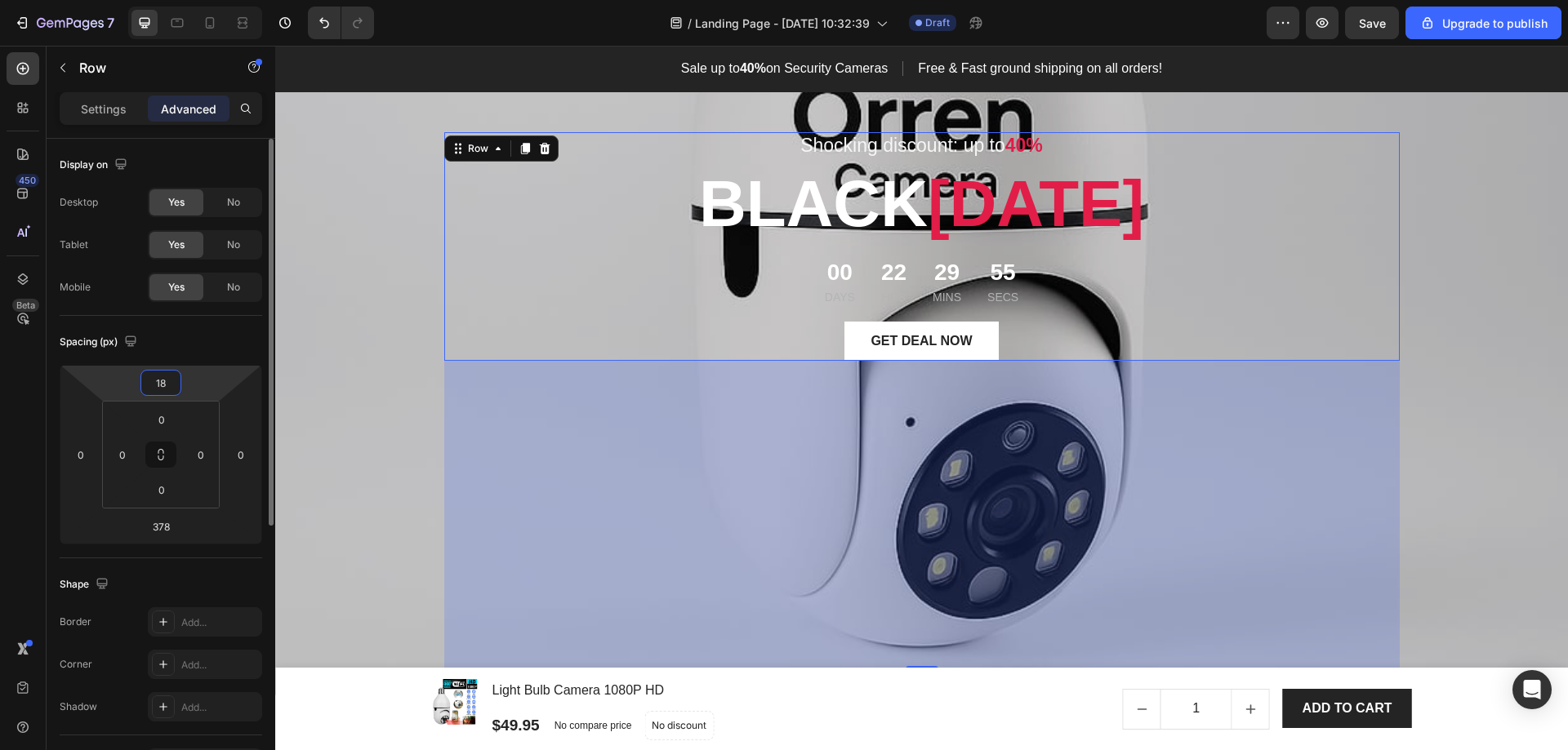
type input "180"
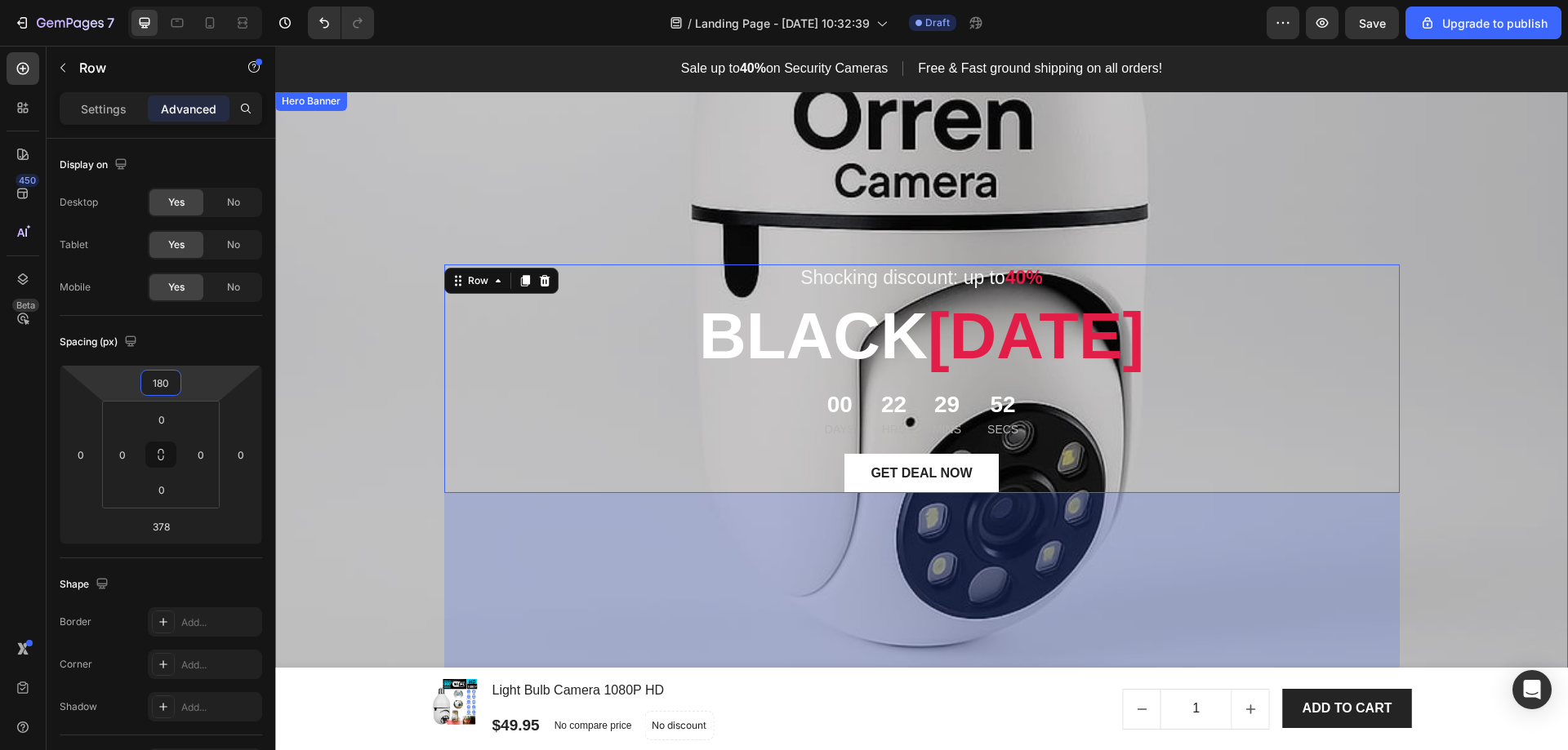
click at [1504, 476] on div "Overlay" at bounding box center [922, 459] width 1293 height 736
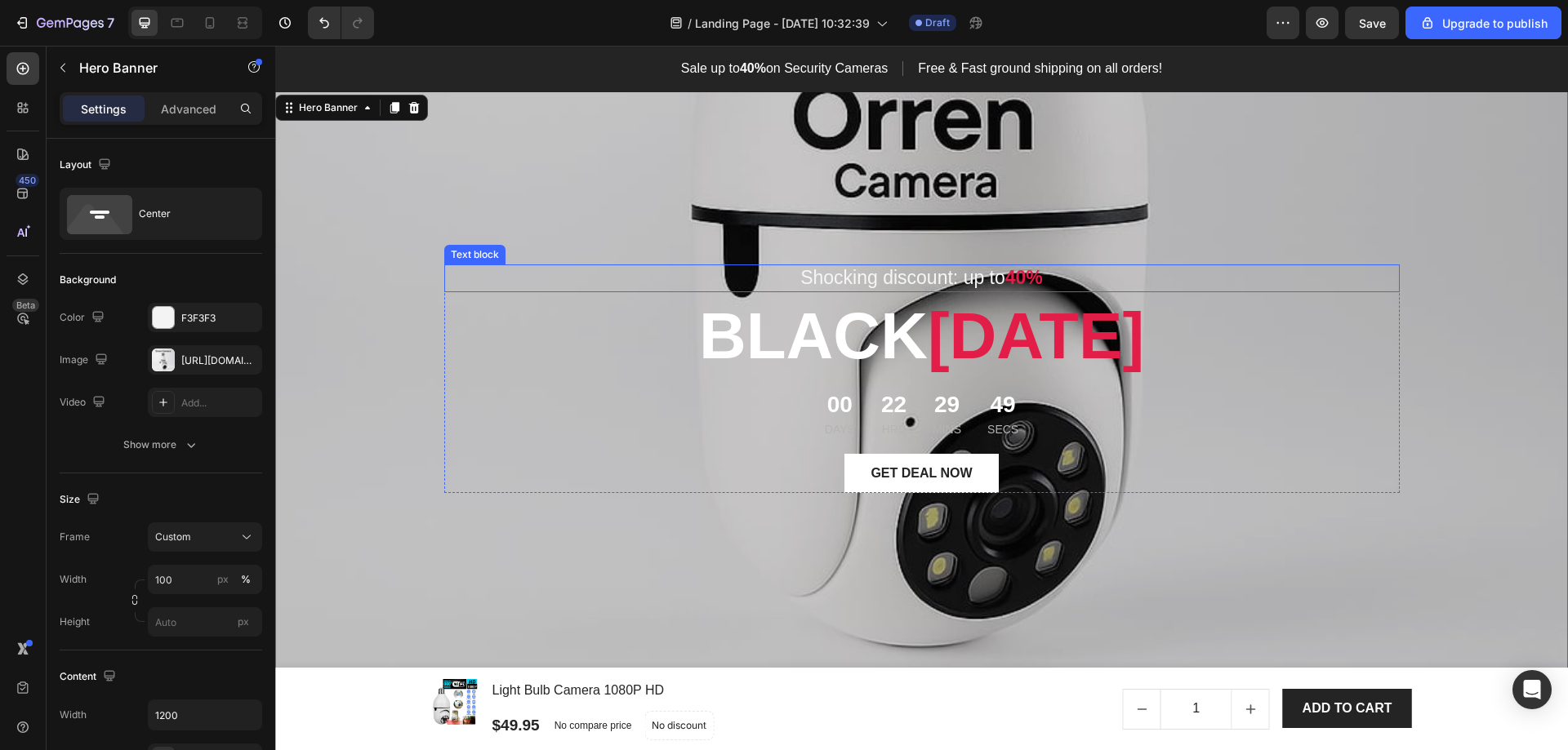
click at [643, 279] on p "Shocking discount: up to 40%" at bounding box center [922, 278] width 952 height 25
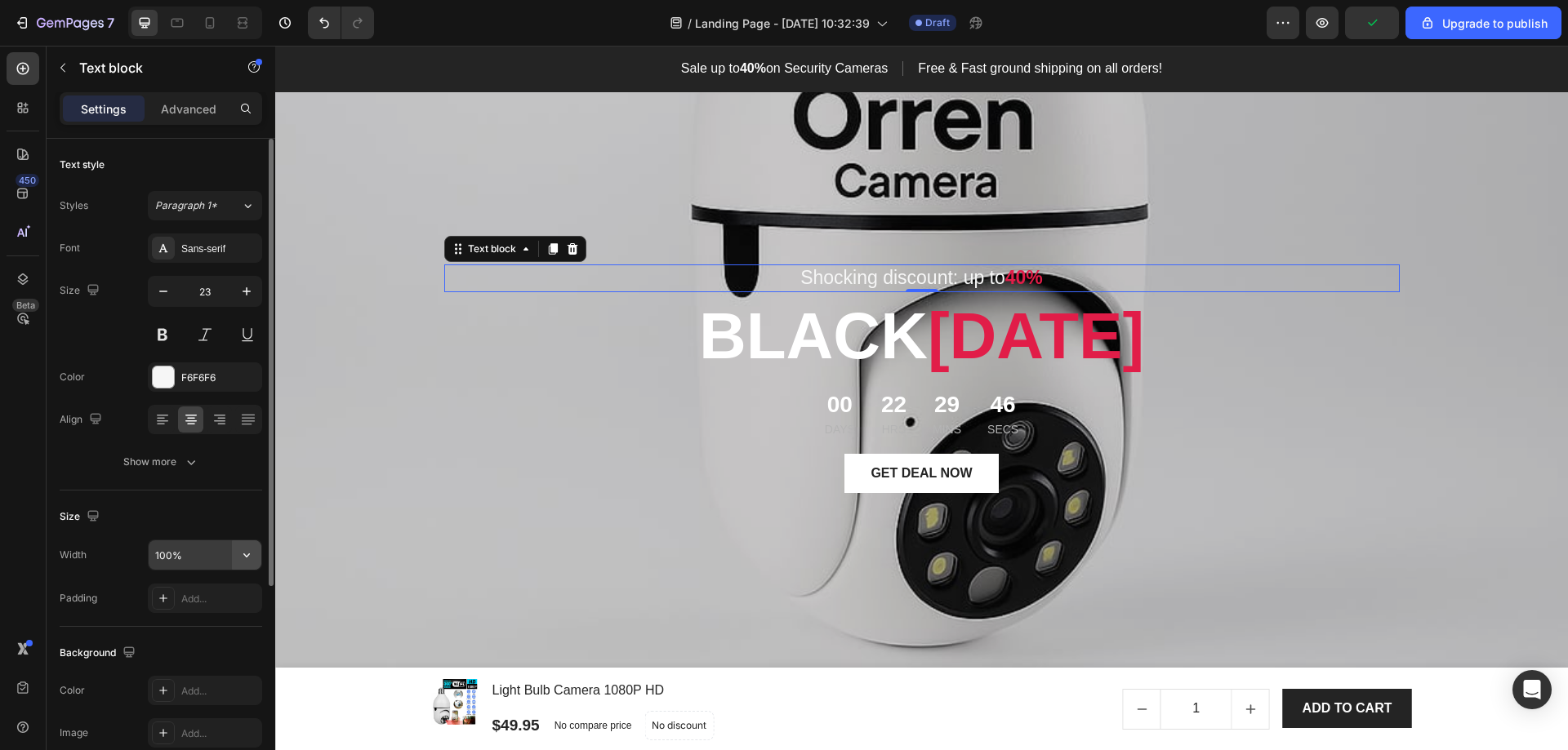
click at [244, 555] on icon "button" at bounding box center [247, 555] width 16 height 16
click at [194, 515] on div "Size" at bounding box center [161, 516] width 202 height 26
click at [246, 290] on icon "button" at bounding box center [247, 291] width 16 height 16
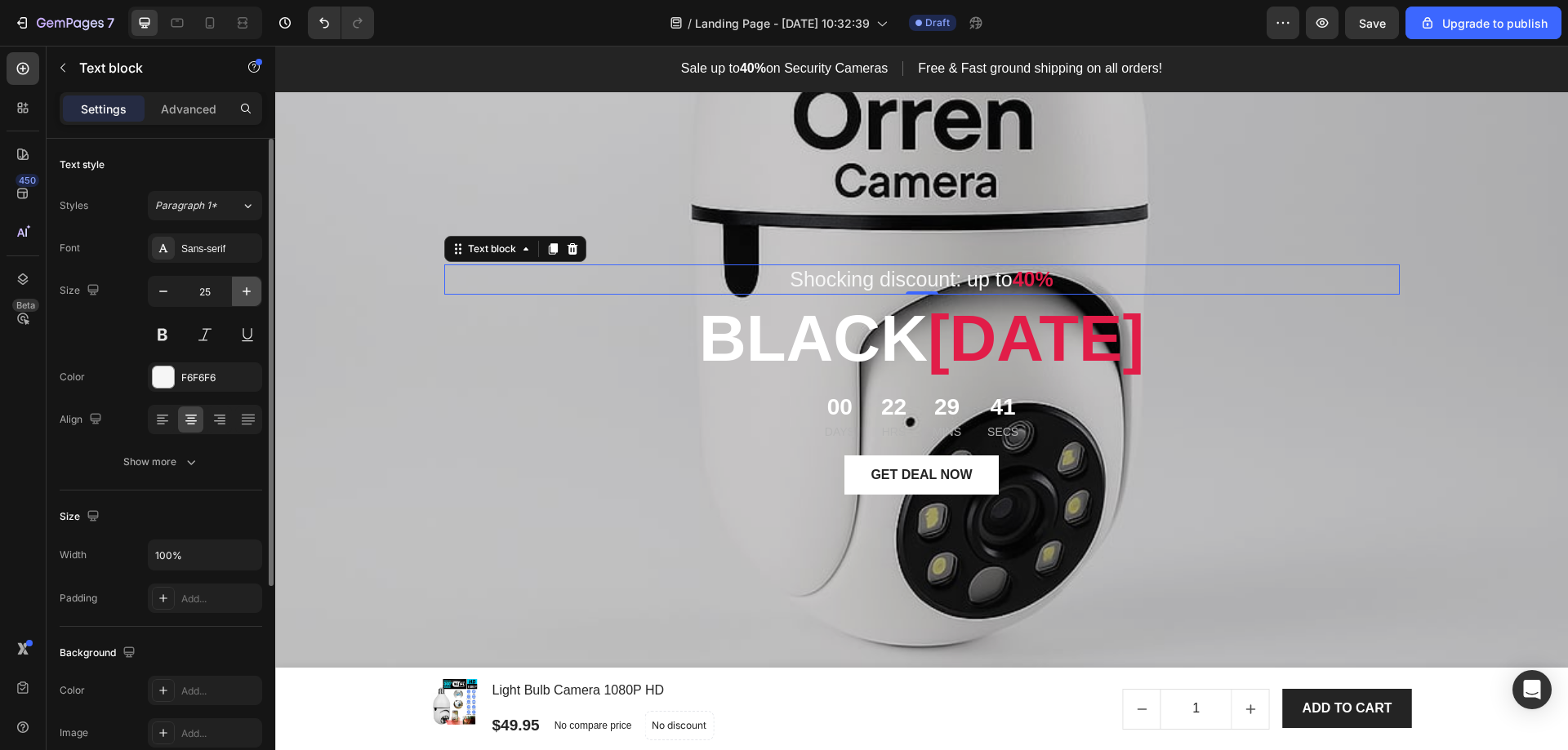
type input "26"
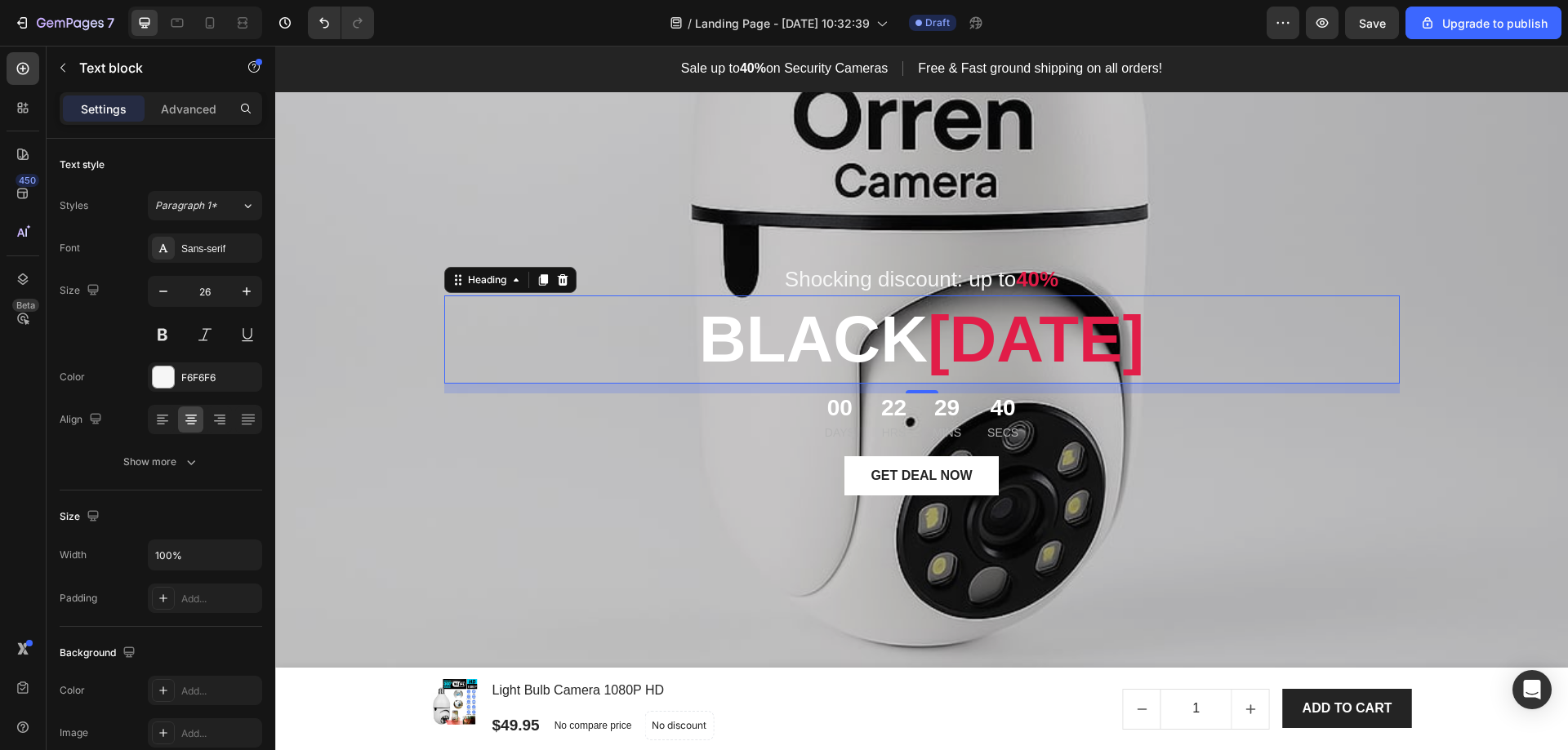
click at [607, 350] on p "[DATE][DATE]" at bounding box center [922, 340] width 952 height 85
click at [251, 285] on icon "button" at bounding box center [247, 291] width 16 height 16
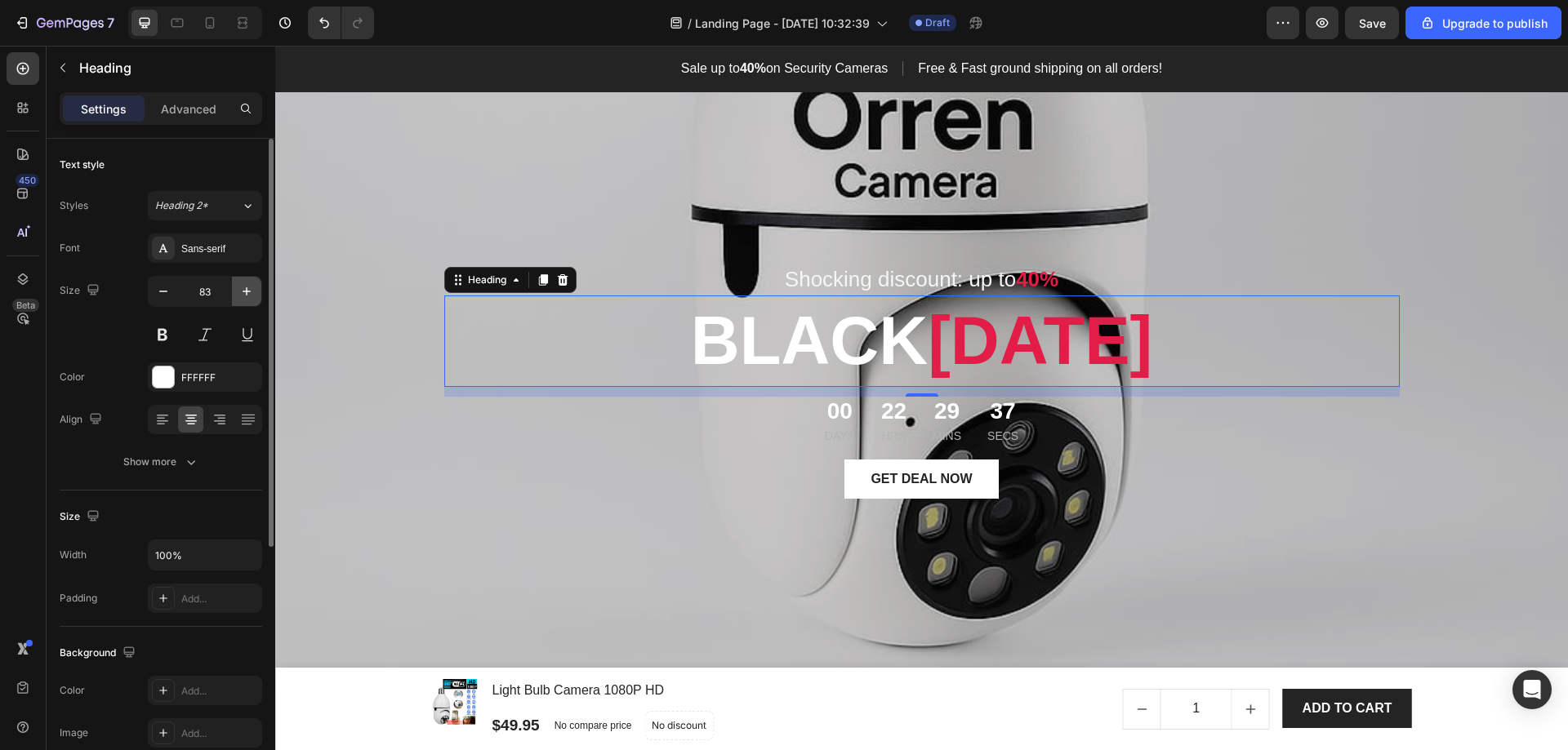
click at [251, 285] on icon "button" at bounding box center [247, 291] width 16 height 16
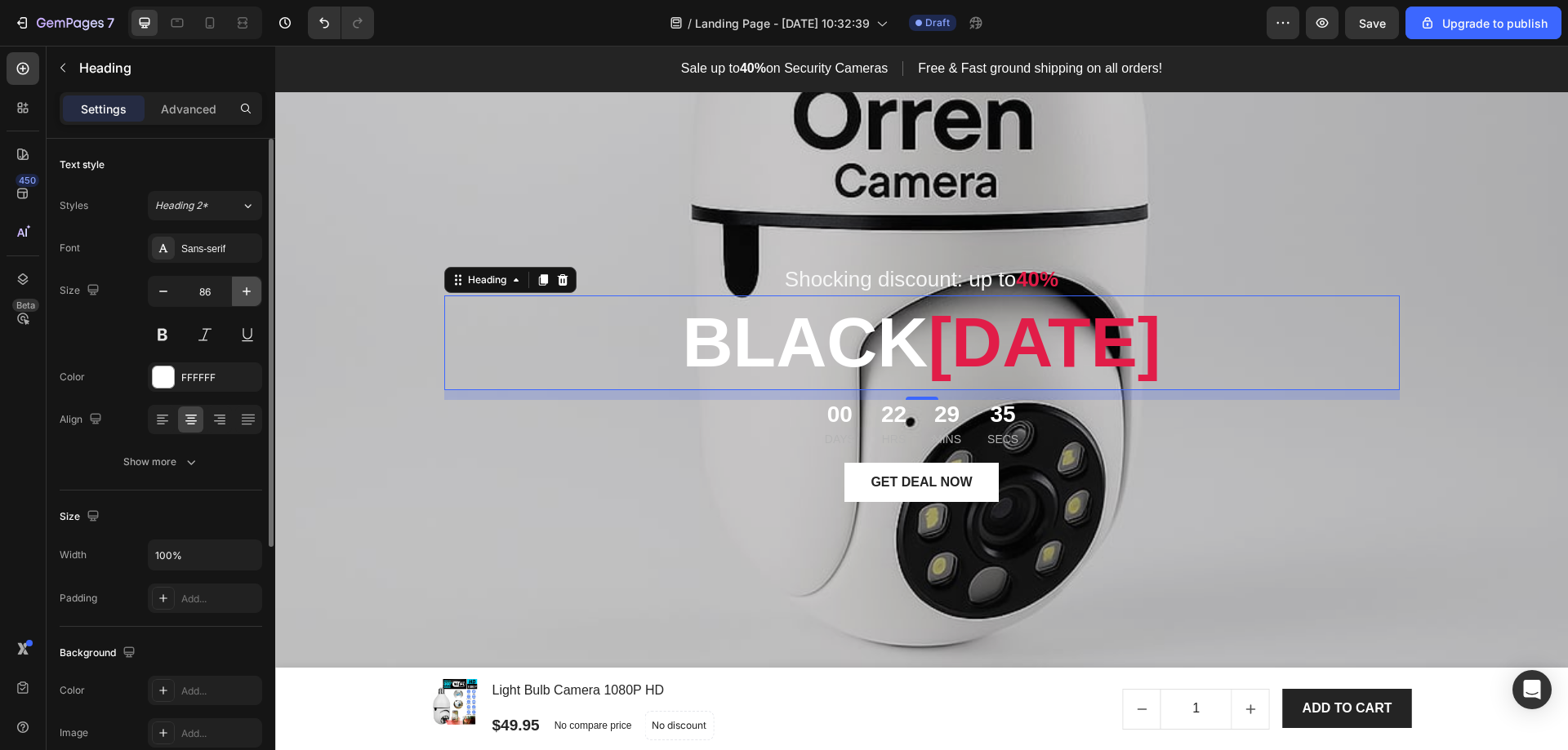
click at [251, 285] on icon "button" at bounding box center [247, 291] width 16 height 16
type input "89"
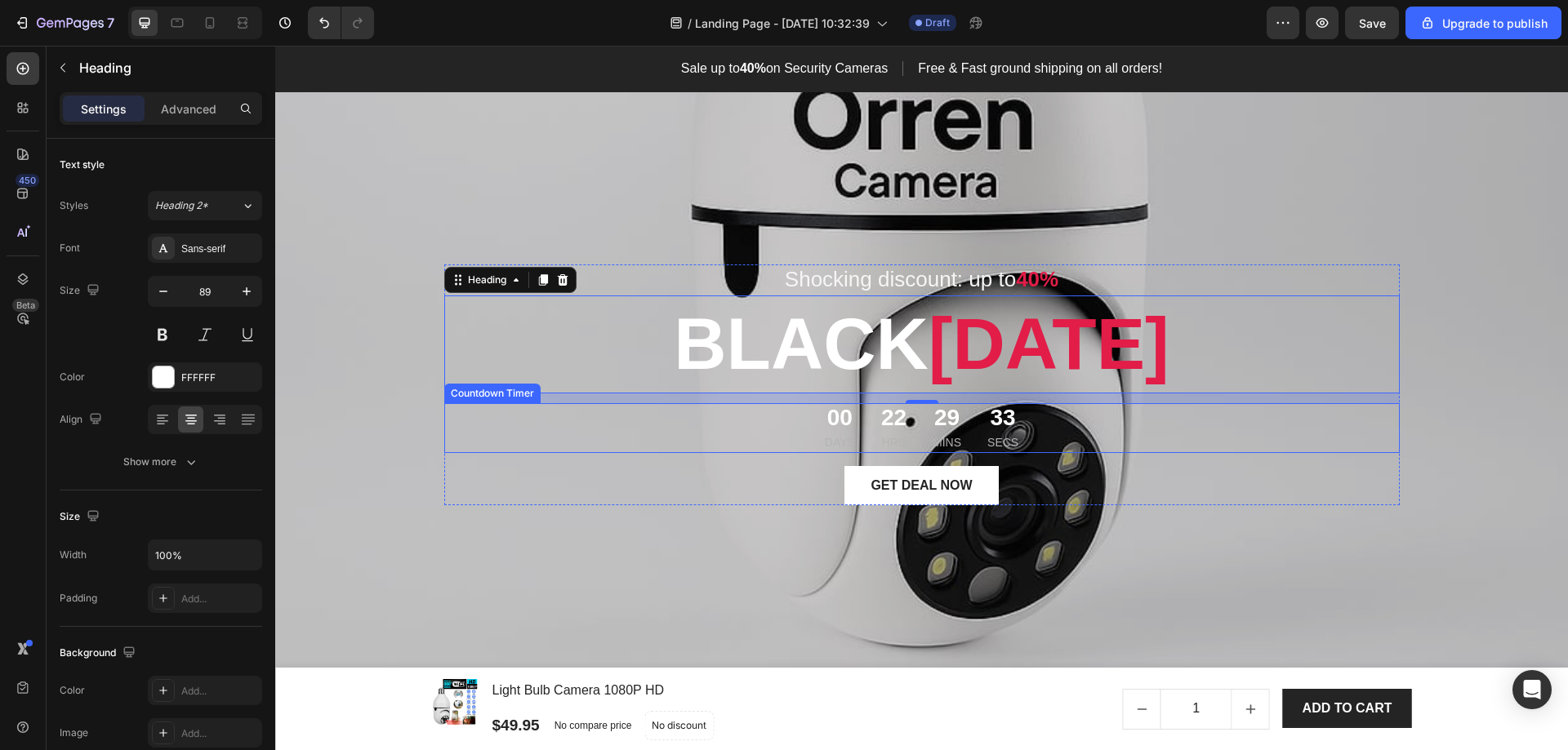
click at [681, 414] on div "00 Days 22 Hrs 29 Mins 33 Secs" at bounding box center [922, 428] width 955 height 51
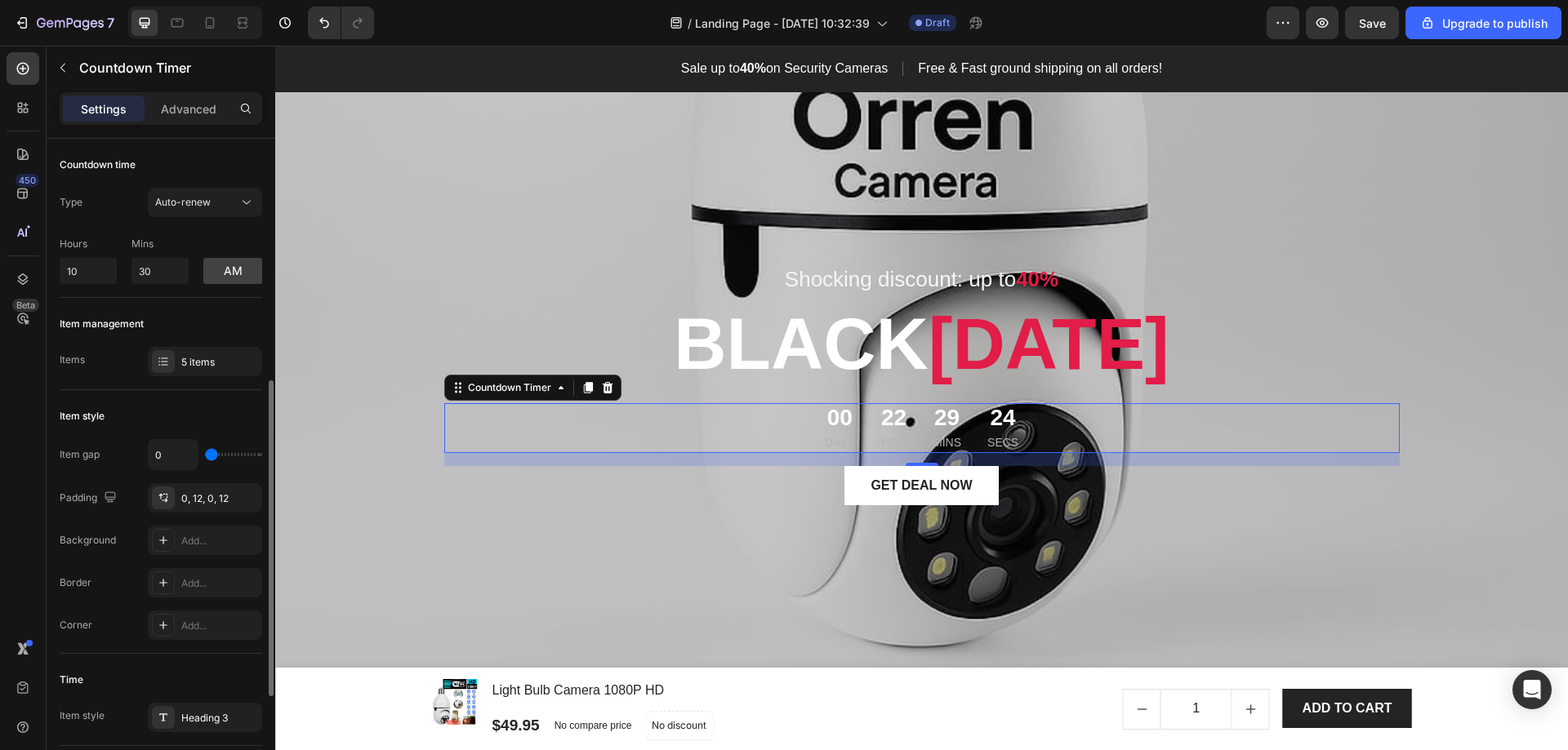
scroll to position [163, 0]
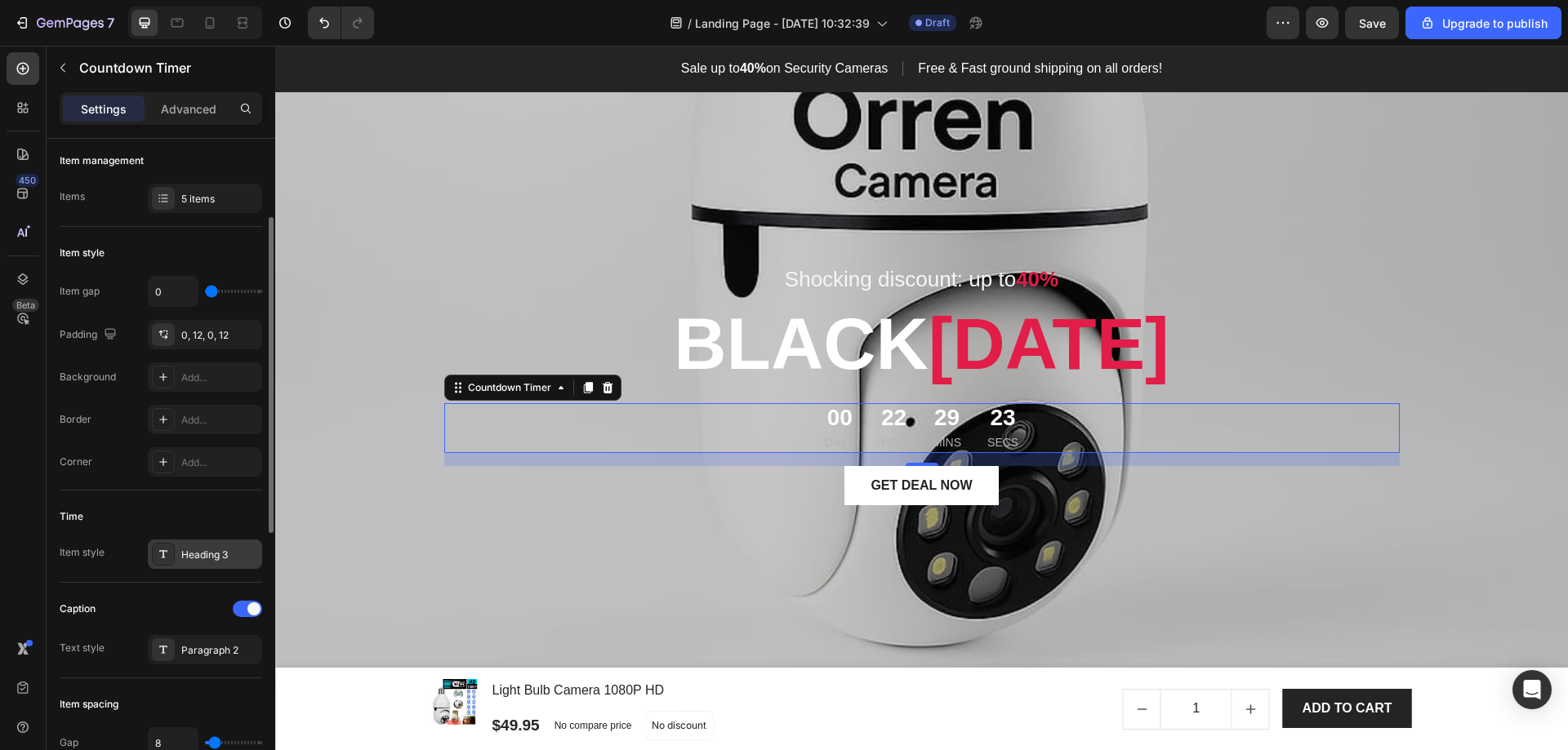
click at [208, 549] on div "Heading 3" at bounding box center [219, 555] width 76 height 15
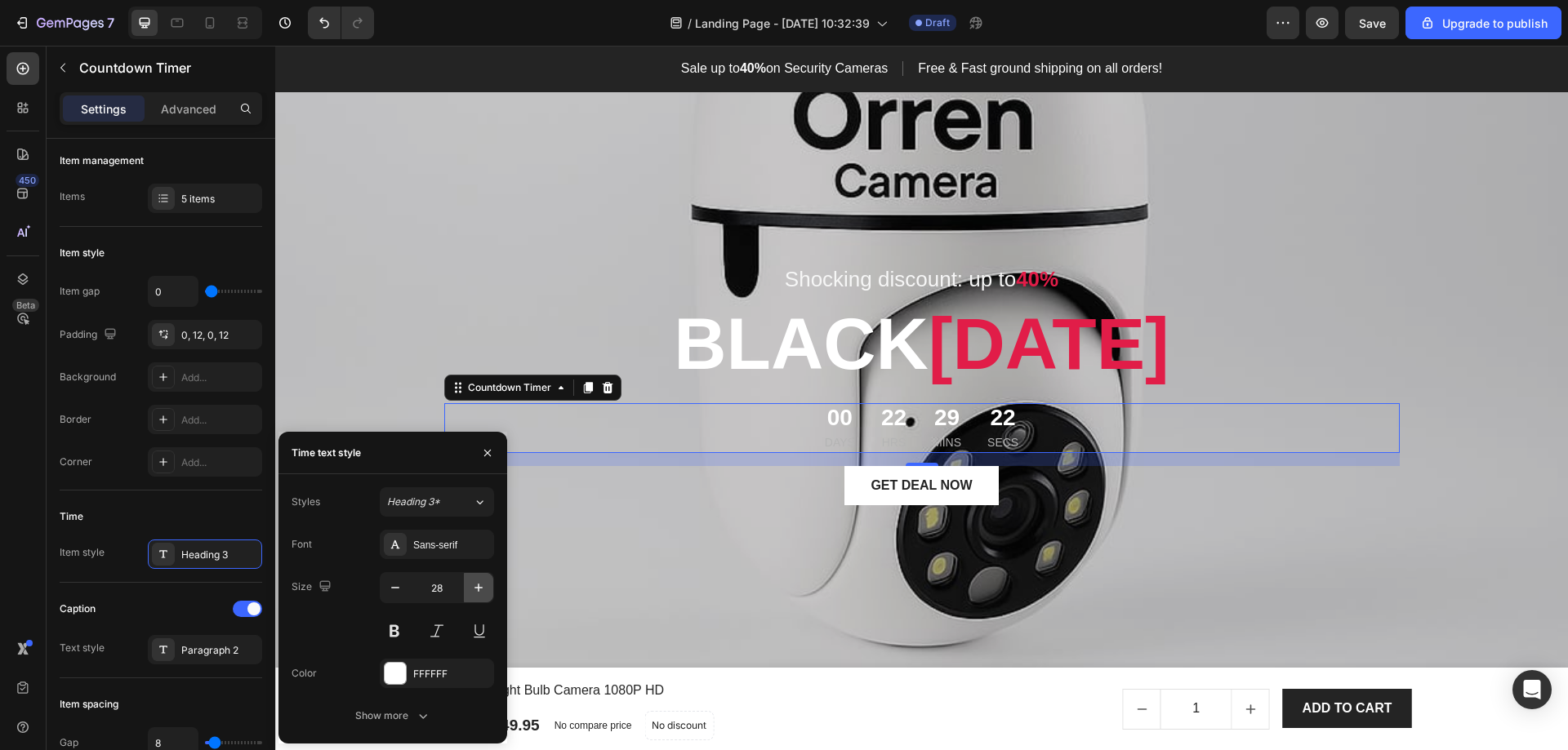
click at [485, 588] on icon "button" at bounding box center [479, 588] width 16 height 16
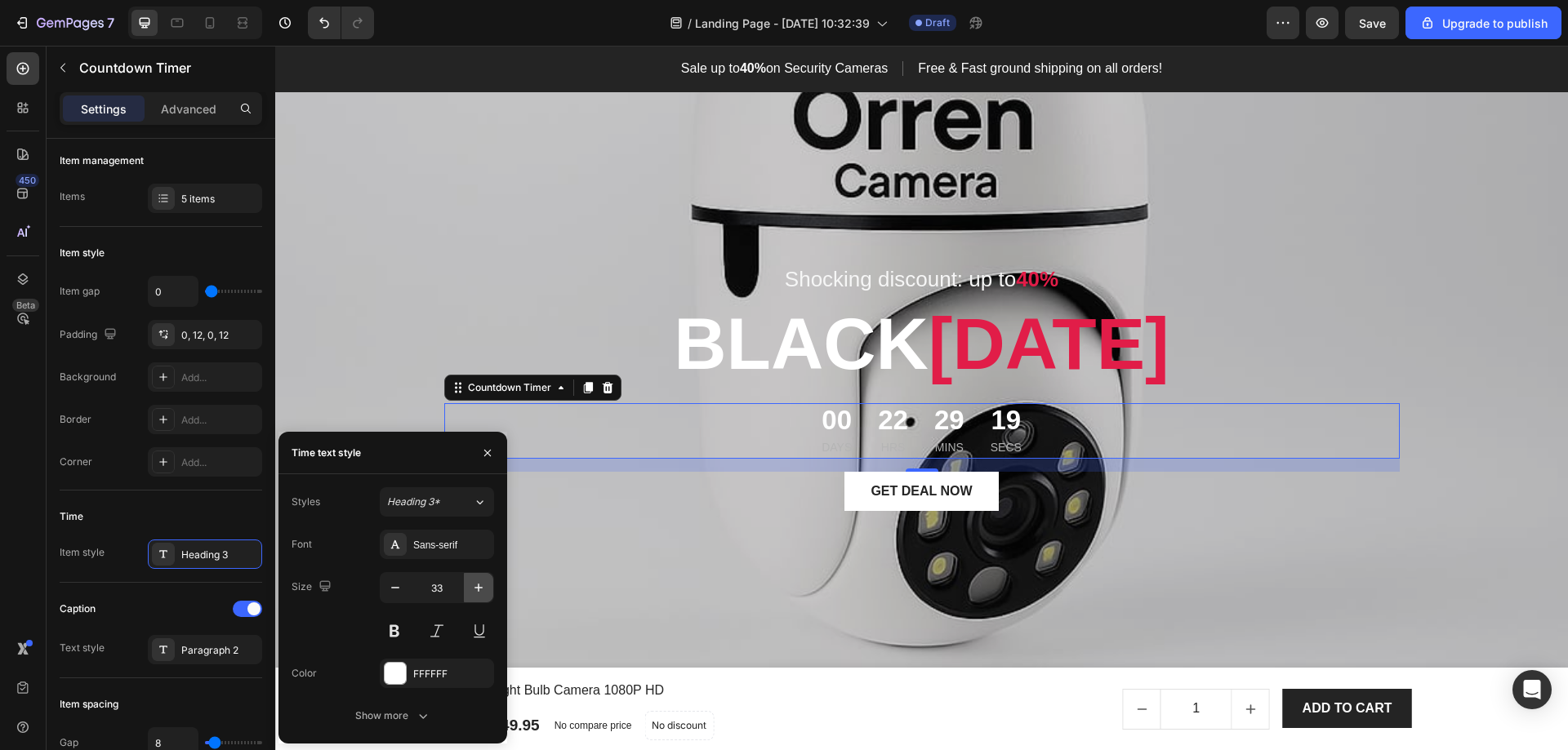
click at [485, 588] on icon "button" at bounding box center [479, 588] width 16 height 16
type input "34"
click at [738, 498] on div "GET DEAL NOW Button" at bounding box center [922, 492] width 955 height 40
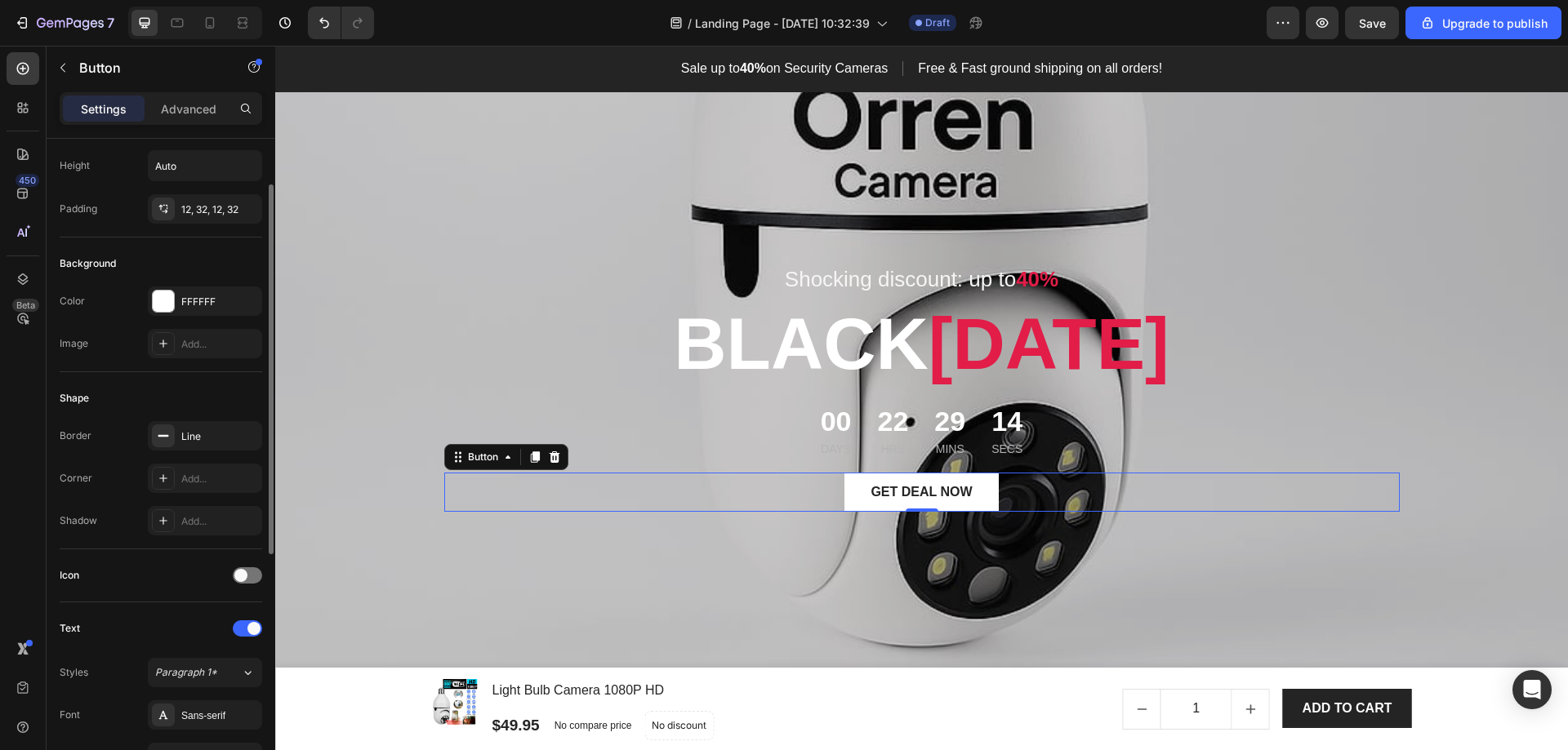
scroll to position [245, 0]
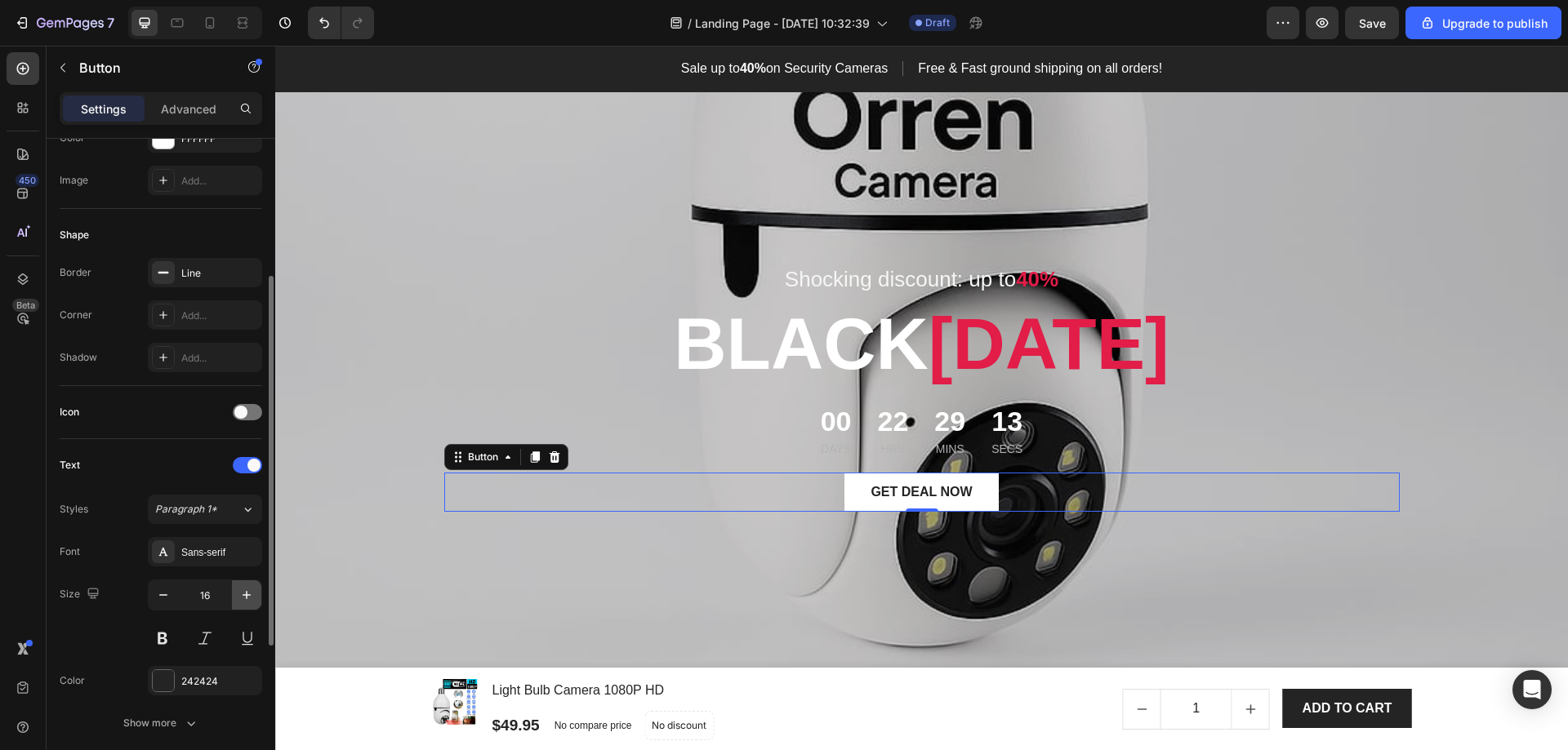
click at [241, 584] on button "button" at bounding box center [247, 595] width 30 height 30
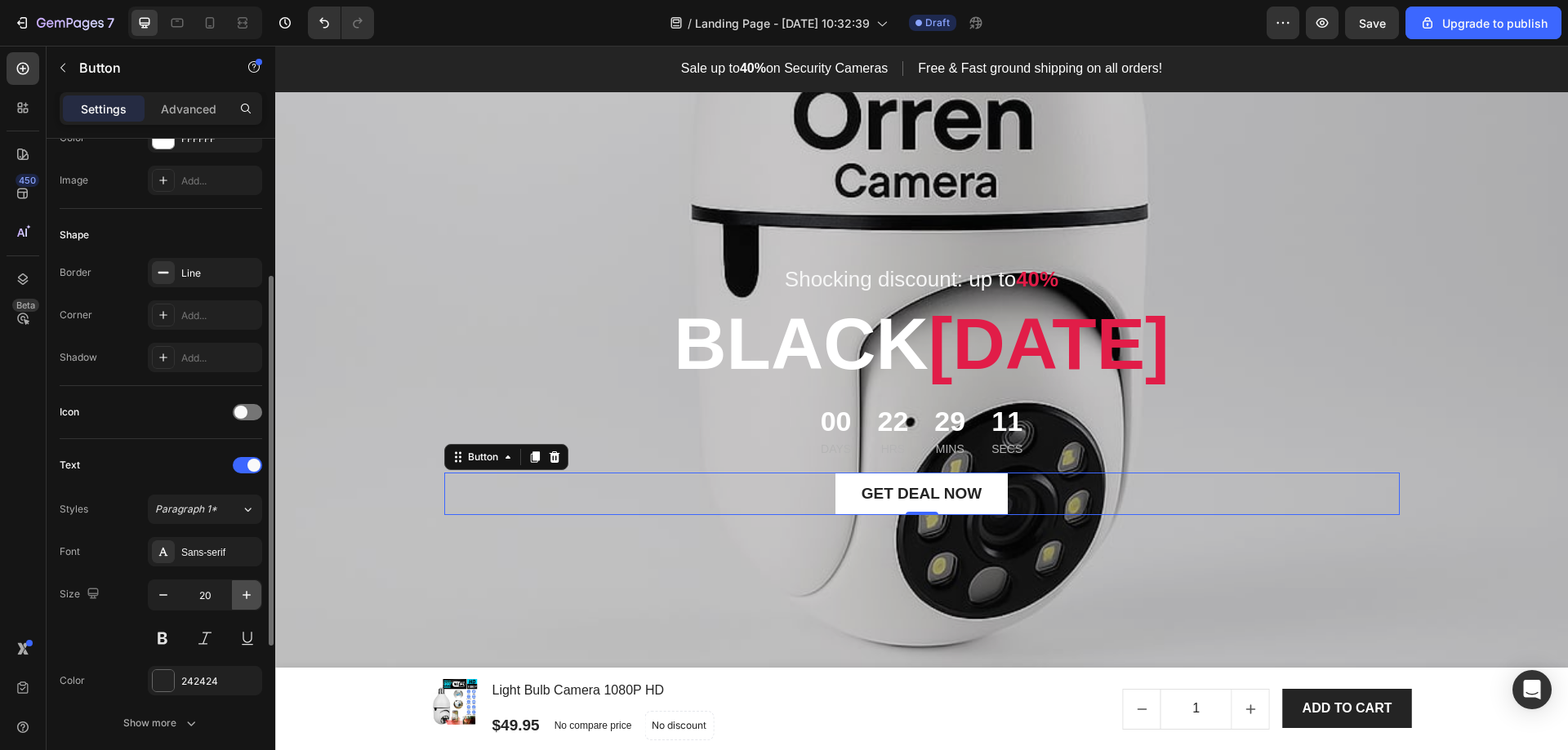
click at [241, 584] on button "button" at bounding box center [247, 595] width 30 height 30
type input "22"
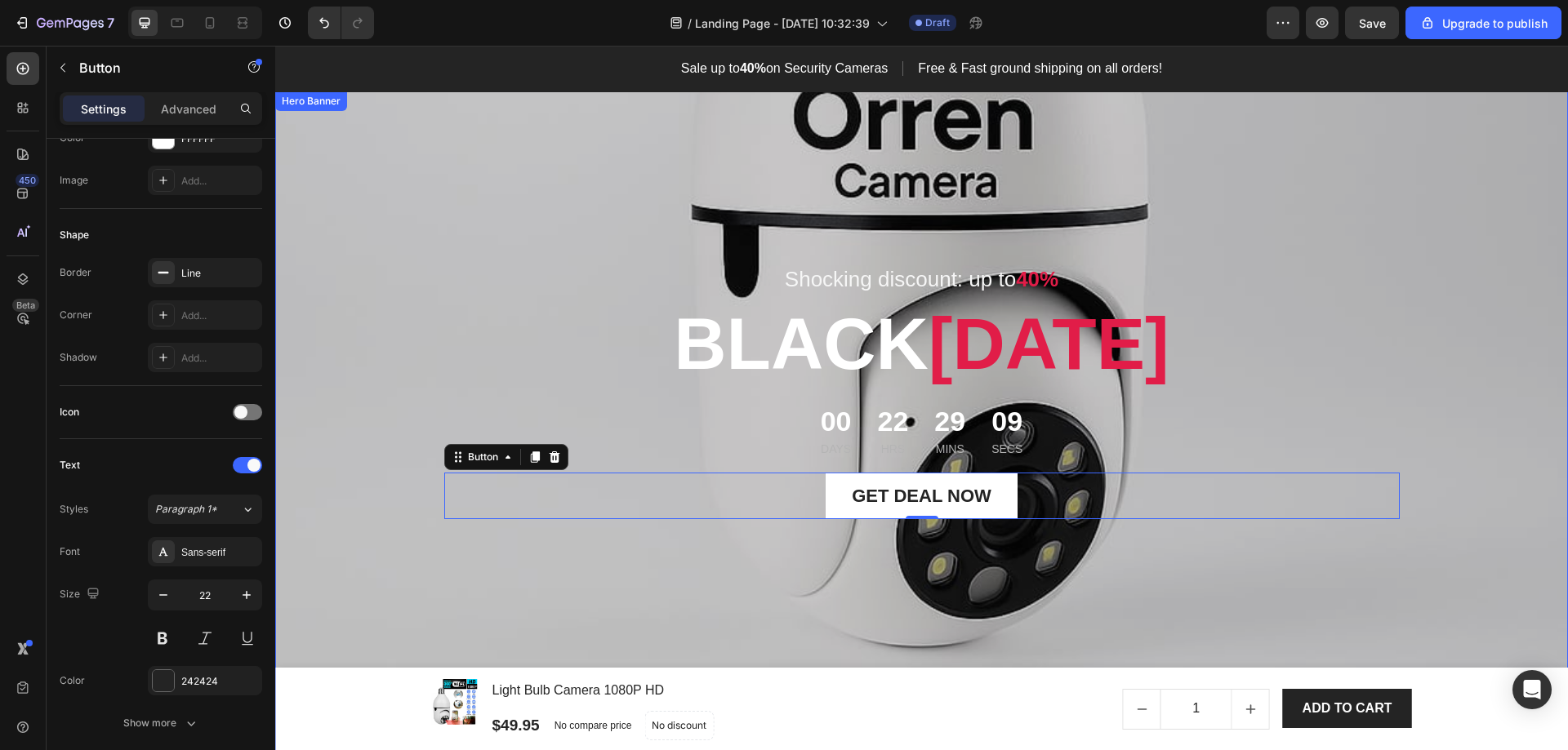
click at [364, 536] on div "Overlay" at bounding box center [922, 473] width 1293 height 763
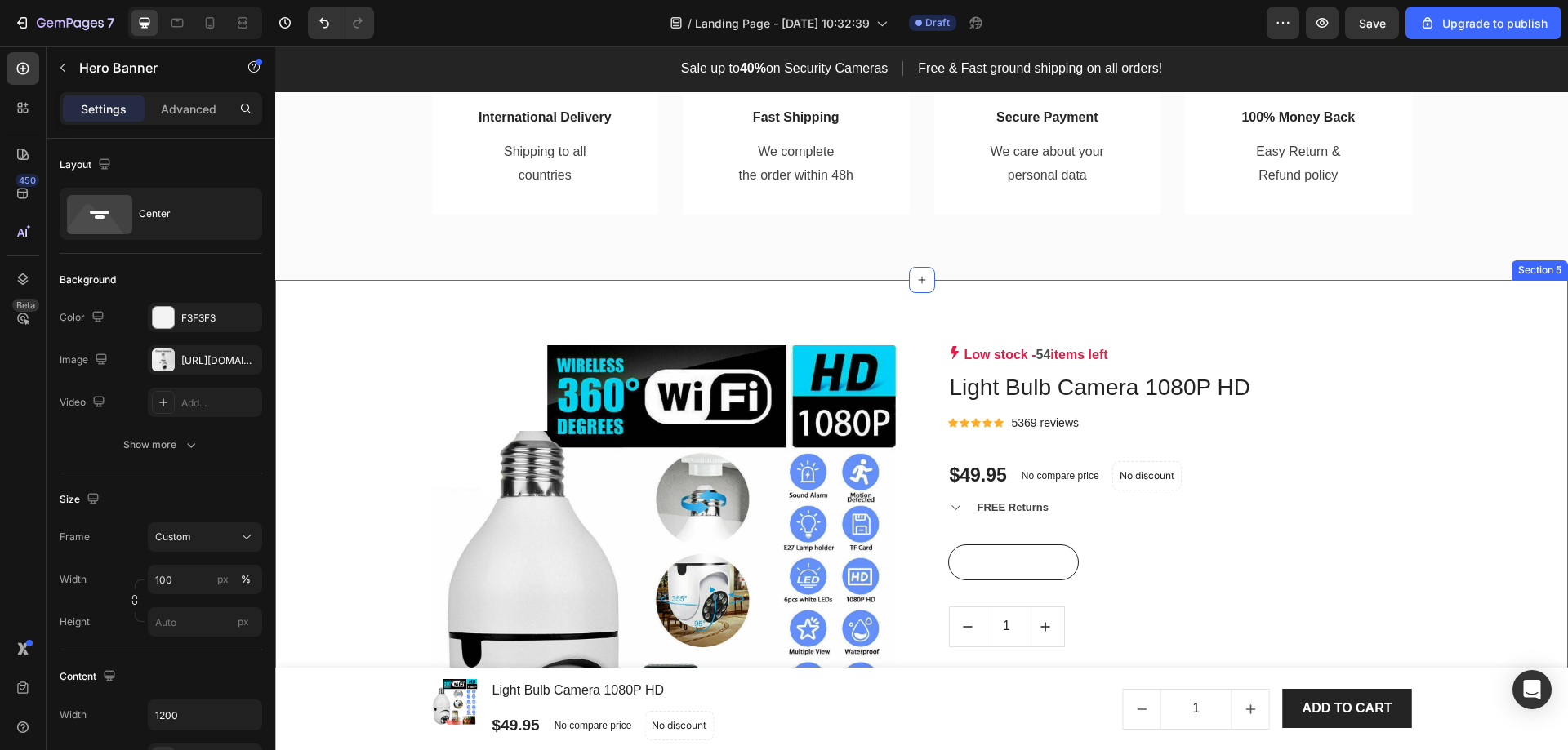
scroll to position [980, 0]
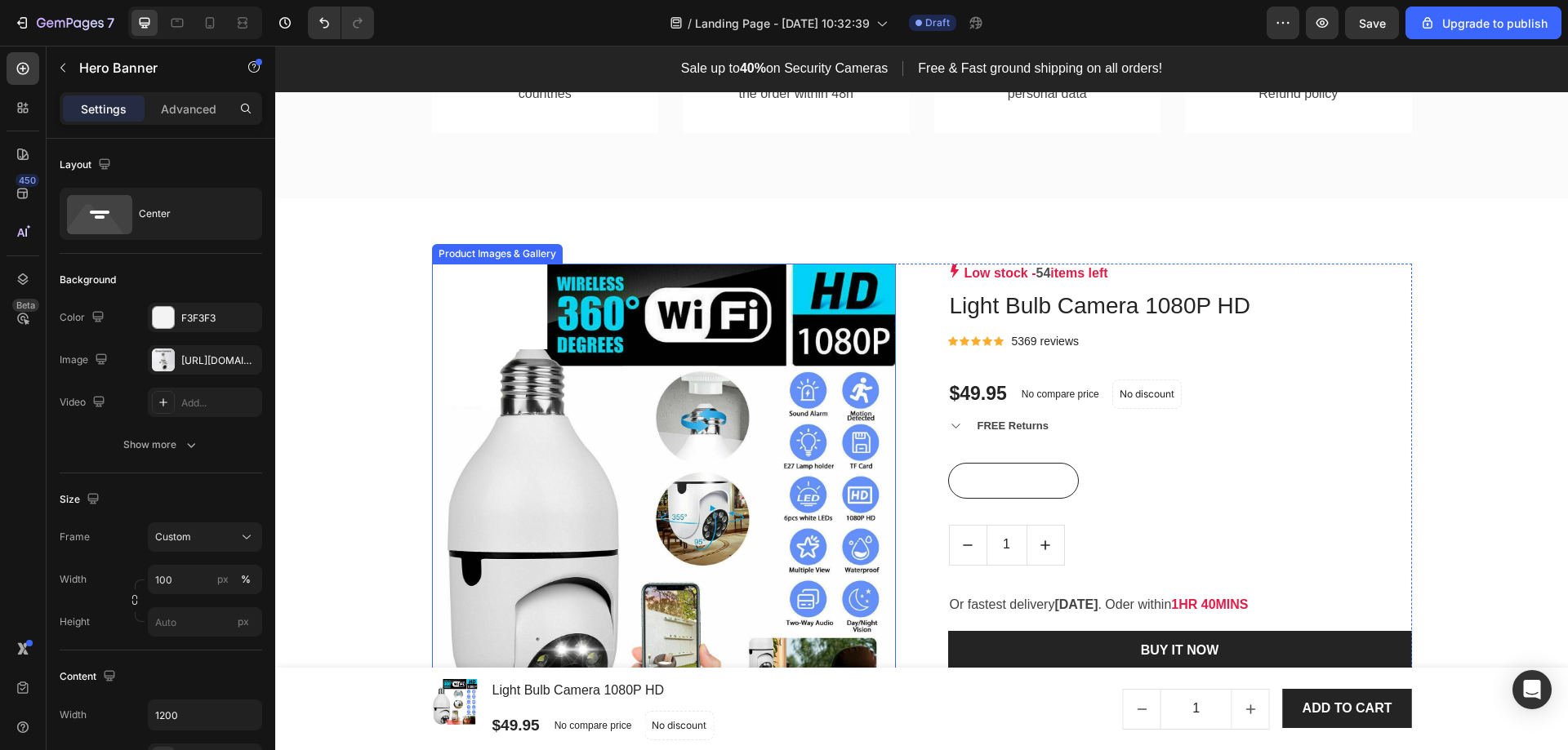
click at [505, 471] on img at bounding box center [664, 495] width 464 height 464
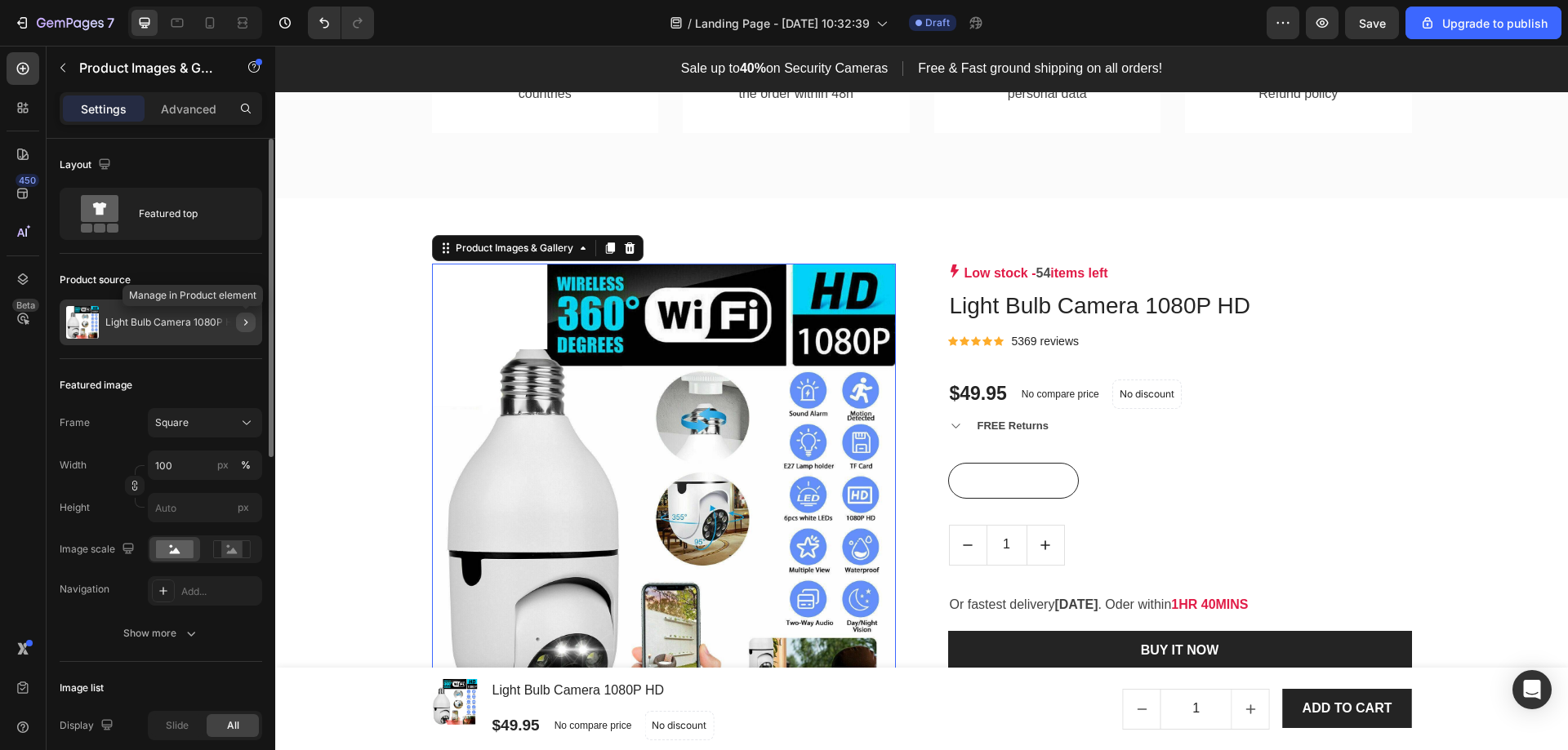
click at [237, 318] on button "button" at bounding box center [246, 323] width 20 height 20
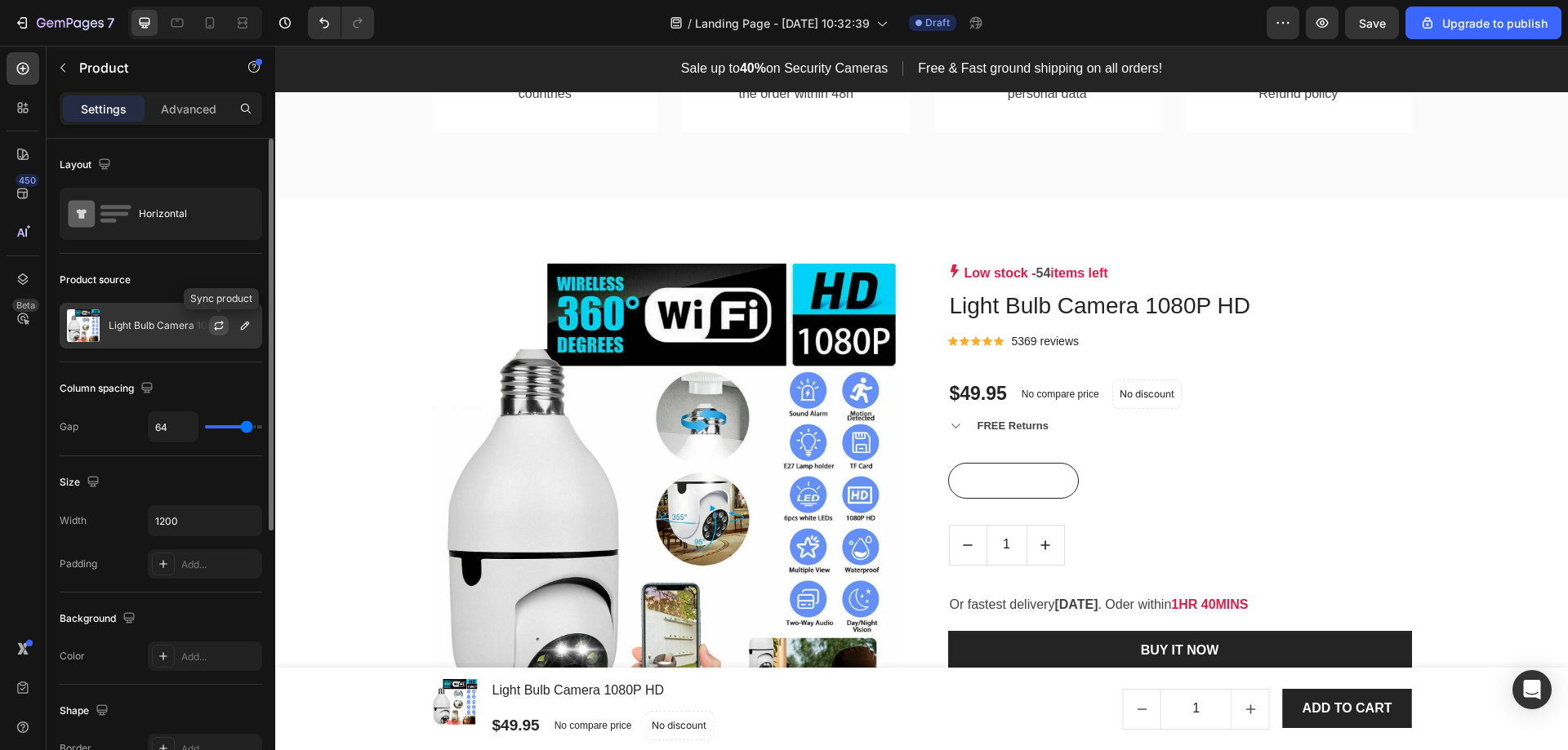
click at [216, 323] on icon "button" at bounding box center [218, 325] width 13 height 13
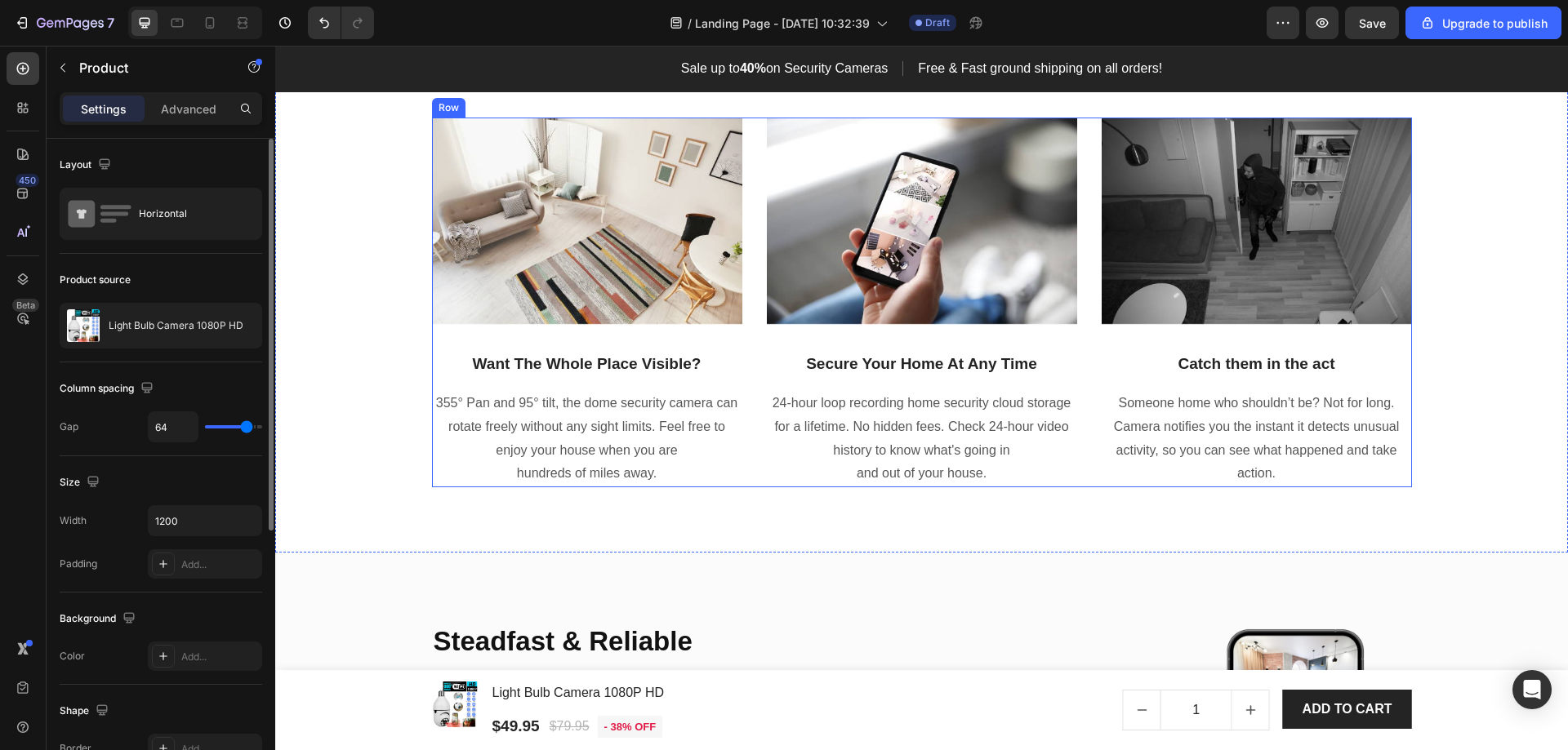
scroll to position [2204, 0]
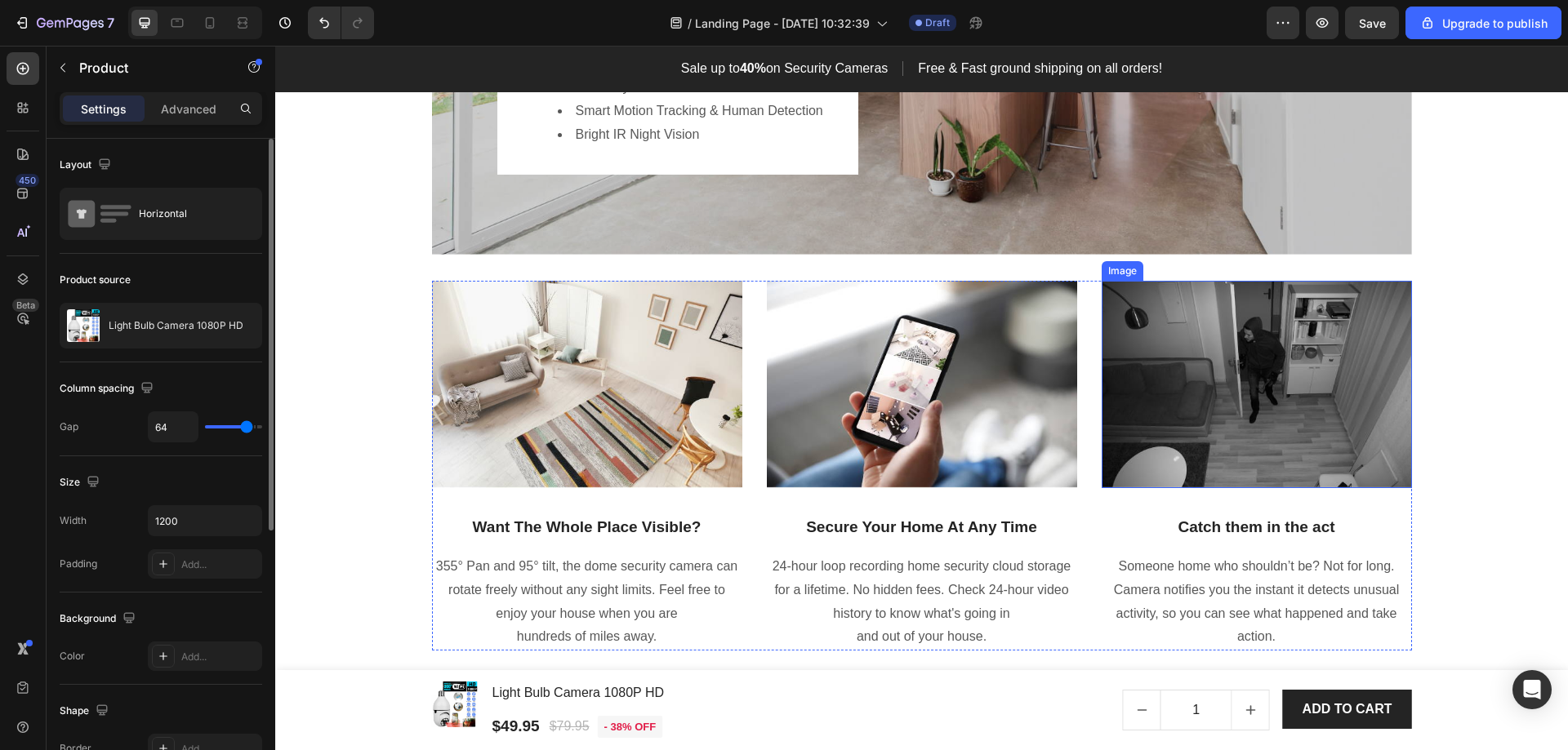
click at [1321, 387] on img at bounding box center [1257, 383] width 310 height 207
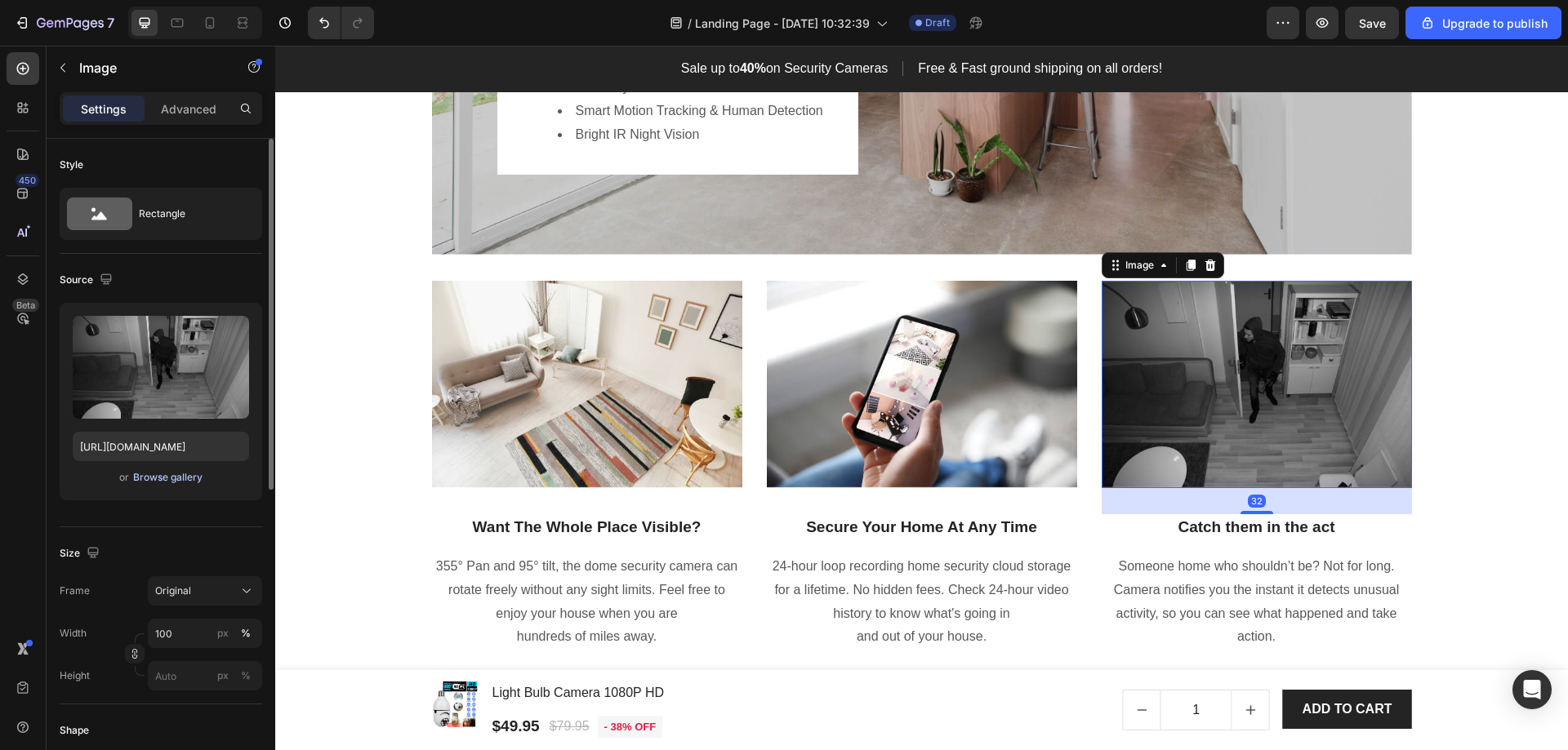
click at [158, 479] on div "Browse gallery" at bounding box center [168, 478] width 69 height 15
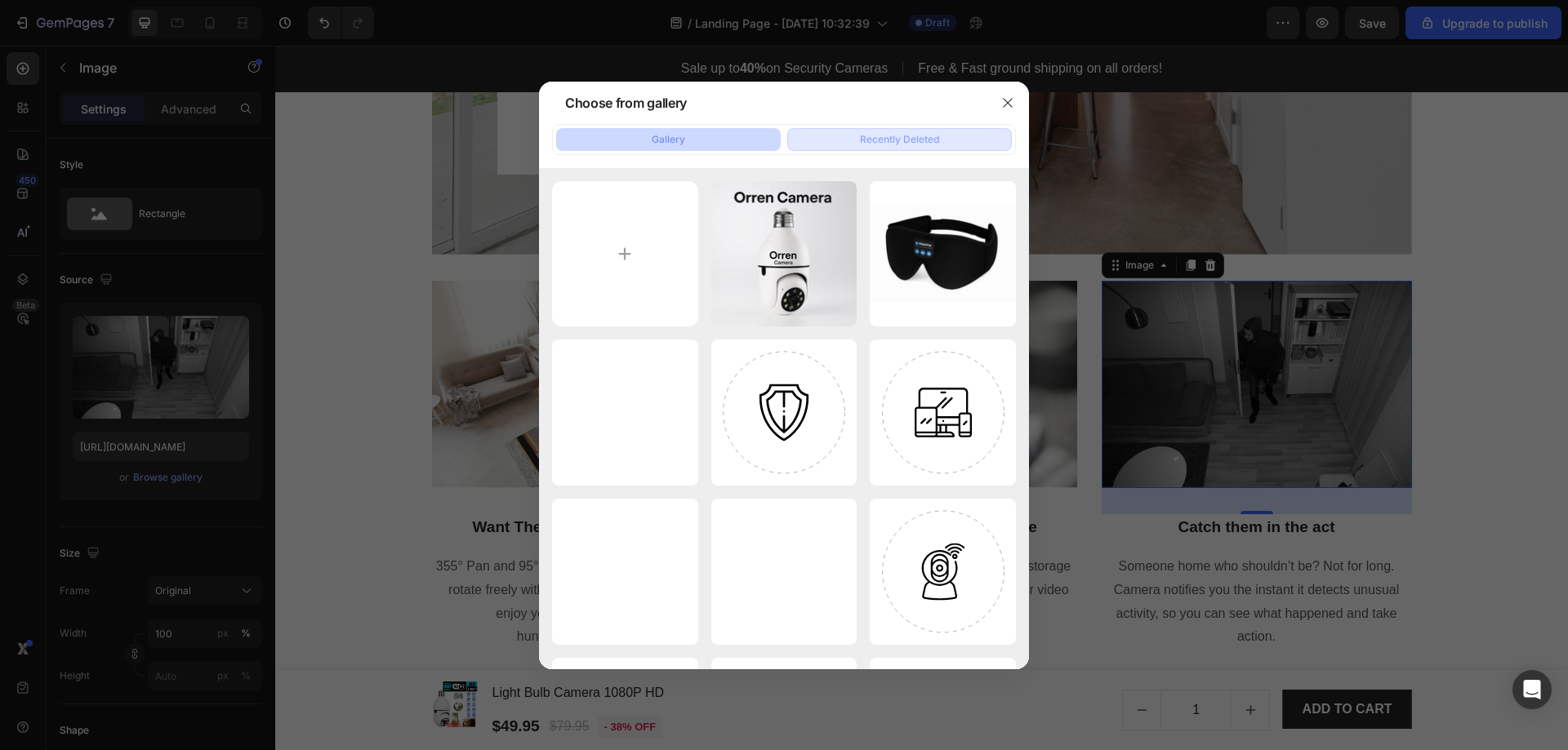
click at [891, 140] on div "Recently Deleted" at bounding box center [900, 140] width 79 height 15
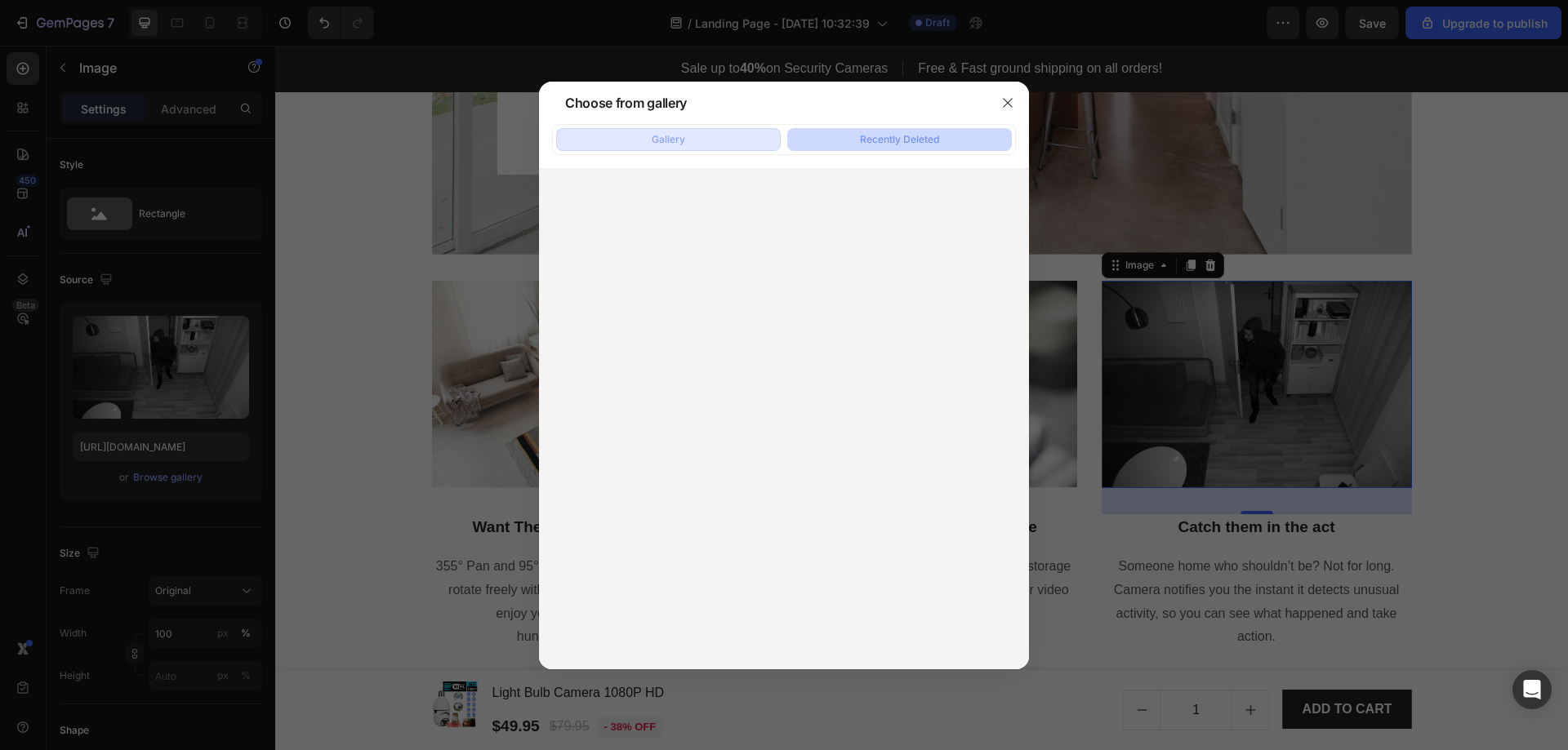
click at [690, 140] on button "Gallery" at bounding box center [668, 139] width 225 height 23
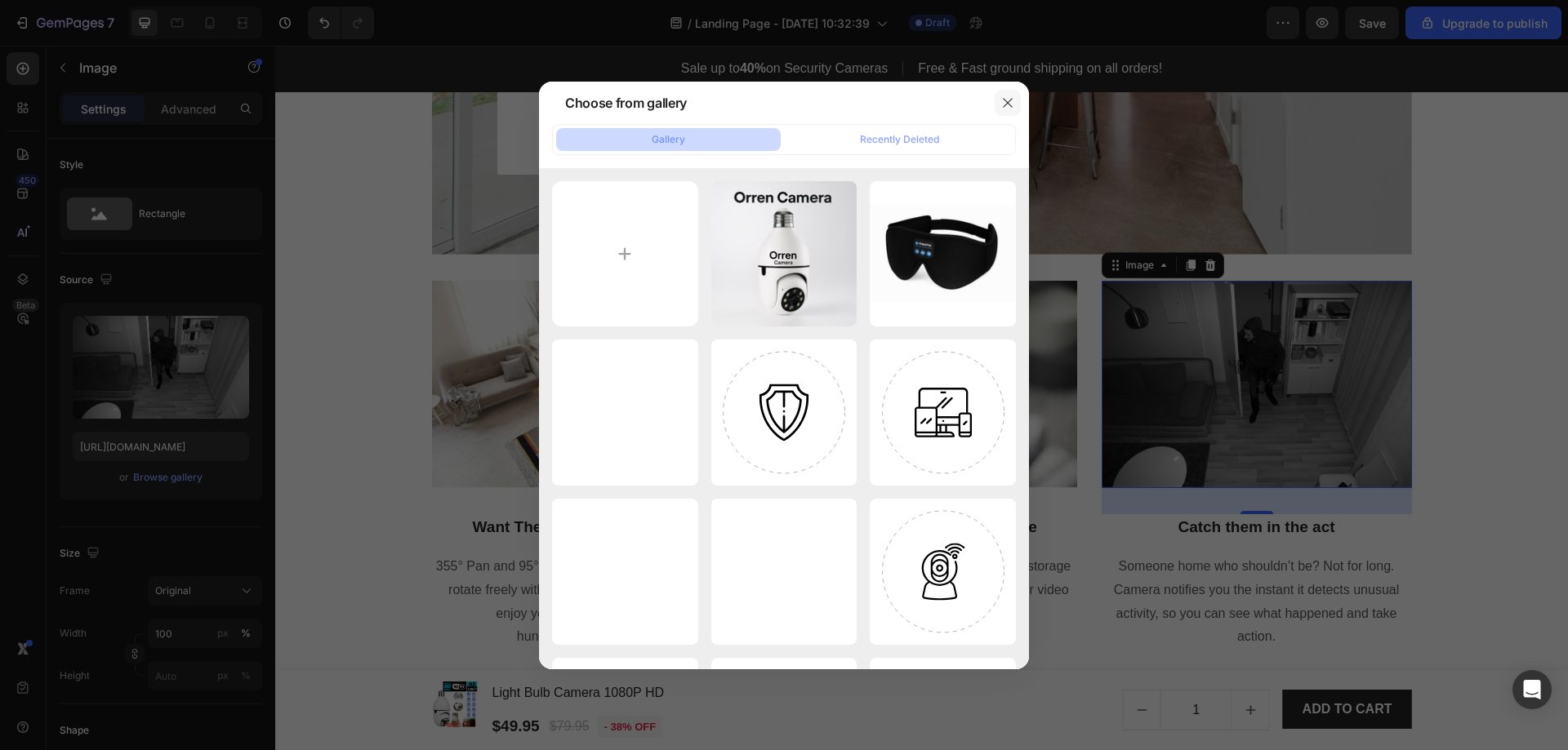
click at [1009, 100] on icon "button" at bounding box center [1007, 102] width 13 height 13
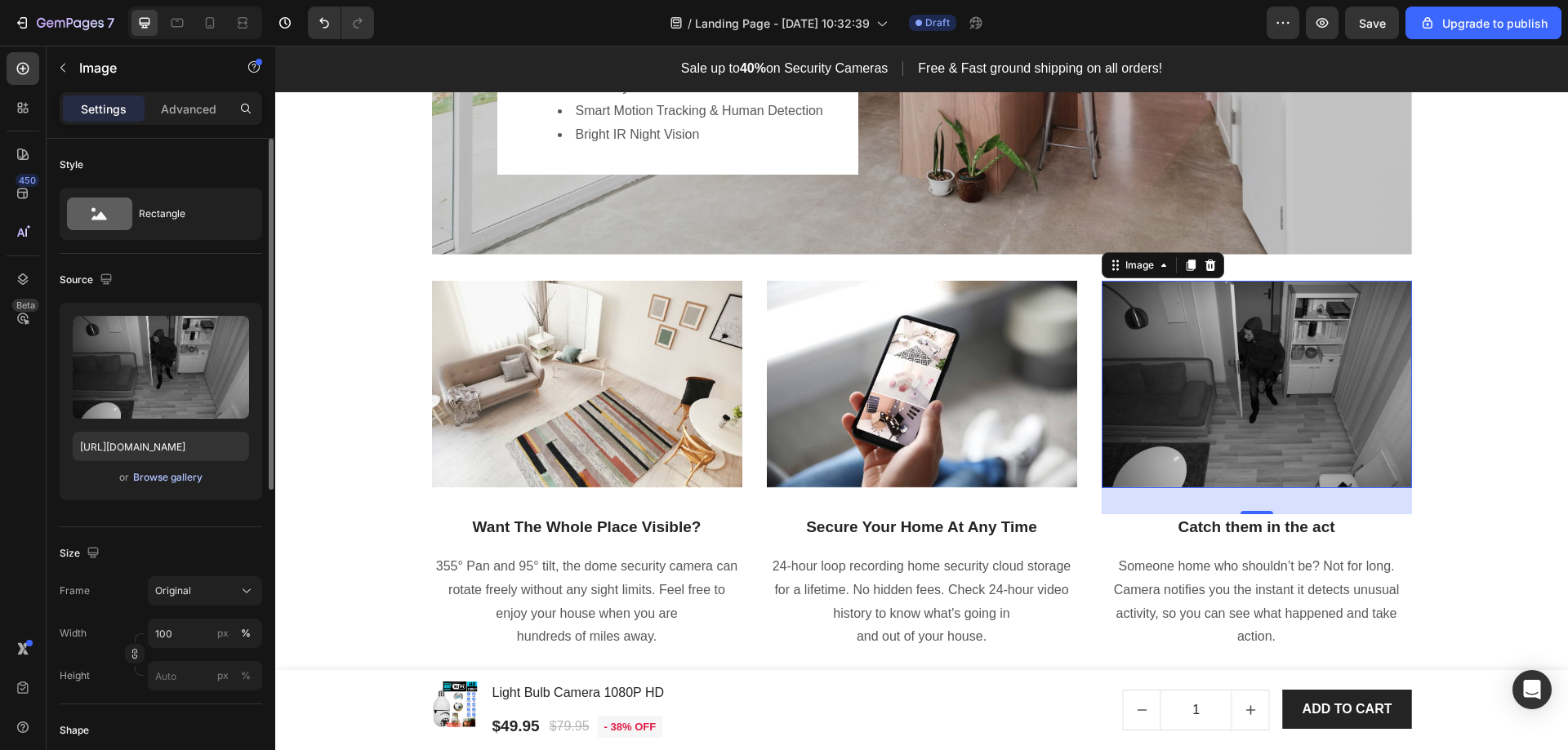
click at [168, 482] on div "Browse gallery" at bounding box center [168, 478] width 69 height 15
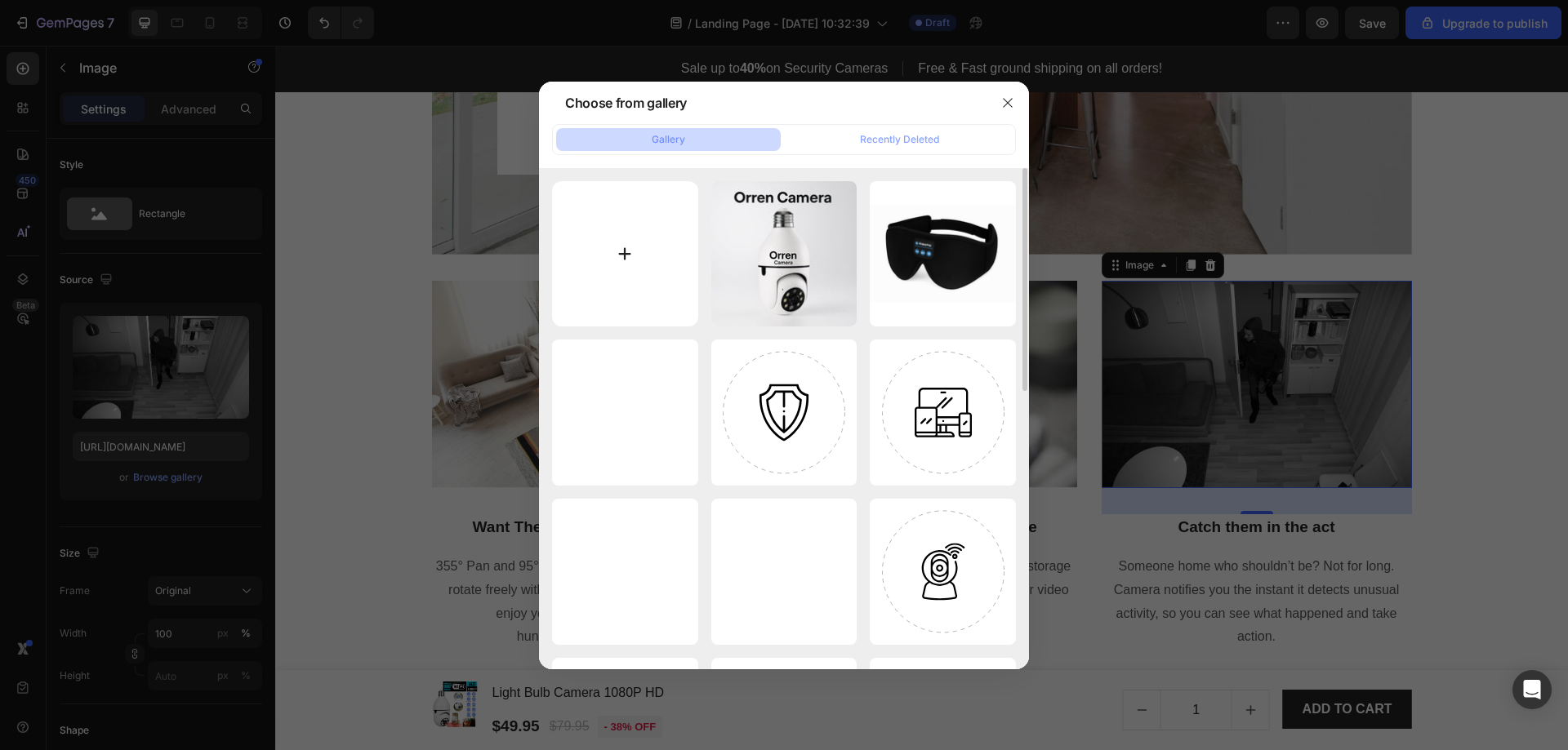
click at [629, 256] on input "file" at bounding box center [625, 255] width 147 height 147
click at [635, 253] on input "file" at bounding box center [625, 255] width 147 height 147
type input "C:\fakepath\c48dfe13-8e52-4dff-87bd-542f72450493.jpg"
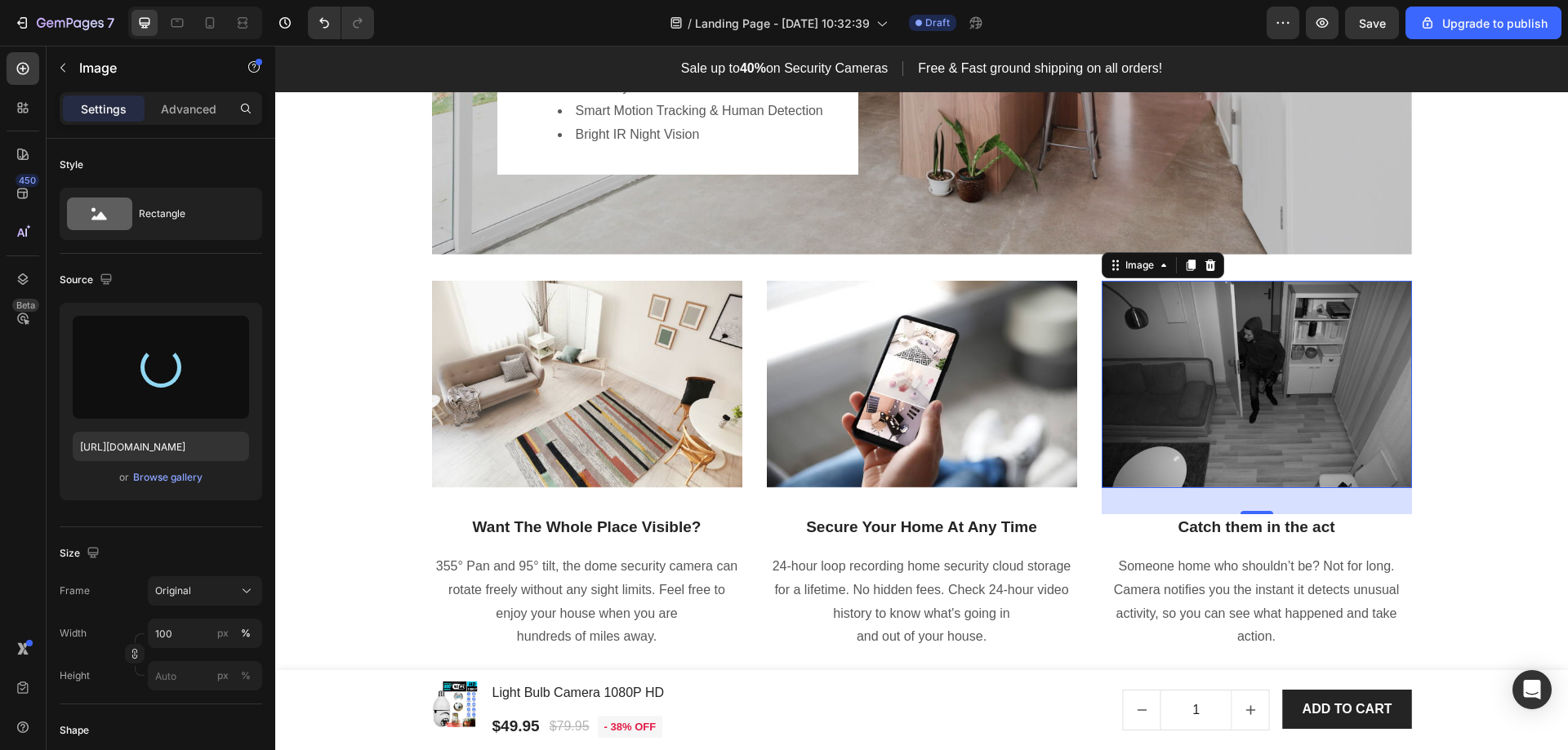
type input "[URL][DOMAIN_NAME]"
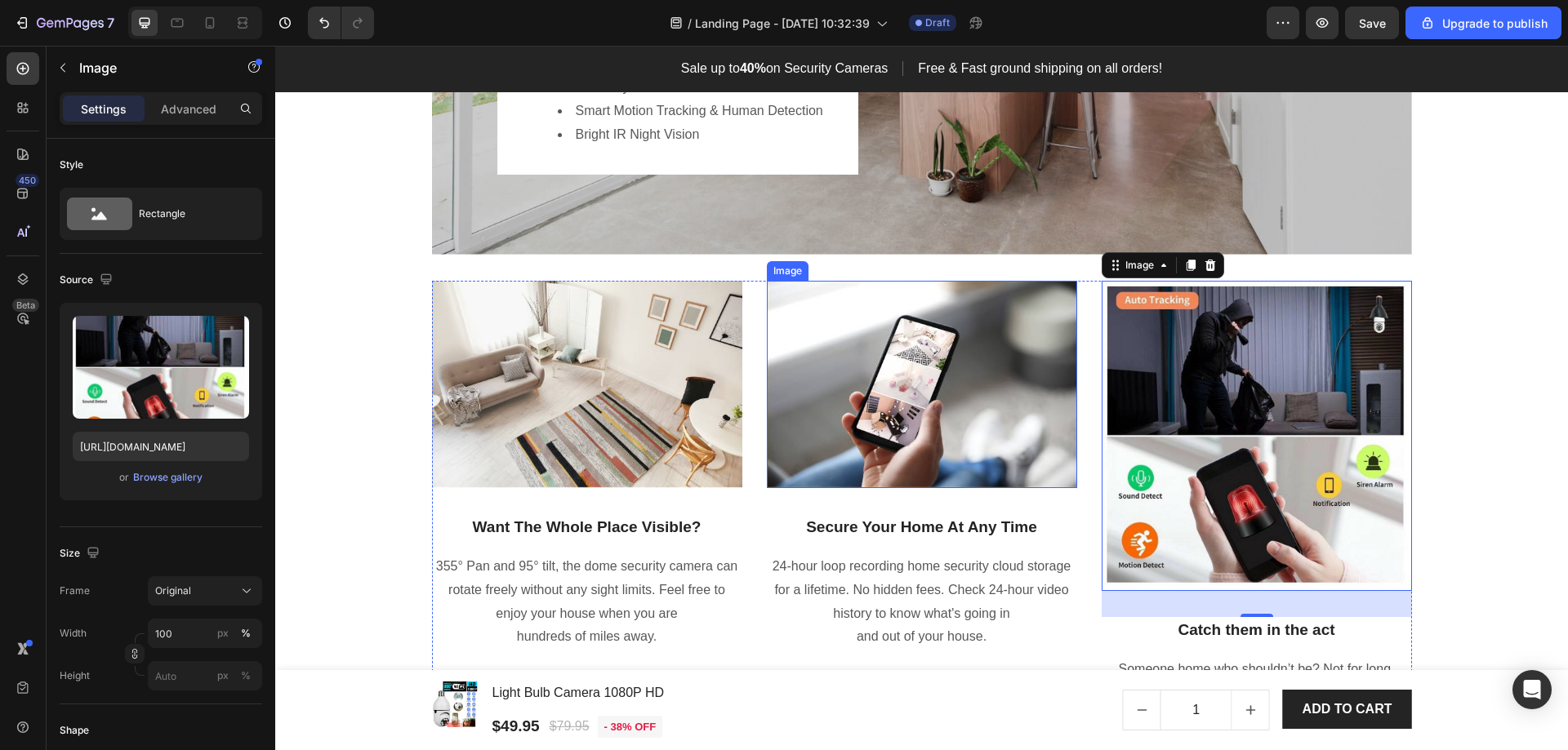
click at [913, 406] on img at bounding box center [922, 383] width 310 height 207
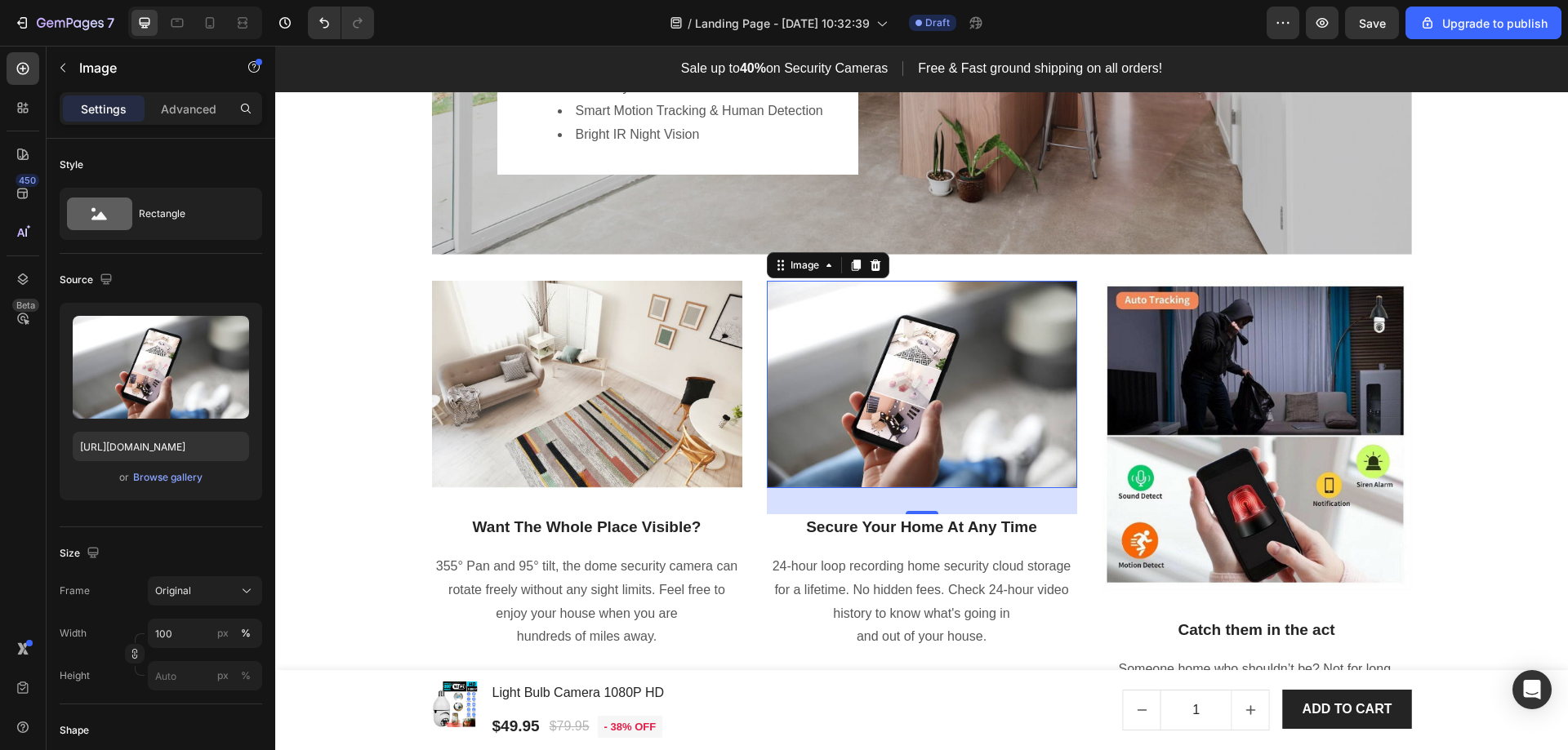
click at [865, 376] on img at bounding box center [922, 383] width 310 height 207
